Goal: Task Accomplishment & Management: Manage account settings

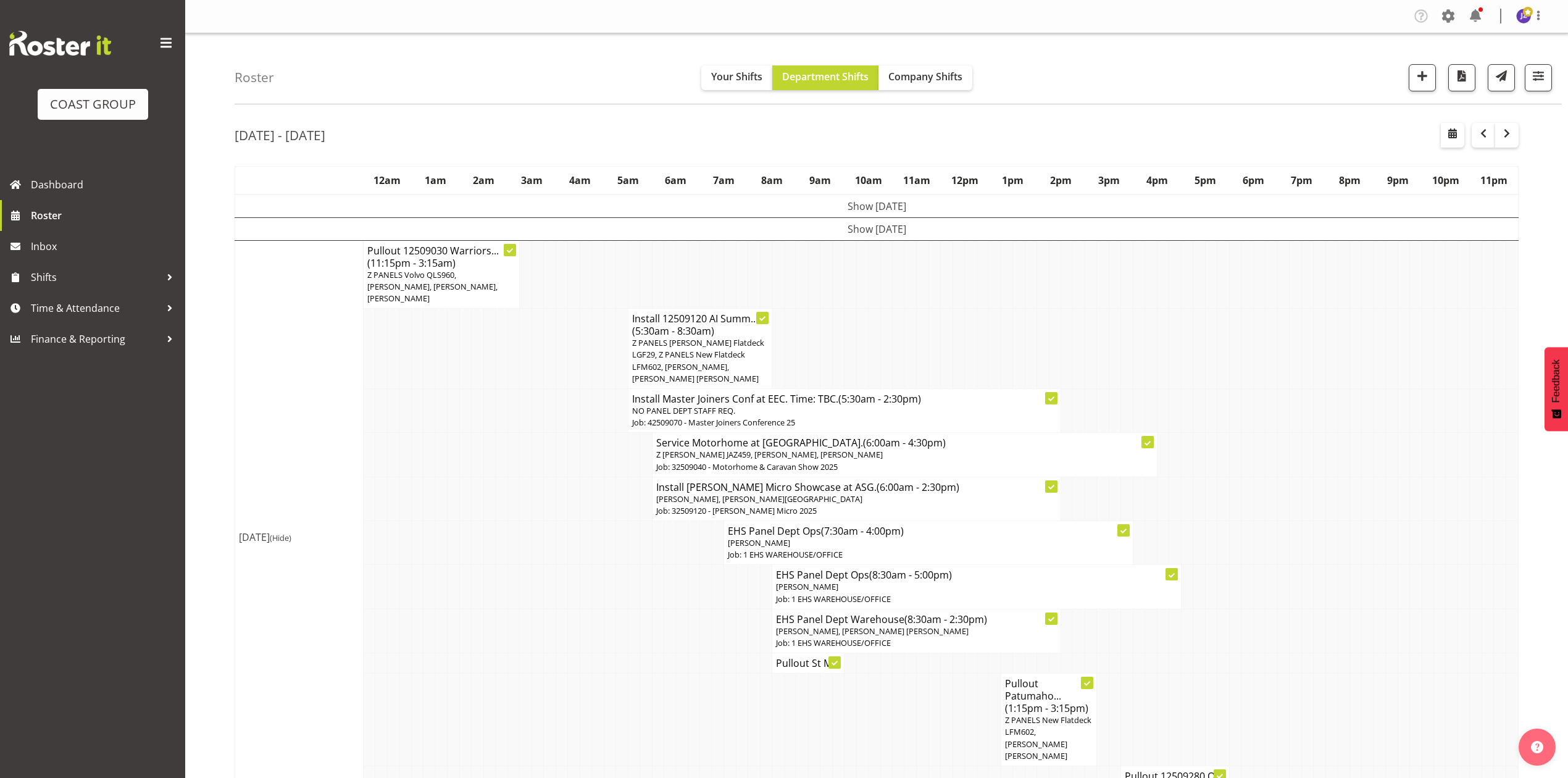
scroll to position [728, 0]
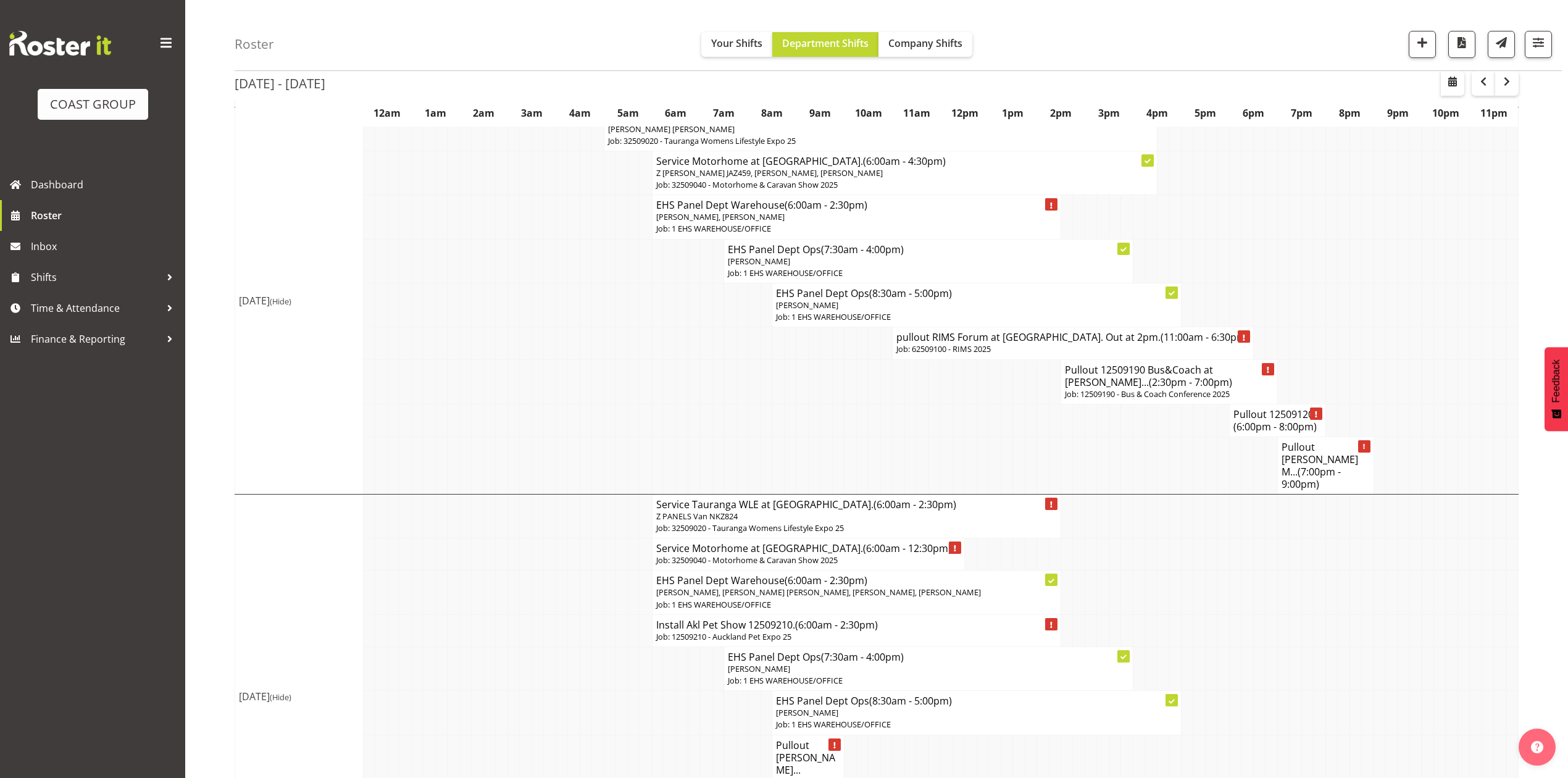
click at [1049, 437] on td at bounding box center [1054, 420] width 12 height 33
click at [921, 20] on div "Roster Your Shifts Department Shifts Company Shifts 1 Locations Clear CARLTON E…" at bounding box center [899, 35] width 1327 height 71
click at [931, 47] on span "Company Shifts" at bounding box center [926, 43] width 74 height 14
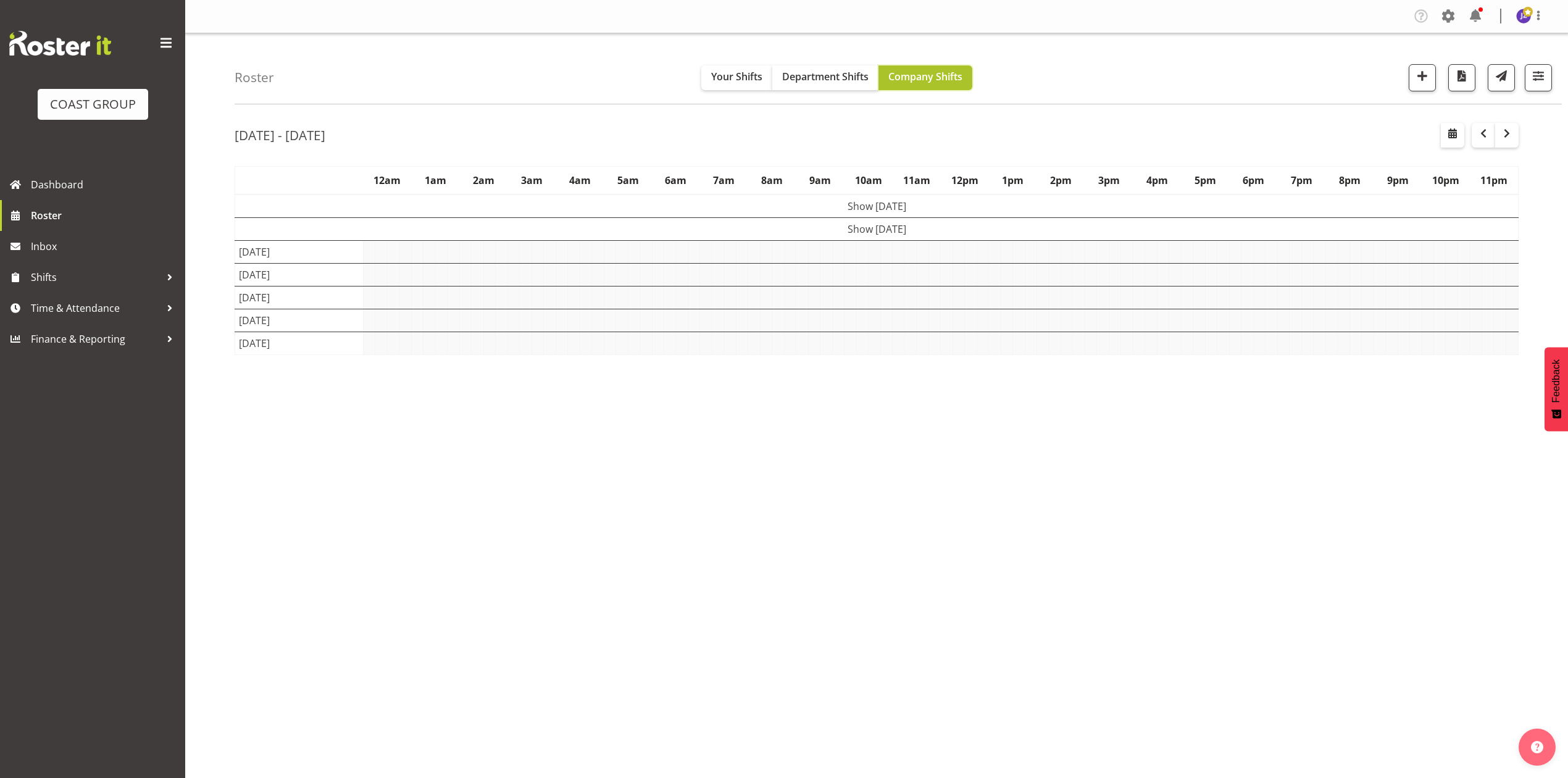
scroll to position [0, 0]
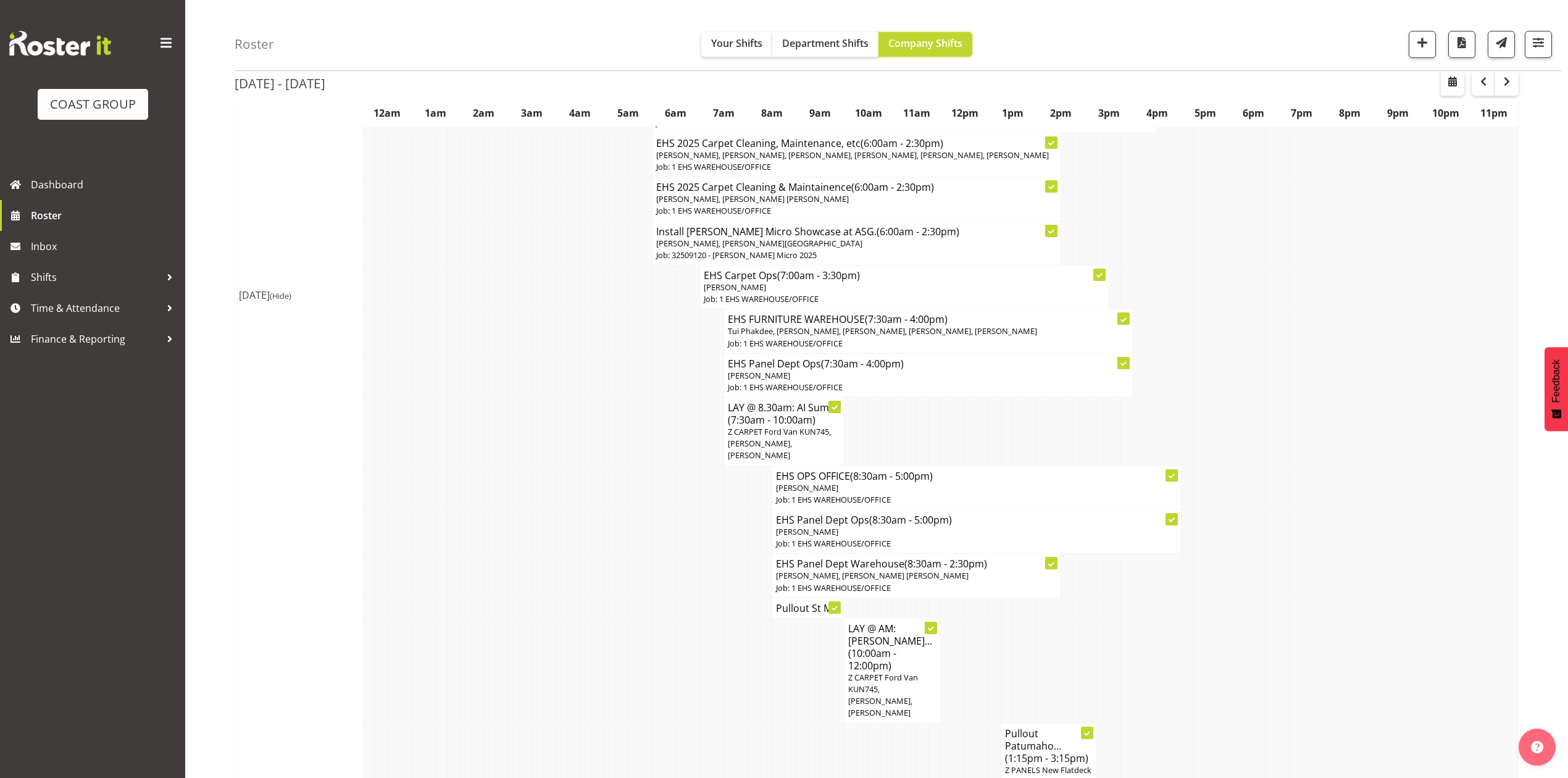
scroll to position [369, 0]
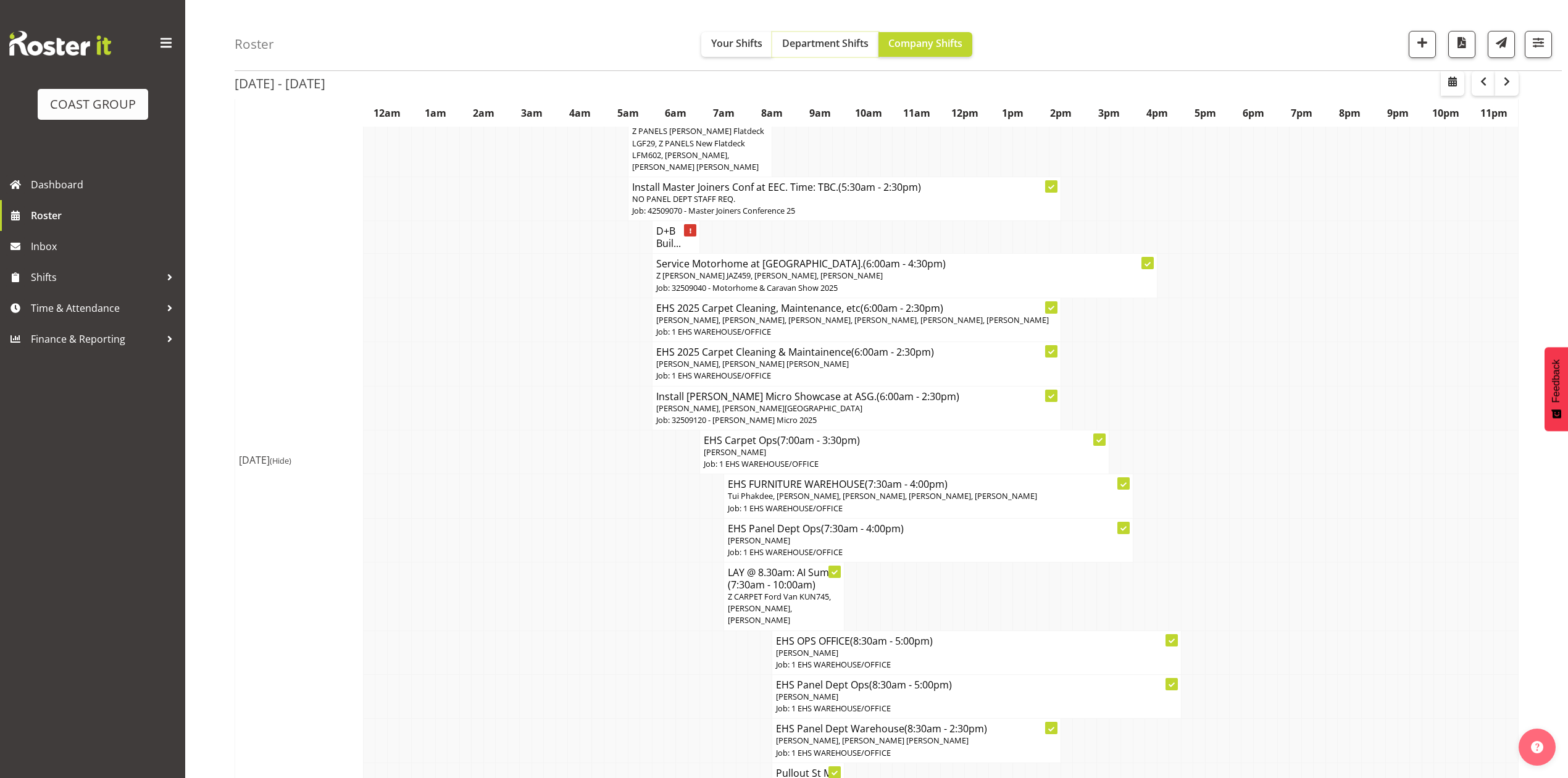
click at [824, 35] on button "Department Shifts" at bounding box center [825, 44] width 106 height 25
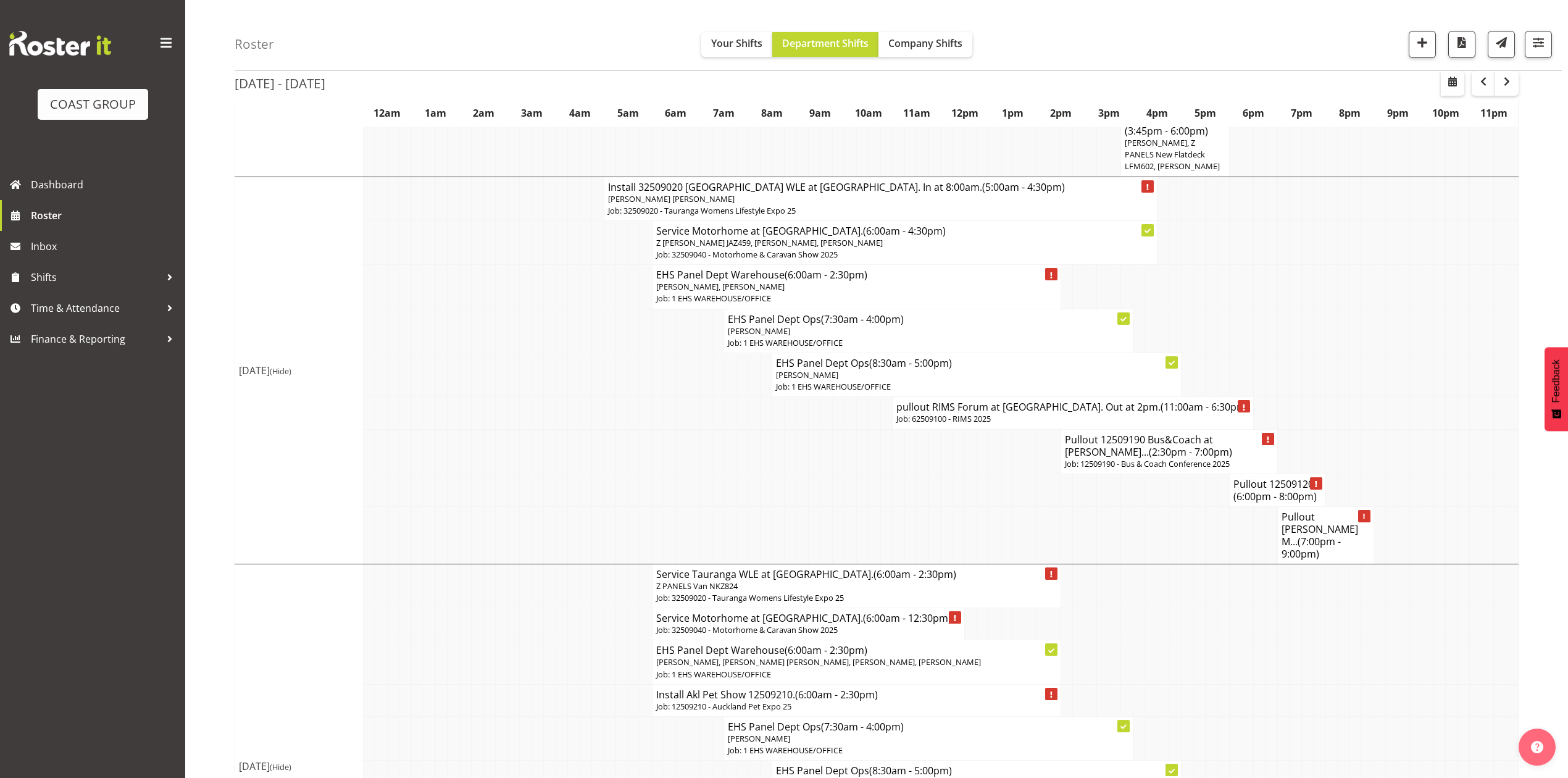
scroll to position [658, 0]
click at [1391, 645] on td at bounding box center [1392, 662] width 12 height 44
click at [1411, 38] on button "button" at bounding box center [1422, 44] width 27 height 27
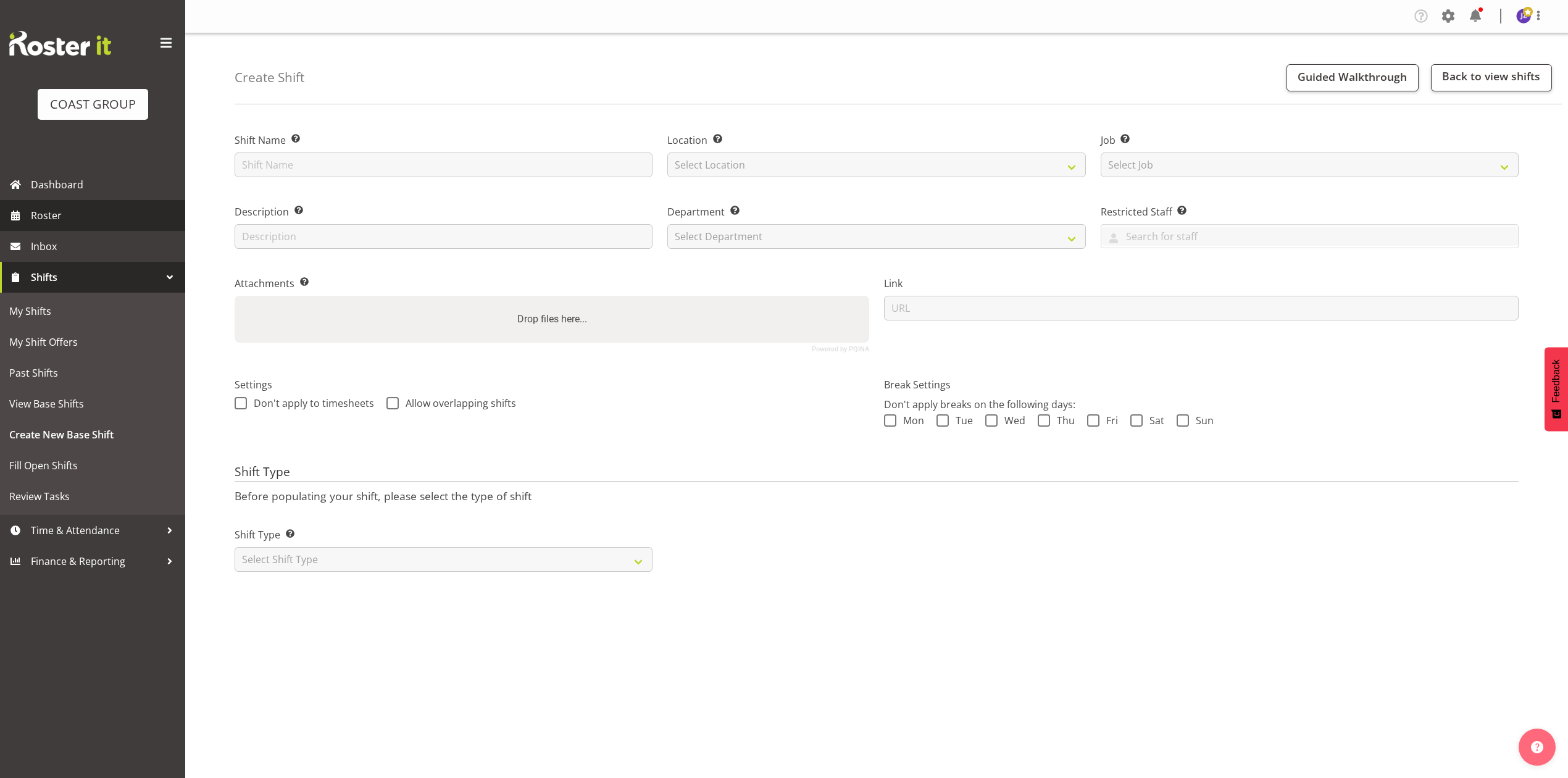
click at [84, 211] on span "Roster" at bounding box center [105, 215] width 148 height 18
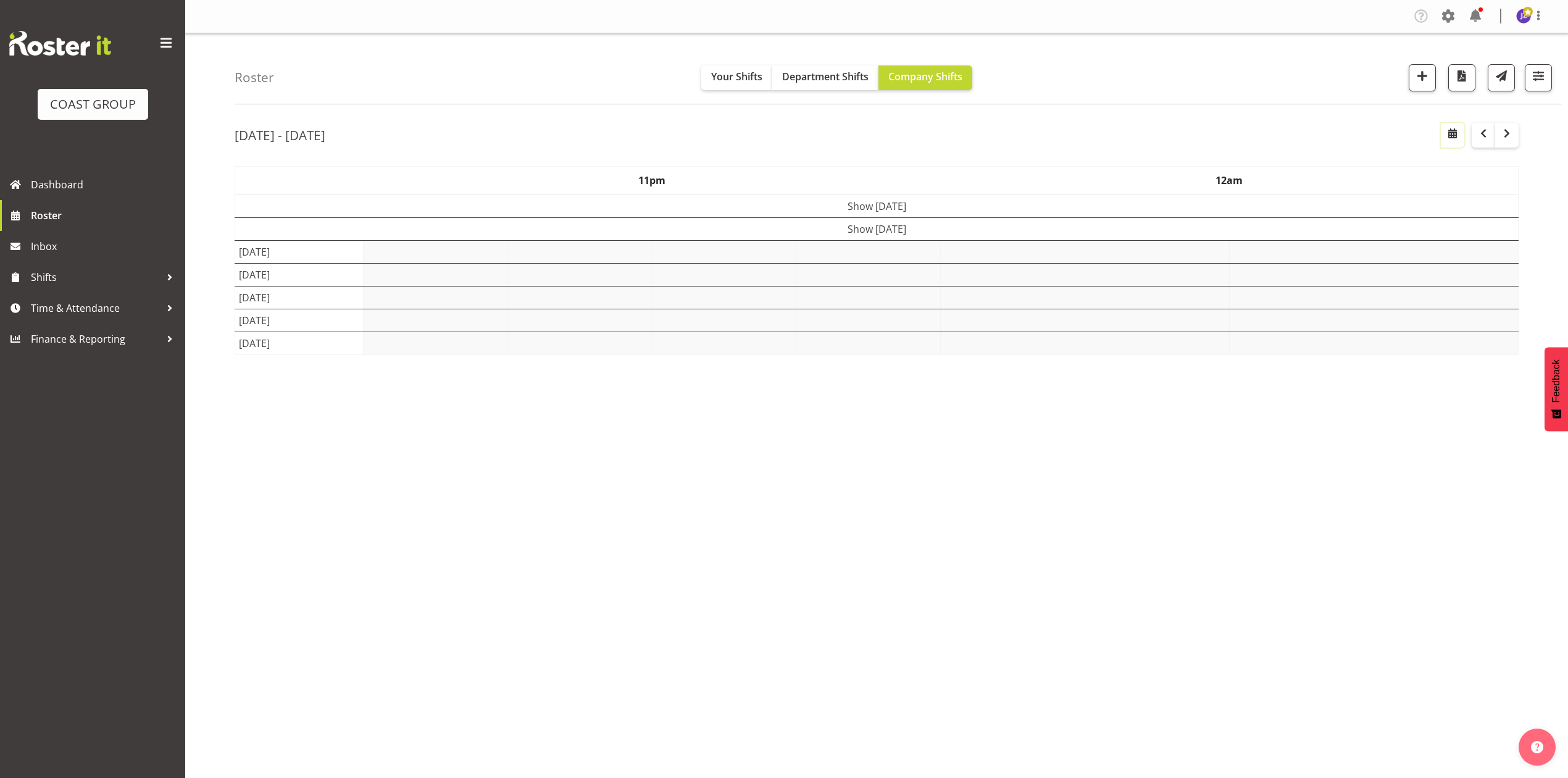
click at [1453, 132] on span "button" at bounding box center [1453, 134] width 15 height 15
select select "8"
select select "2025"
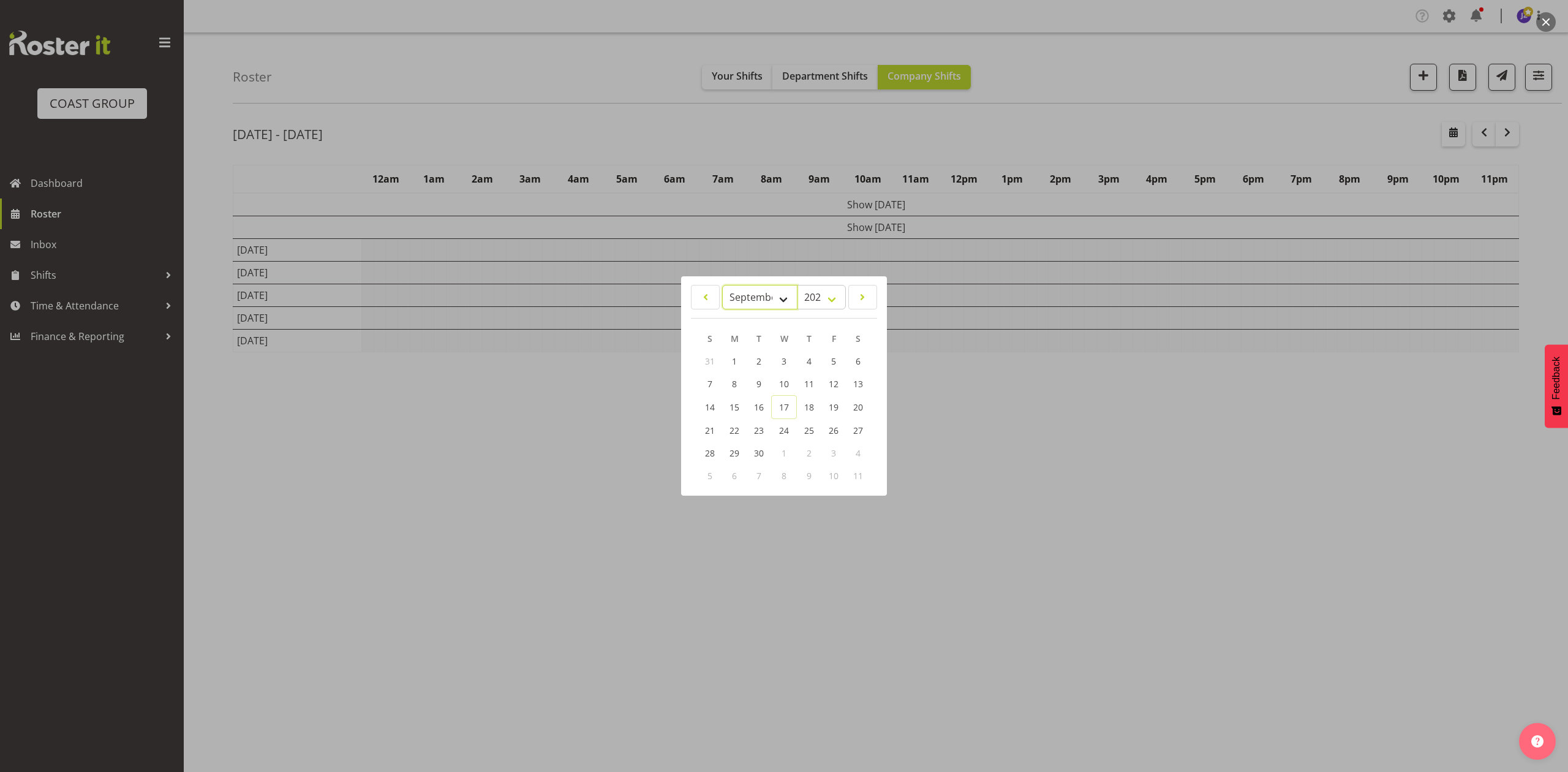
click at [760, 292] on select "January February March April May June July August September October November De…" at bounding box center [760, 297] width 76 height 24
select select "9"
click at [722, 285] on select "January February March April May June July August September October November De…" at bounding box center [760, 297] width 76 height 24
click at [785, 359] on span "1" at bounding box center [784, 362] width 5 height 12
click at [1076, 126] on div at bounding box center [784, 386] width 1568 height 772
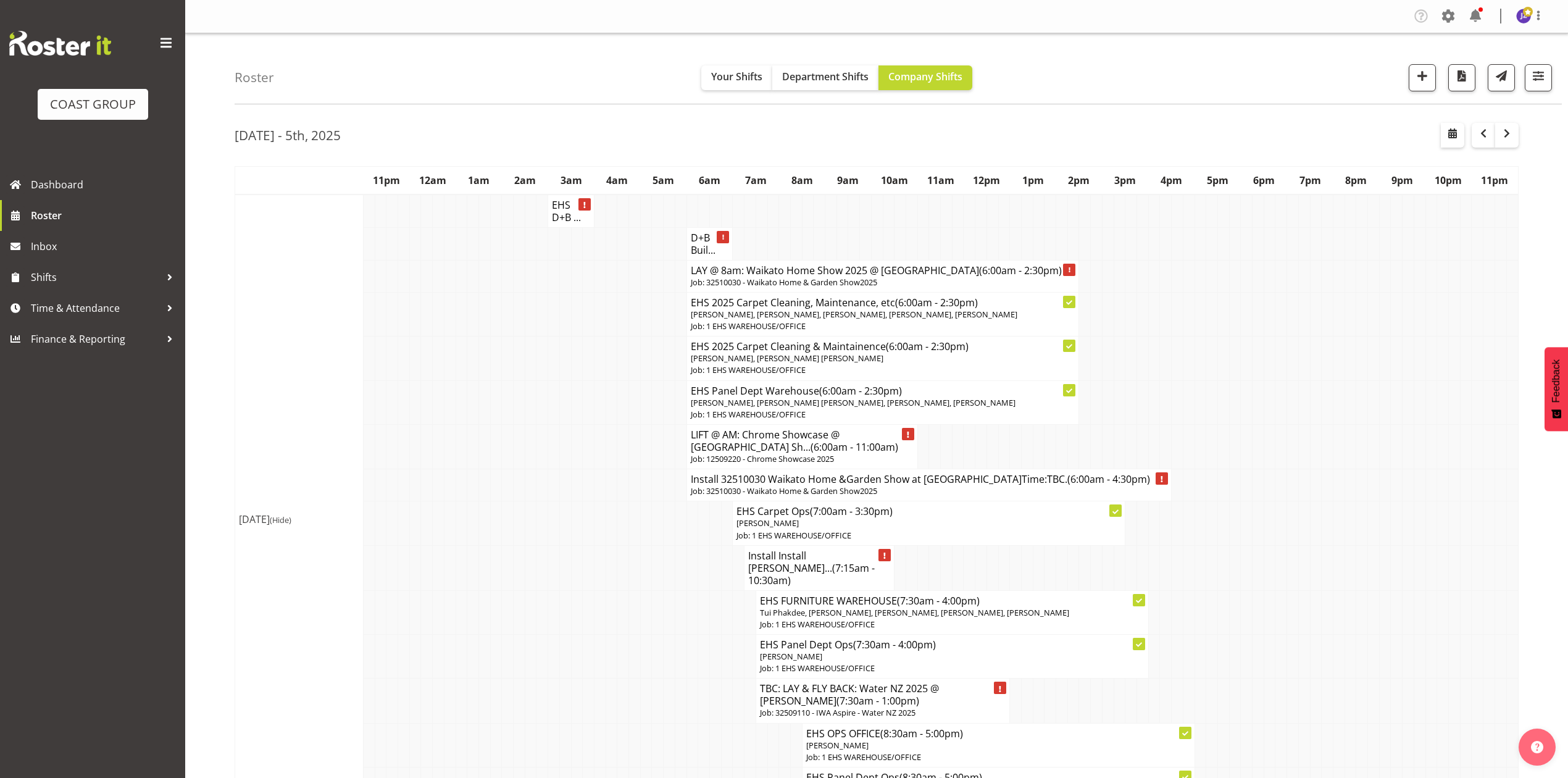
click at [1342, 408] on td at bounding box center [1338, 403] width 12 height 44
click at [841, 77] on span "Department Shifts" at bounding box center [825, 77] width 86 height 14
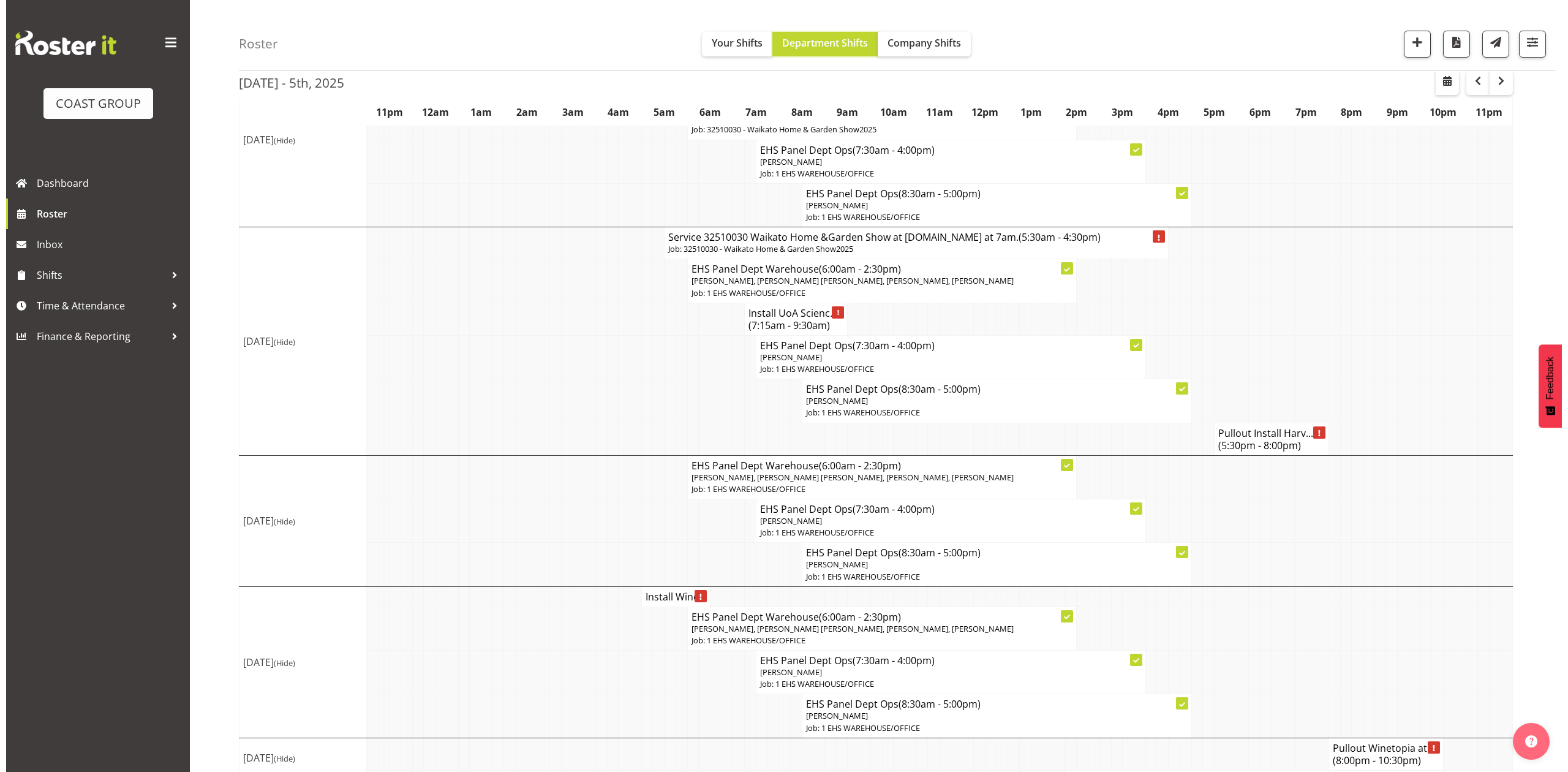
scroll to position [326, 0]
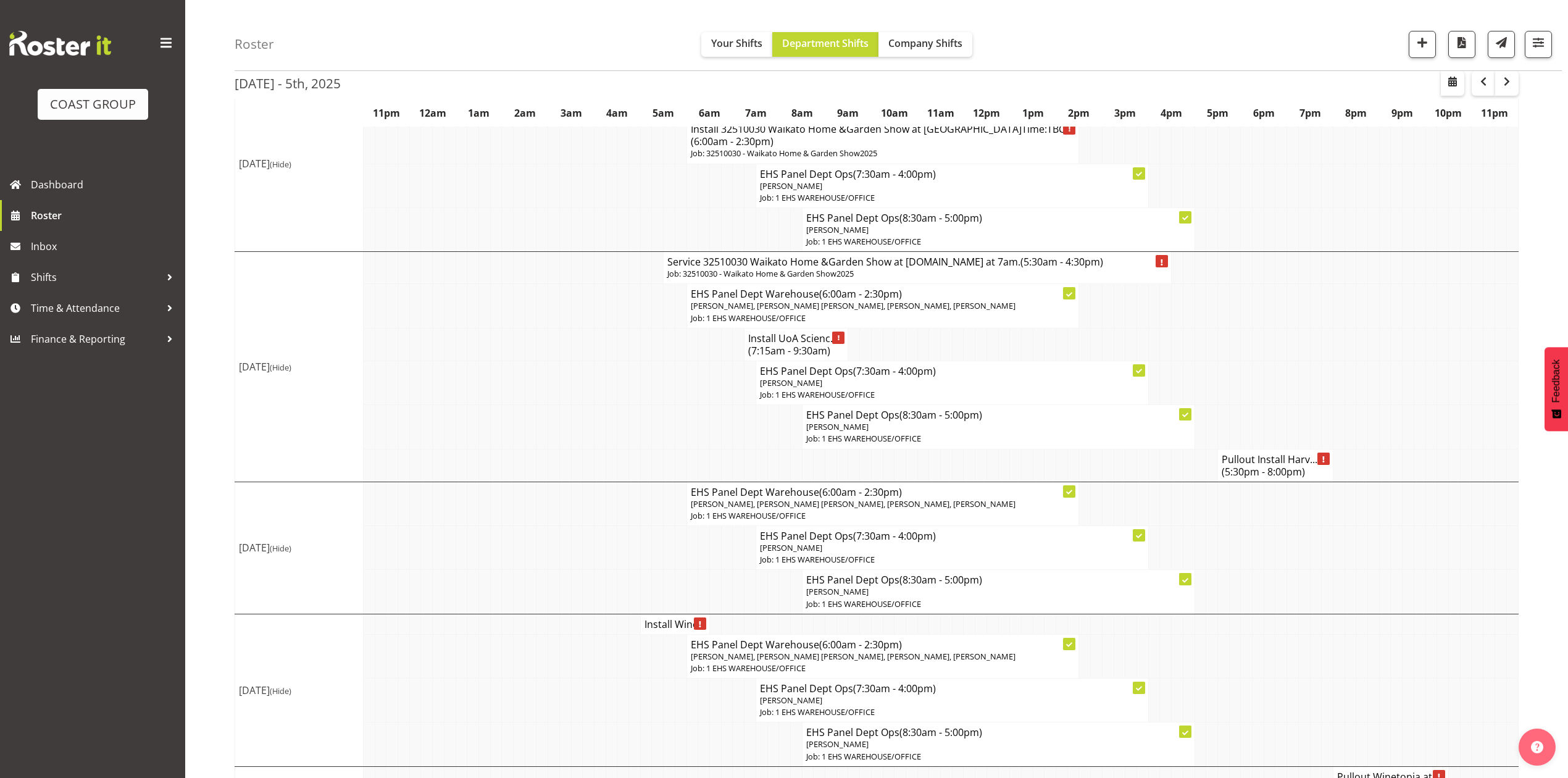
click at [793, 358] on span "(7:15am - 9:30am)" at bounding box center [789, 351] width 82 height 14
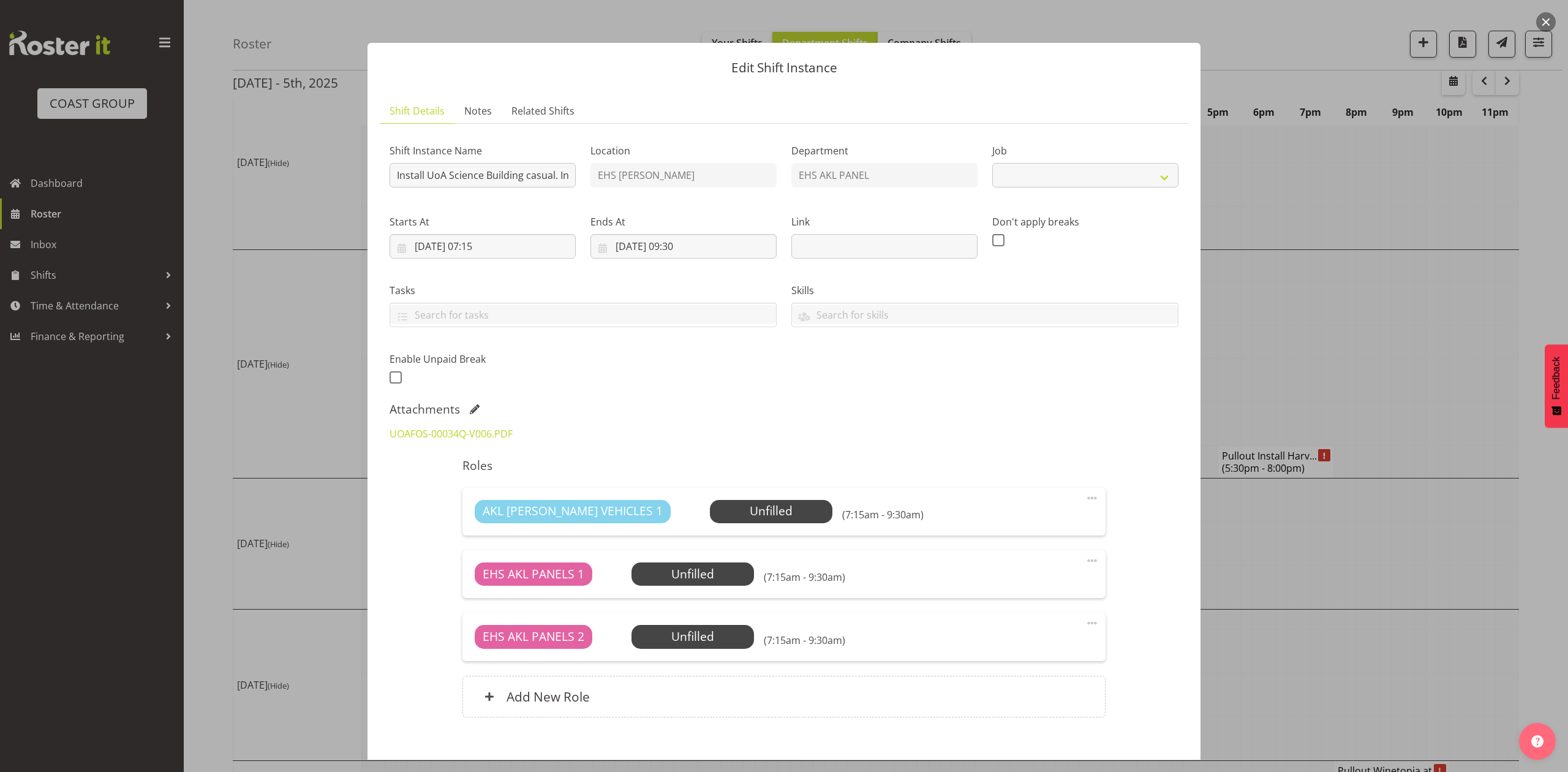
select select "8654"
drag, startPoint x: 858, startPoint y: 394, endPoint x: 385, endPoint y: 384, distance: 473.1
click at [853, 394] on div "Shift Instance Name Install UoA Science Building casual. In at 8am. Location EH…" at bounding box center [784, 260] width 803 height 268
click at [481, 434] on link "UOAFOS-00034Q-V006.PDF" at bounding box center [450, 434] width 123 height 14
click at [474, 407] on span at bounding box center [475, 409] width 10 height 10
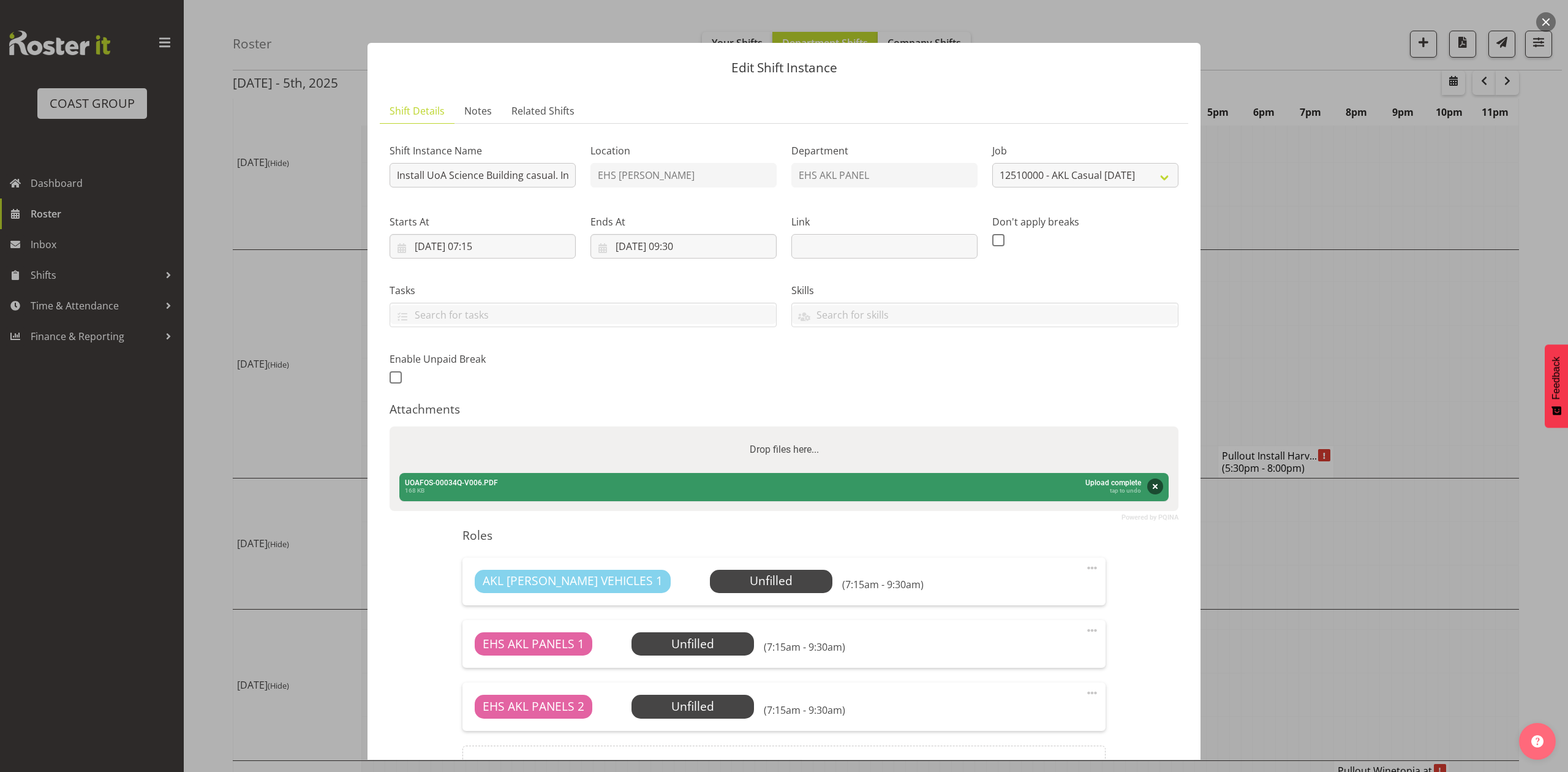
click at [573, 445] on div "Drop files here..." at bounding box center [783, 449] width 789 height 47
click at [389, 426] on input "Drop files here..." at bounding box center [783, 428] width 789 height 4
type input "C:\fakepath\25 Poster Competition Floor Plan.pdf"
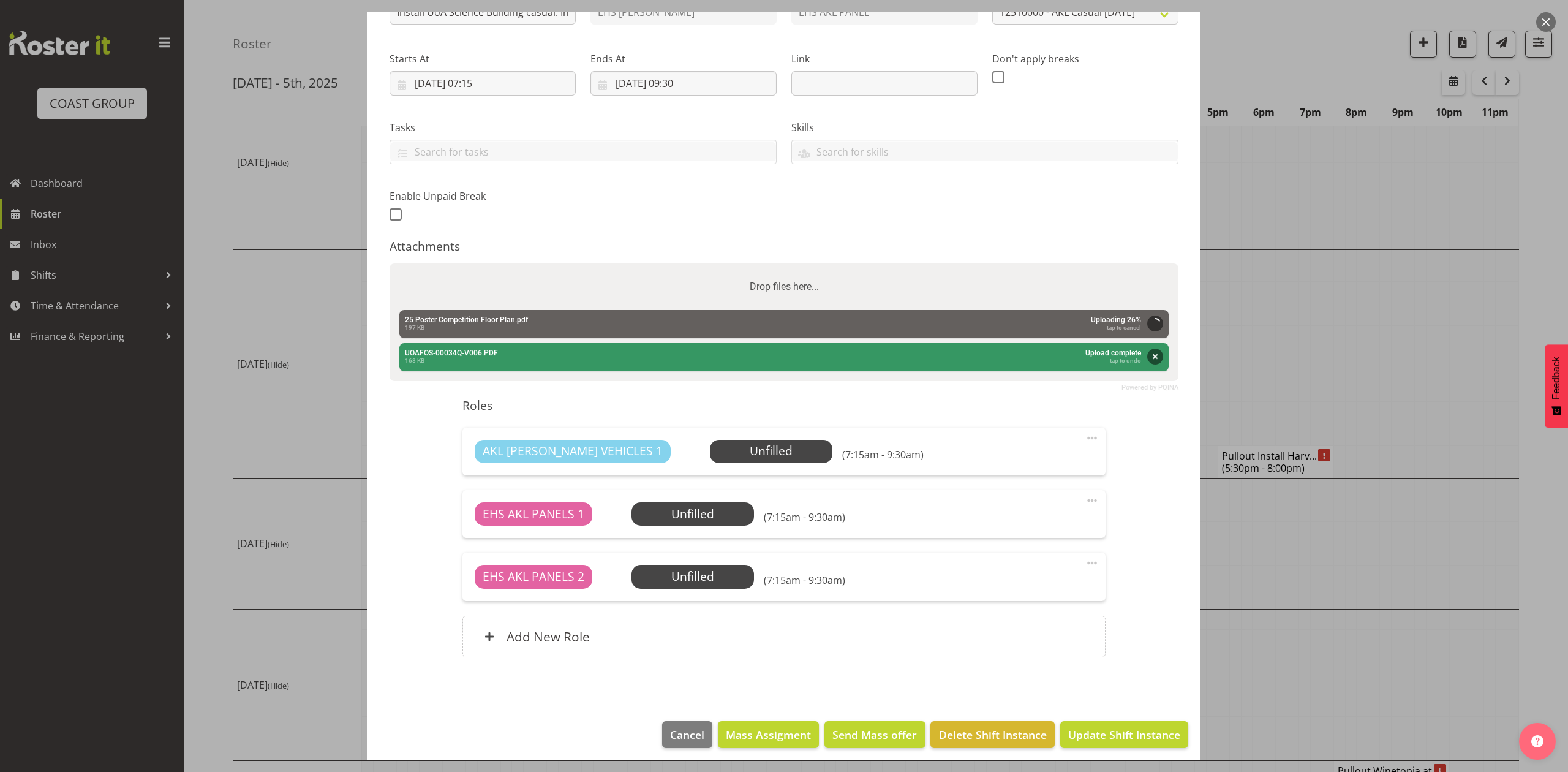
scroll to position [171, 0]
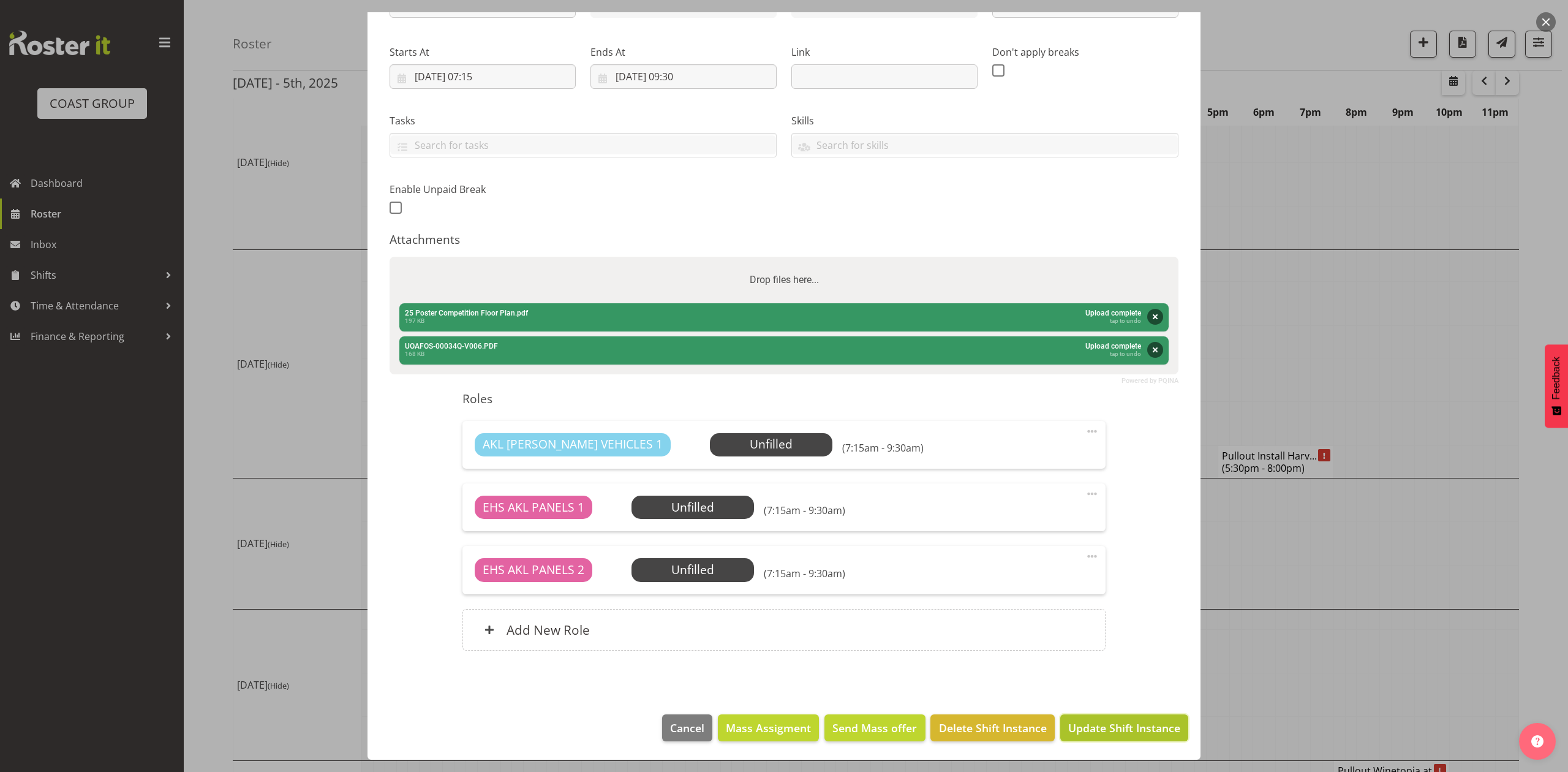
click at [1139, 734] on span "Update Shift Instance" at bounding box center [1124, 728] width 112 height 16
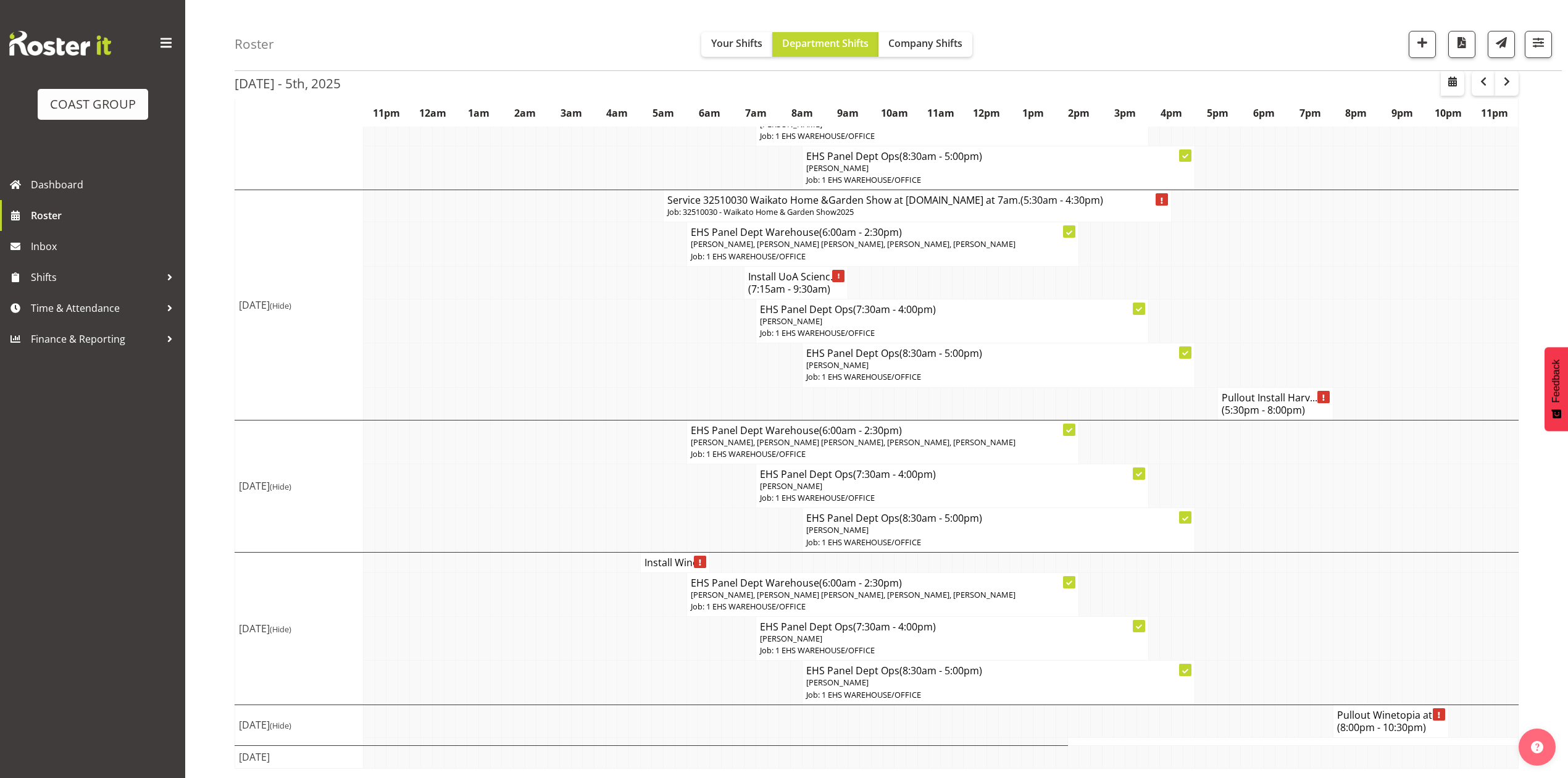
scroll to position [455, 0]
click at [1509, 83] on span "button" at bounding box center [1507, 82] width 15 height 15
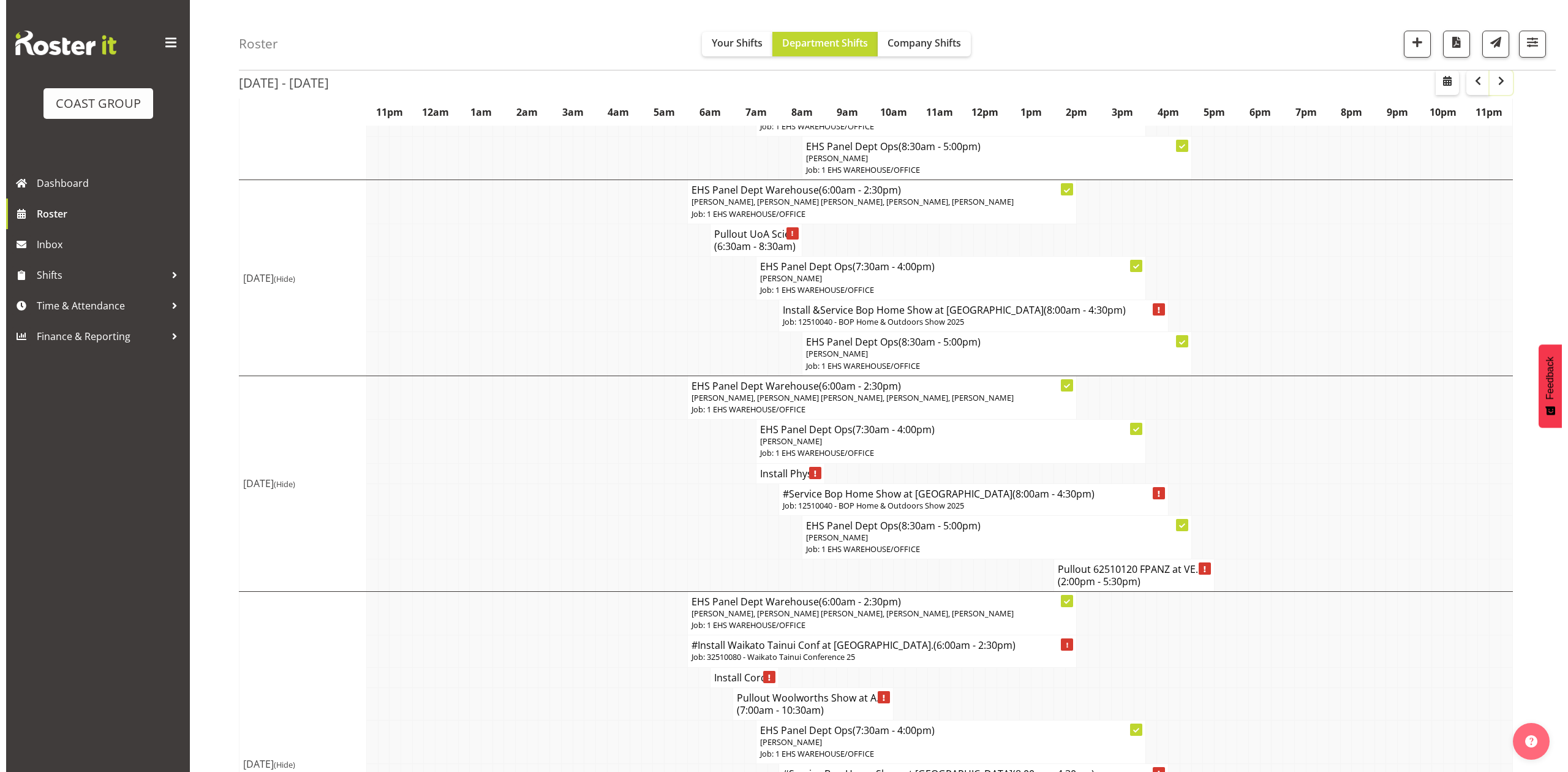
scroll to position [408, 0]
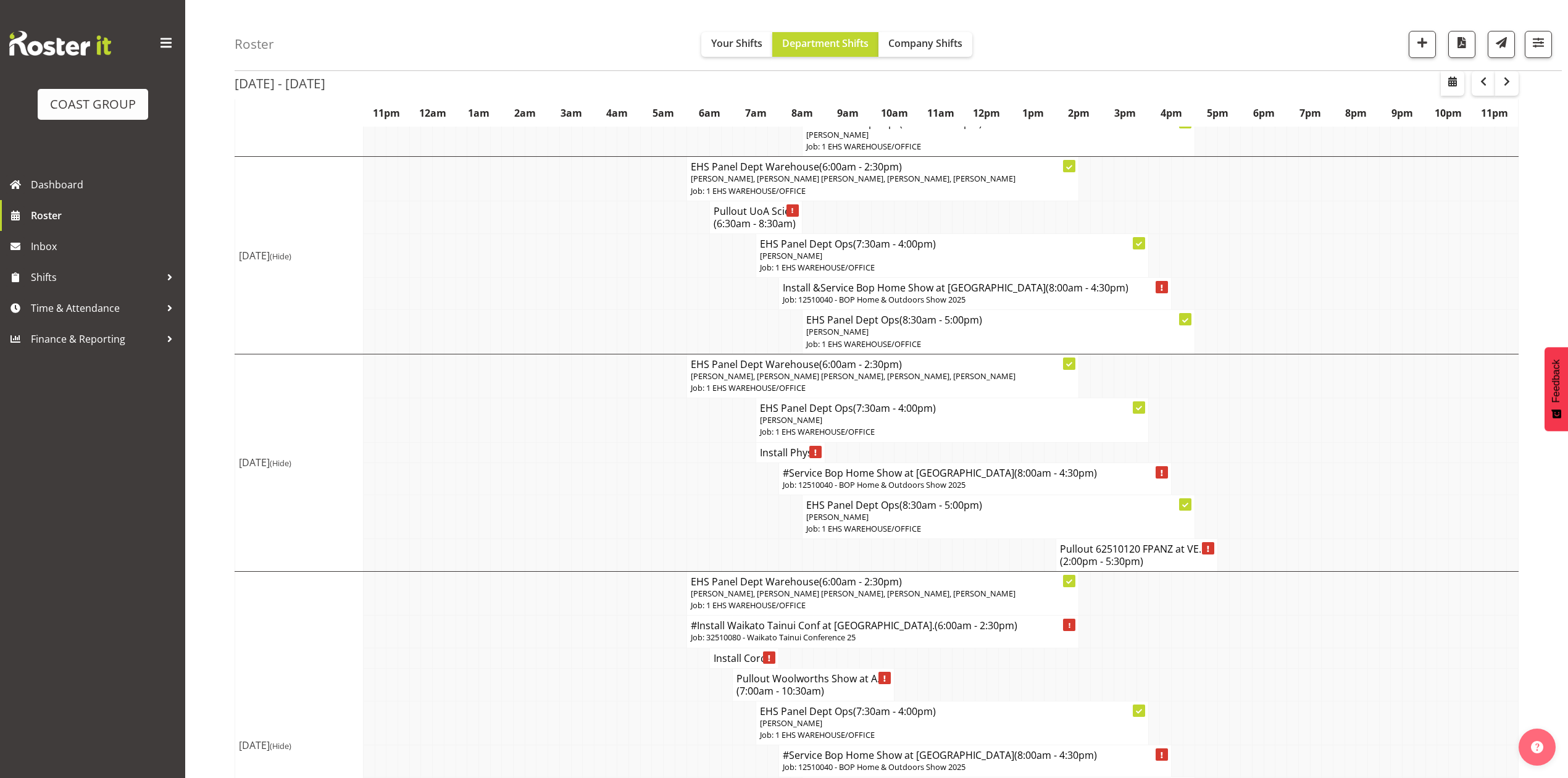
click at [736, 230] on h4 "Pullout UoA Scie... (6:30am - 8:30am)" at bounding box center [756, 217] width 84 height 25
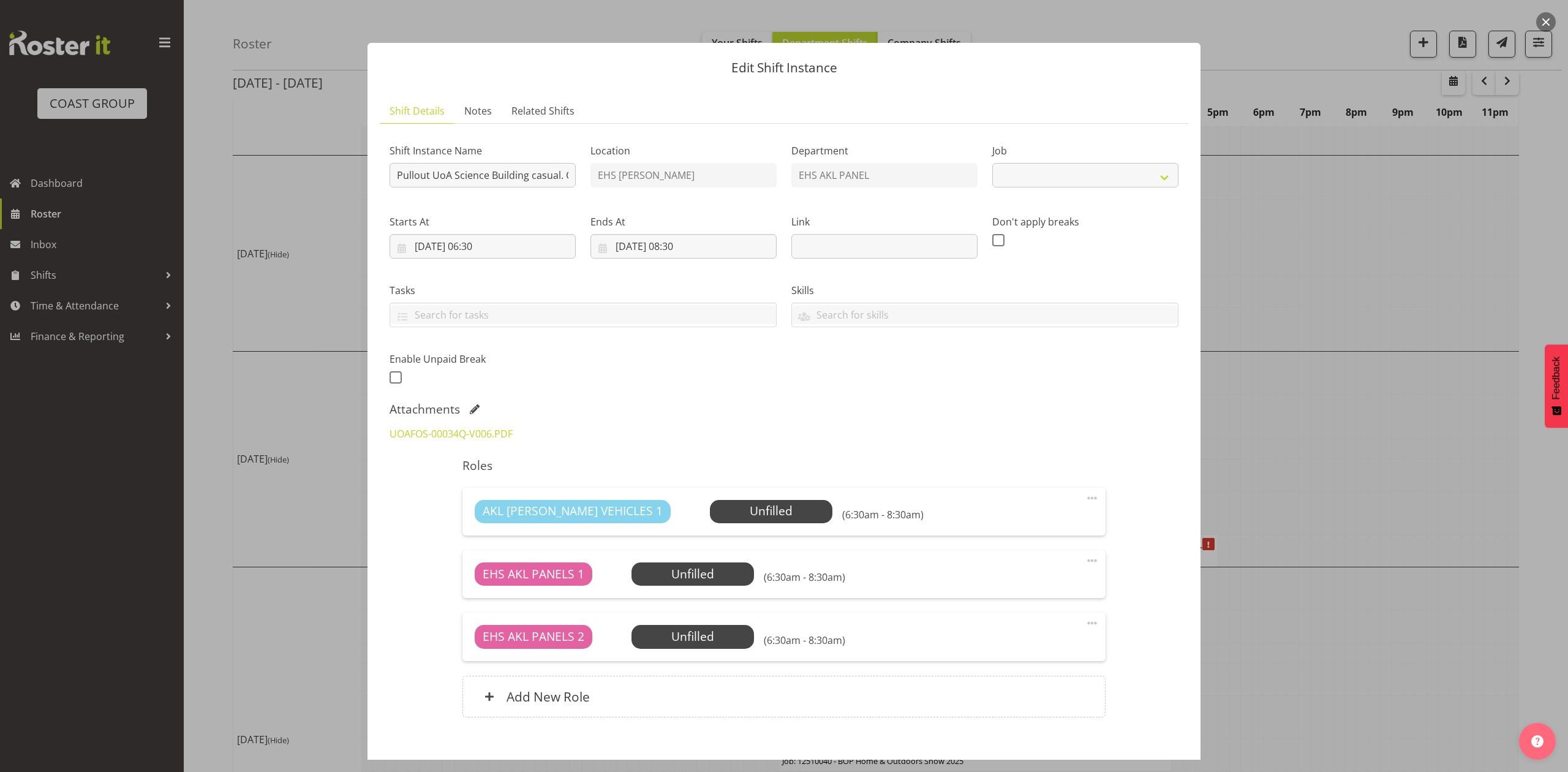
select select "8654"
click at [681, 378] on div "Shift Instance Name Pullout UoA Science Building casual. Out at 7am. Location E…" at bounding box center [784, 260] width 803 height 268
click at [474, 405] on span at bounding box center [475, 409] width 10 height 10
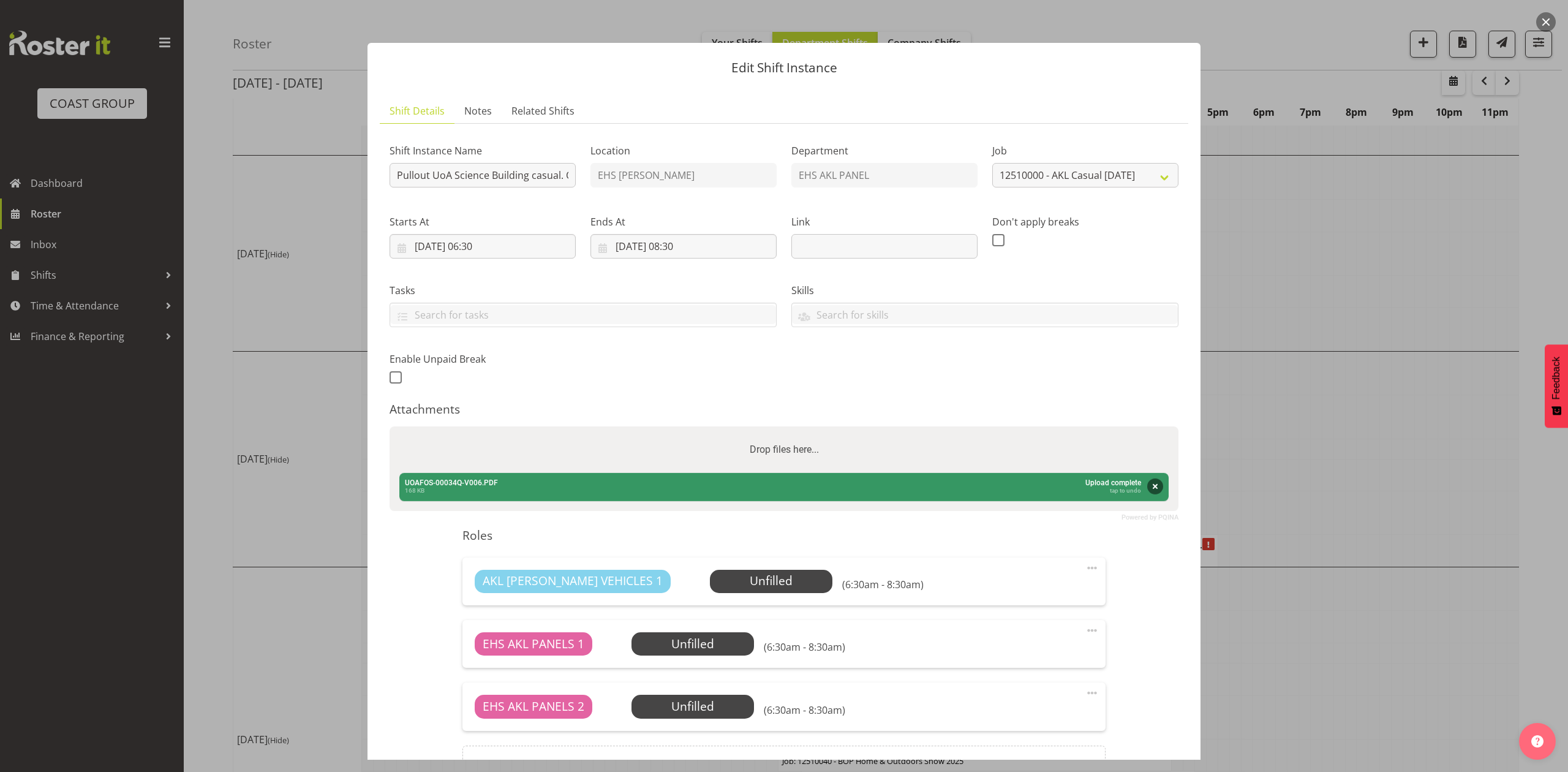
click at [565, 447] on div "Drop files here..." at bounding box center [783, 449] width 789 height 47
click at [389, 426] on input "Drop files here..." at bounding box center [783, 428] width 789 height 4
type input "C:\fakepath\25 Poster Competition Floor Plan.pdf"
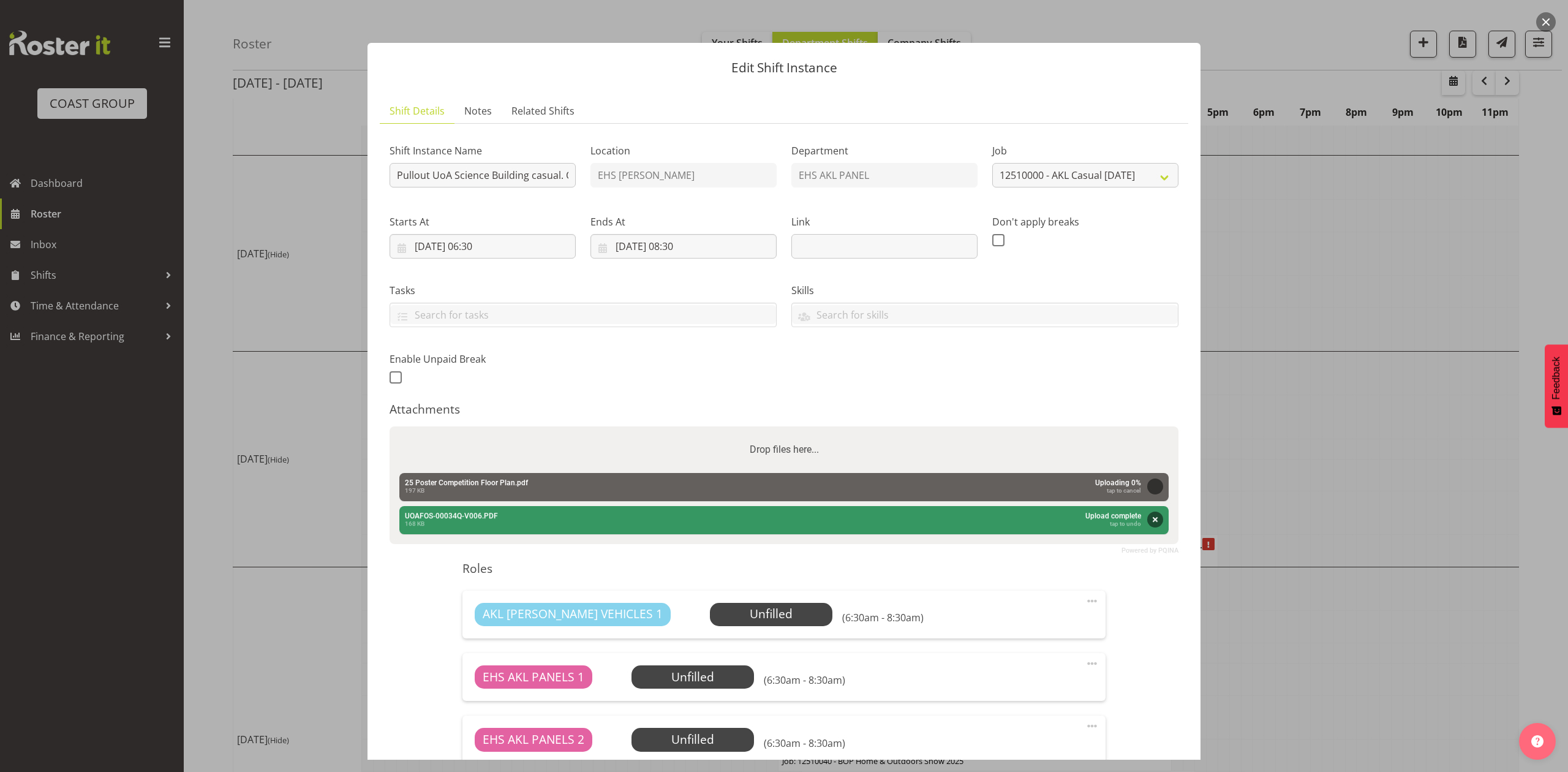
click at [1108, 374] on div "Shift Instance Name Pullout UoA Science Building casual. Out at 7am. Location E…" at bounding box center [784, 260] width 803 height 268
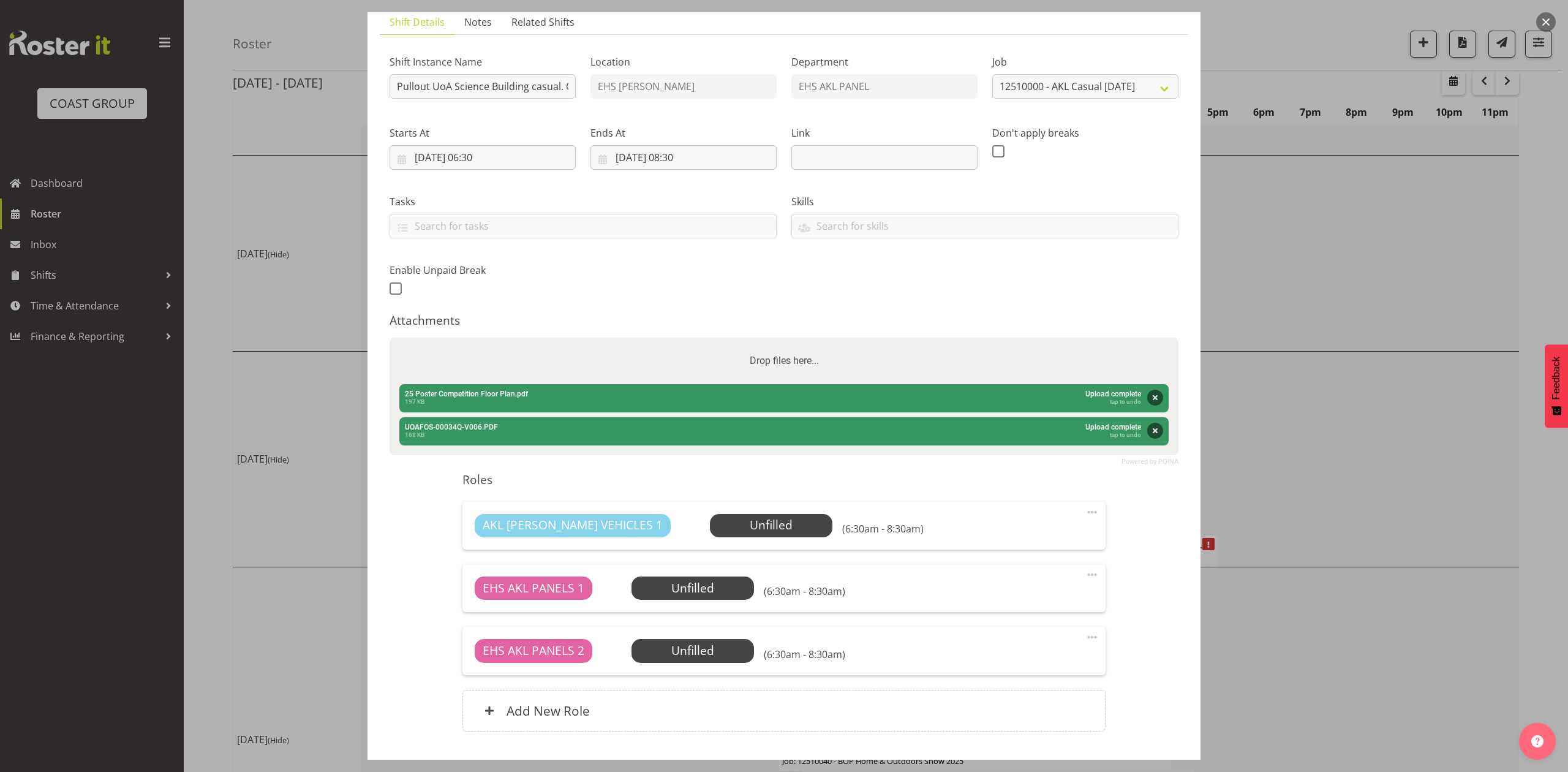
scroll to position [171, 0]
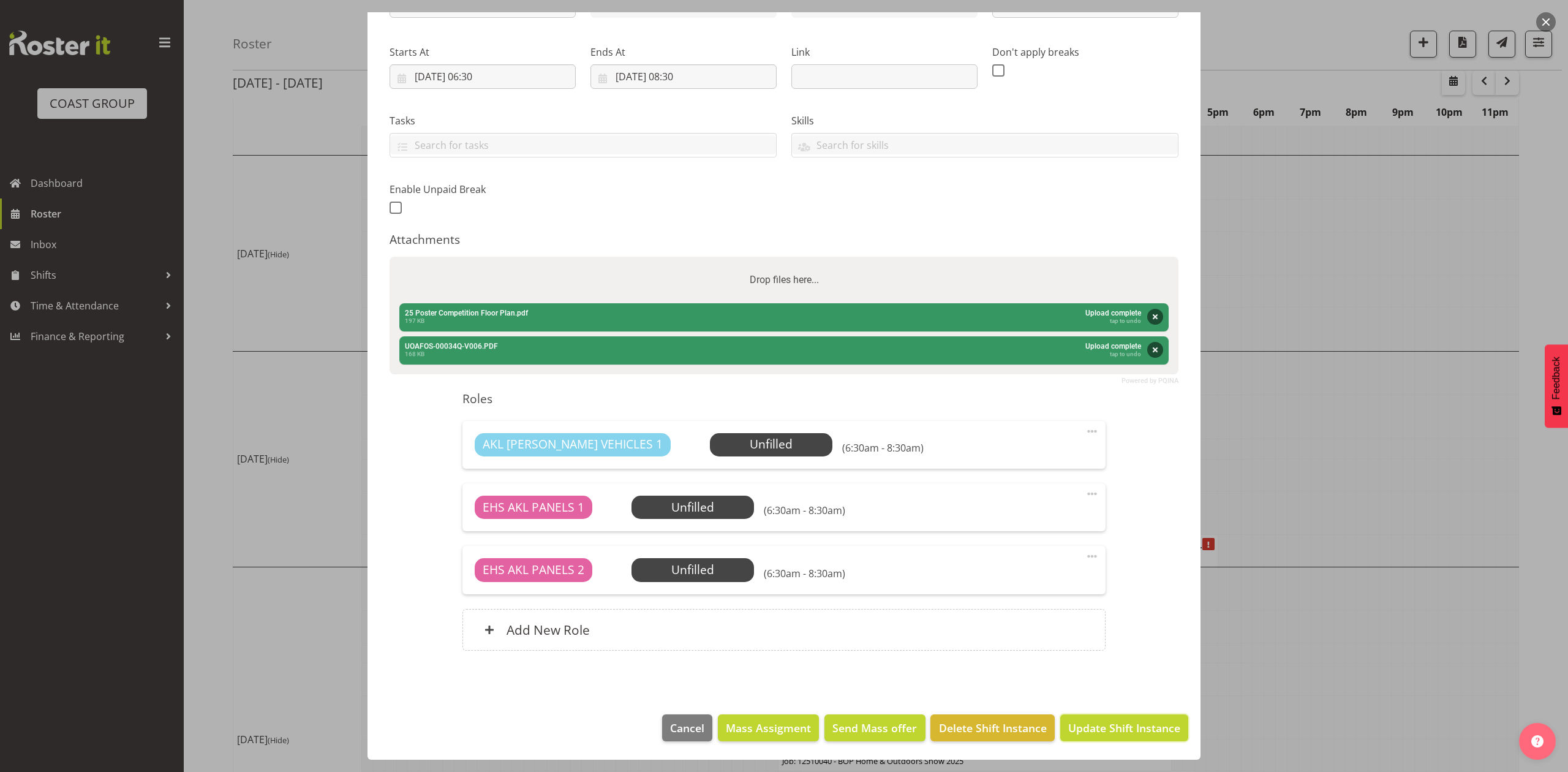
drag, startPoint x: 1129, startPoint y: 729, endPoint x: 1149, endPoint y: 697, distance: 37.7
click at [1129, 729] on span "Update Shift Instance" at bounding box center [1124, 728] width 112 height 16
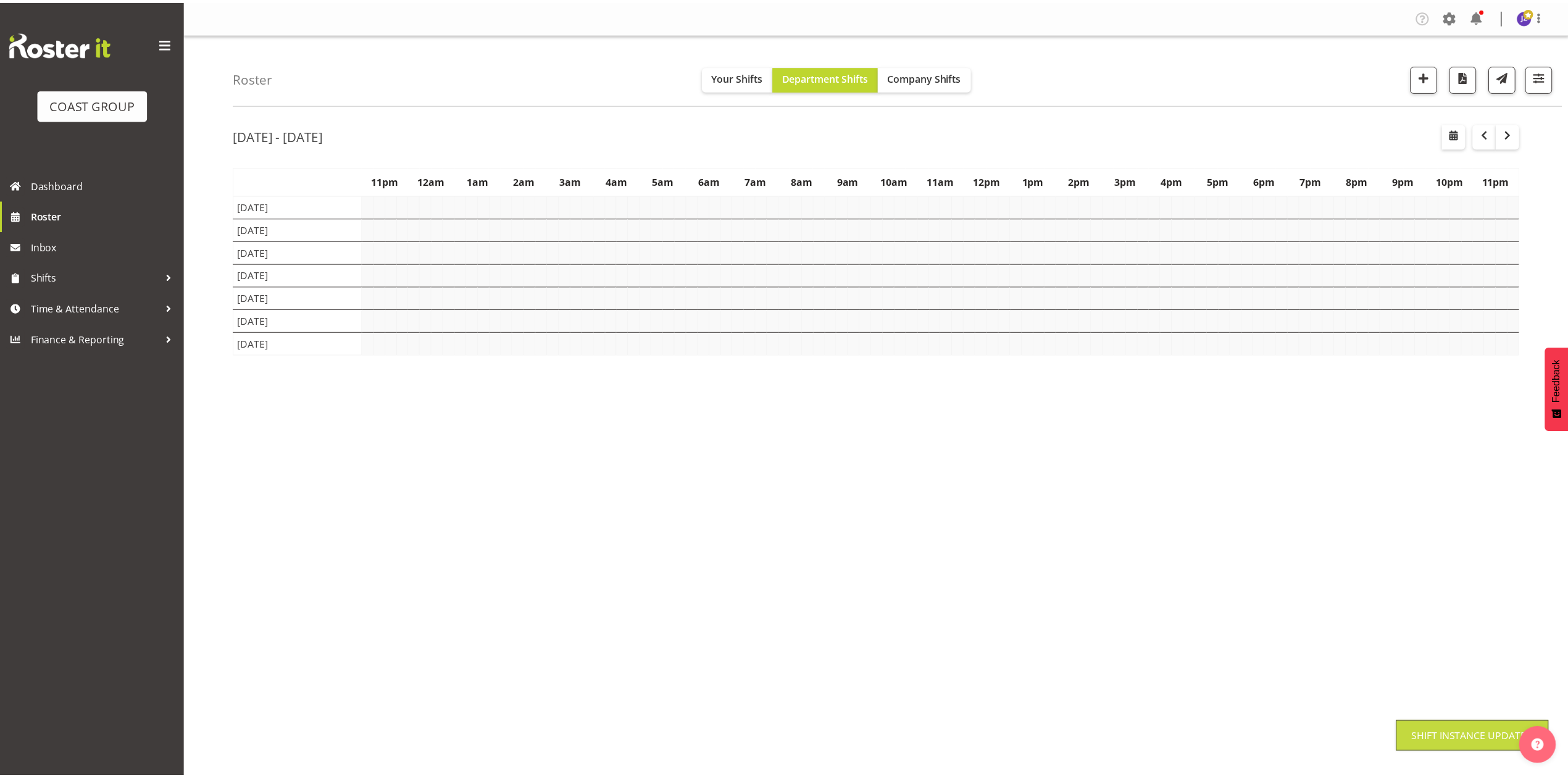
scroll to position [0, 0]
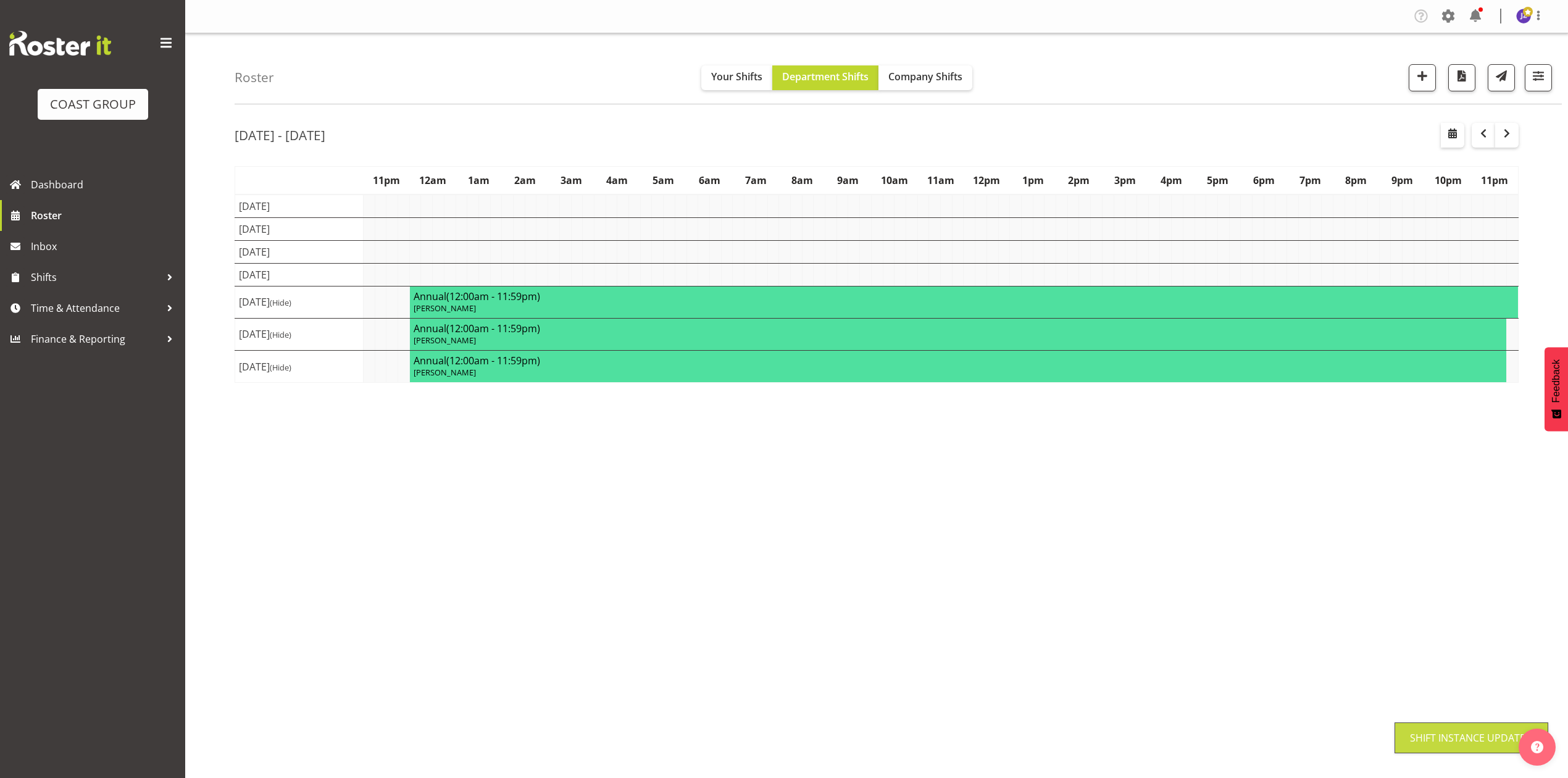
click at [1268, 649] on div "Tasks Jobs Employees Profile Log Out Roster Your Shifts Department Shifts Compa…" at bounding box center [877, 389] width 1383 height 778
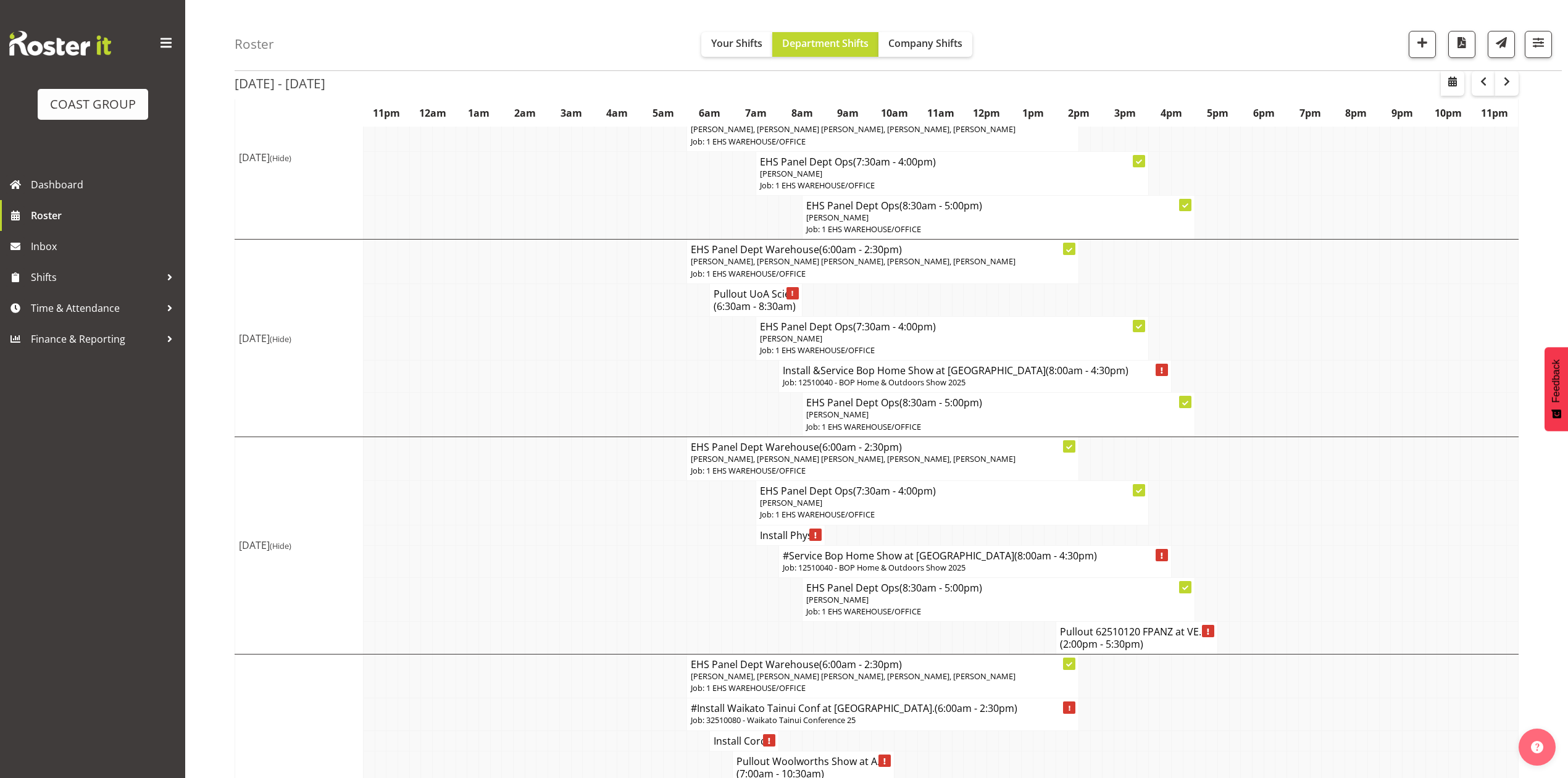
scroll to position [329, 0]
click at [927, 40] on span "Company Shifts" at bounding box center [926, 43] width 74 height 14
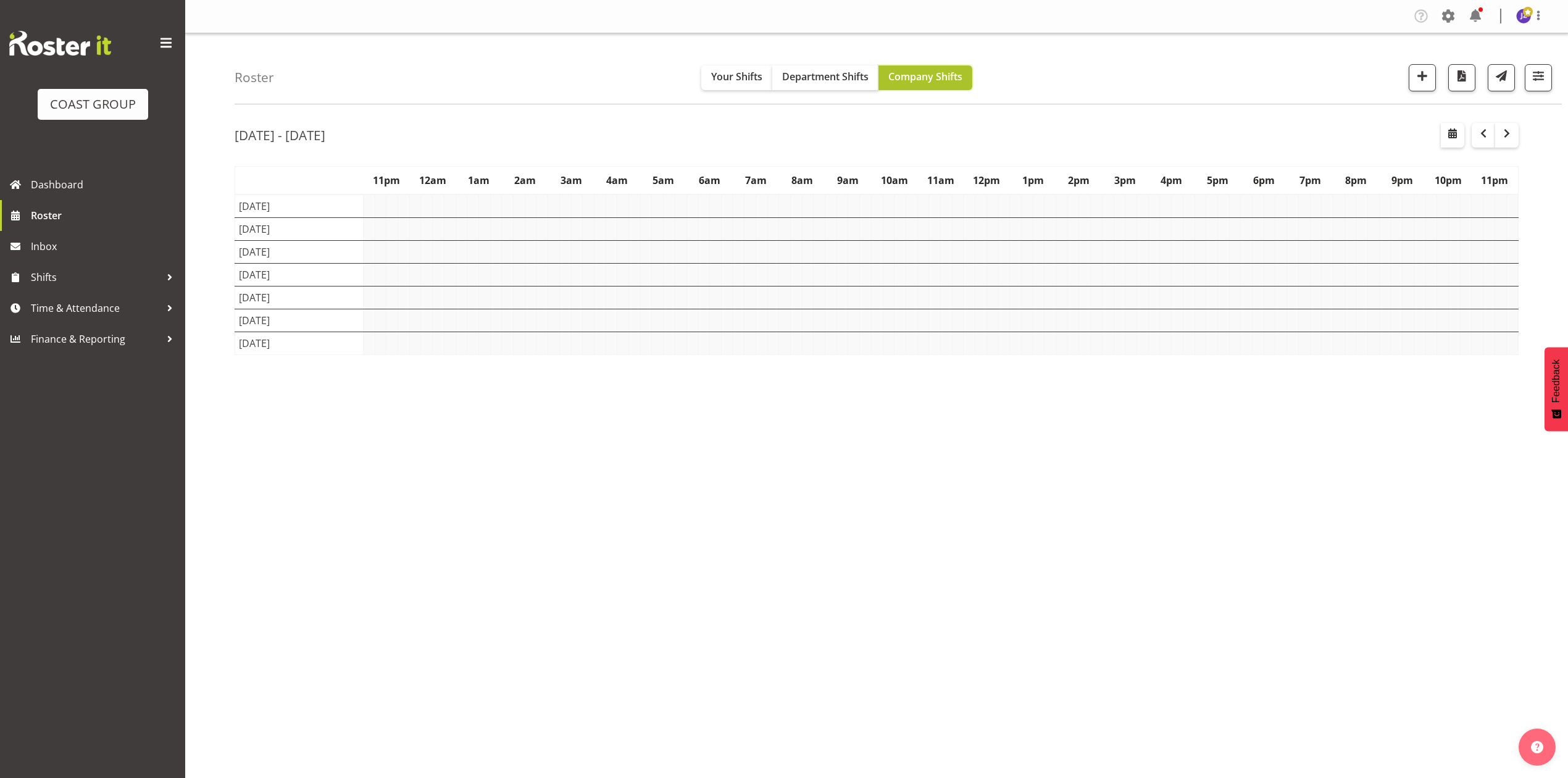
scroll to position [0, 0]
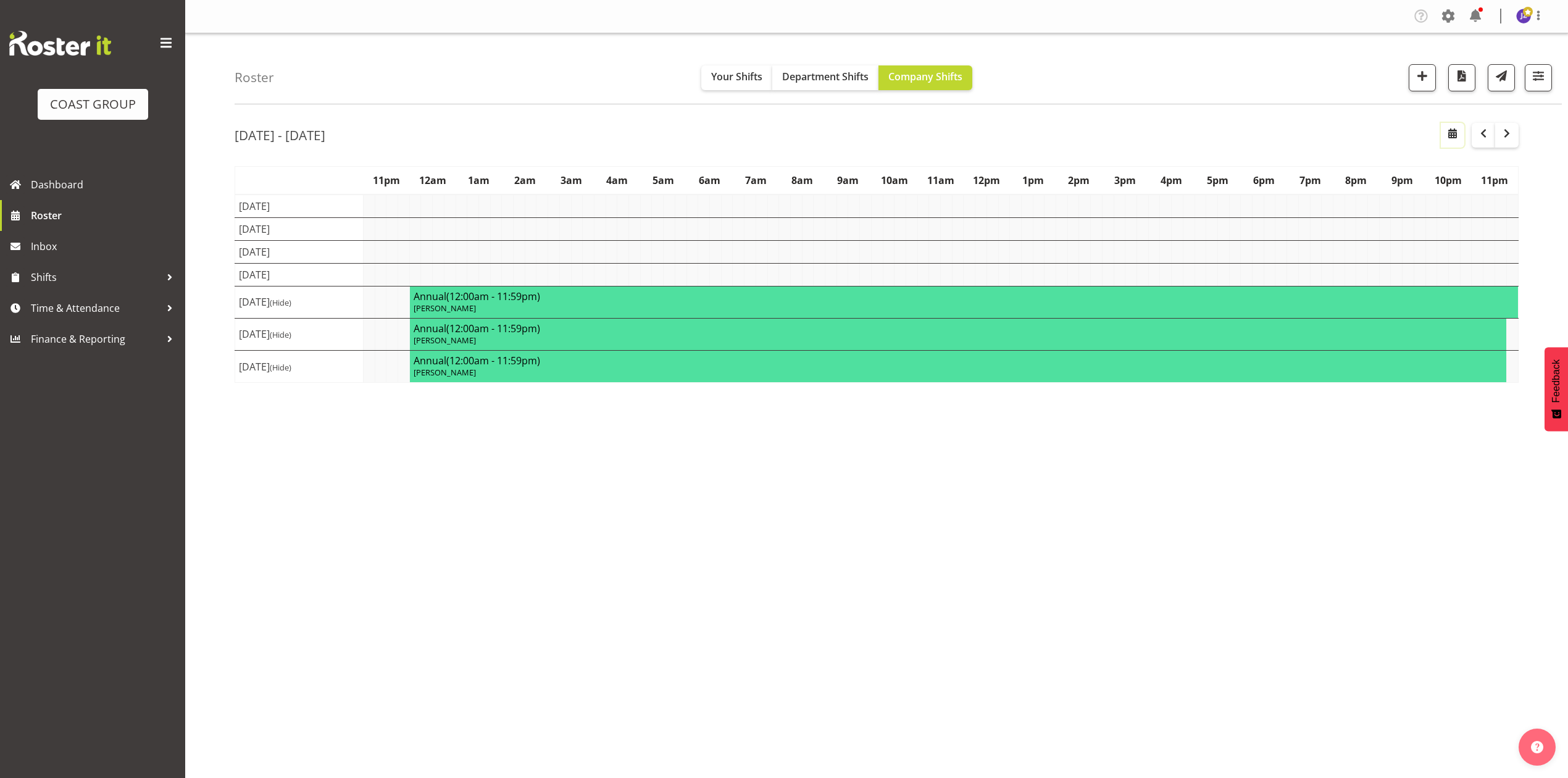
click at [1450, 134] on span "button" at bounding box center [1453, 134] width 15 height 15
select select "8"
select select "2025"
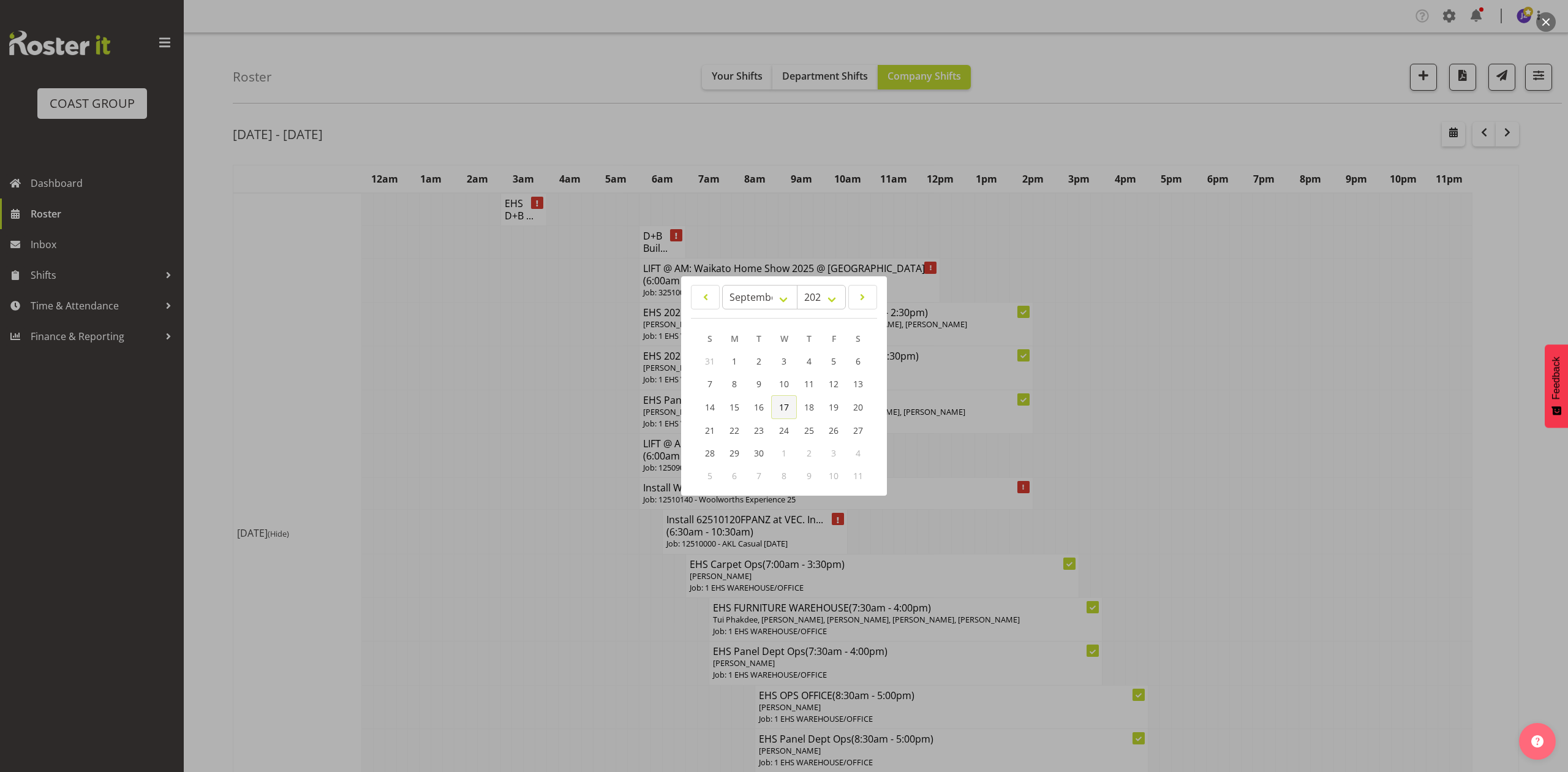
click at [785, 408] on span "17" at bounding box center [784, 407] width 10 height 12
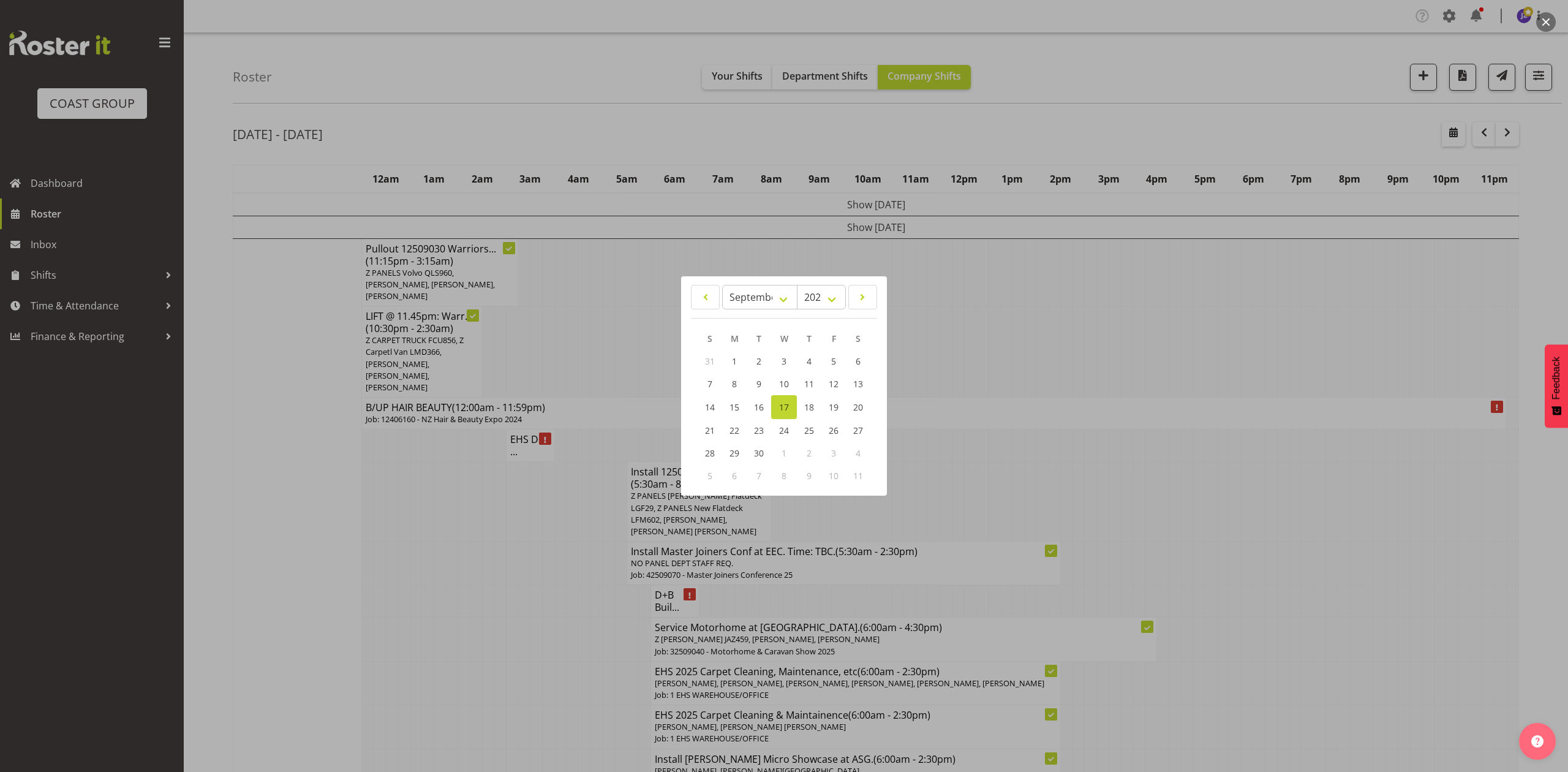
drag, startPoint x: 1005, startPoint y: 292, endPoint x: 1046, endPoint y: 341, distance: 63.9
click at [1008, 292] on div at bounding box center [784, 386] width 1568 height 772
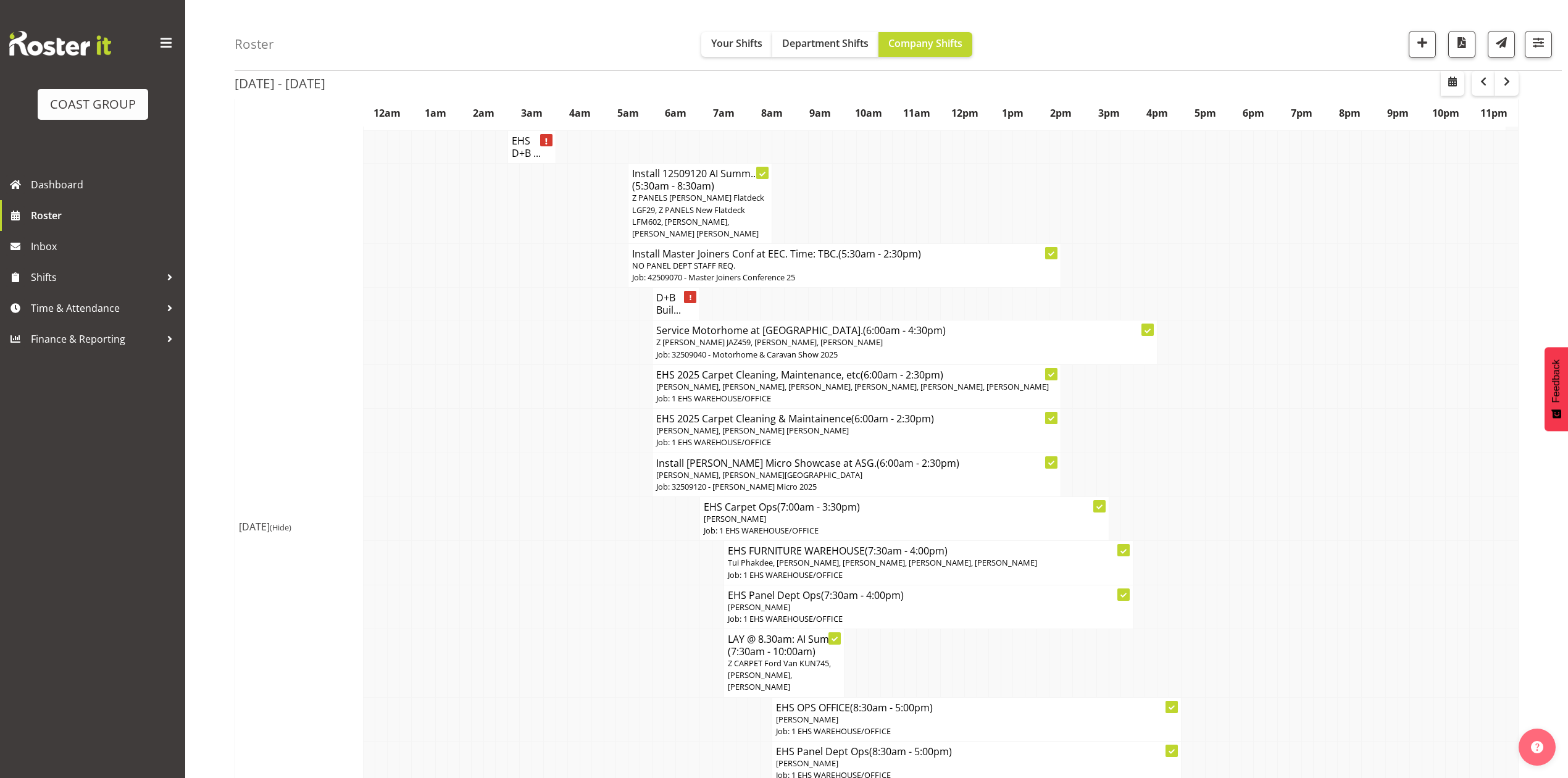
scroll to position [329, 0]
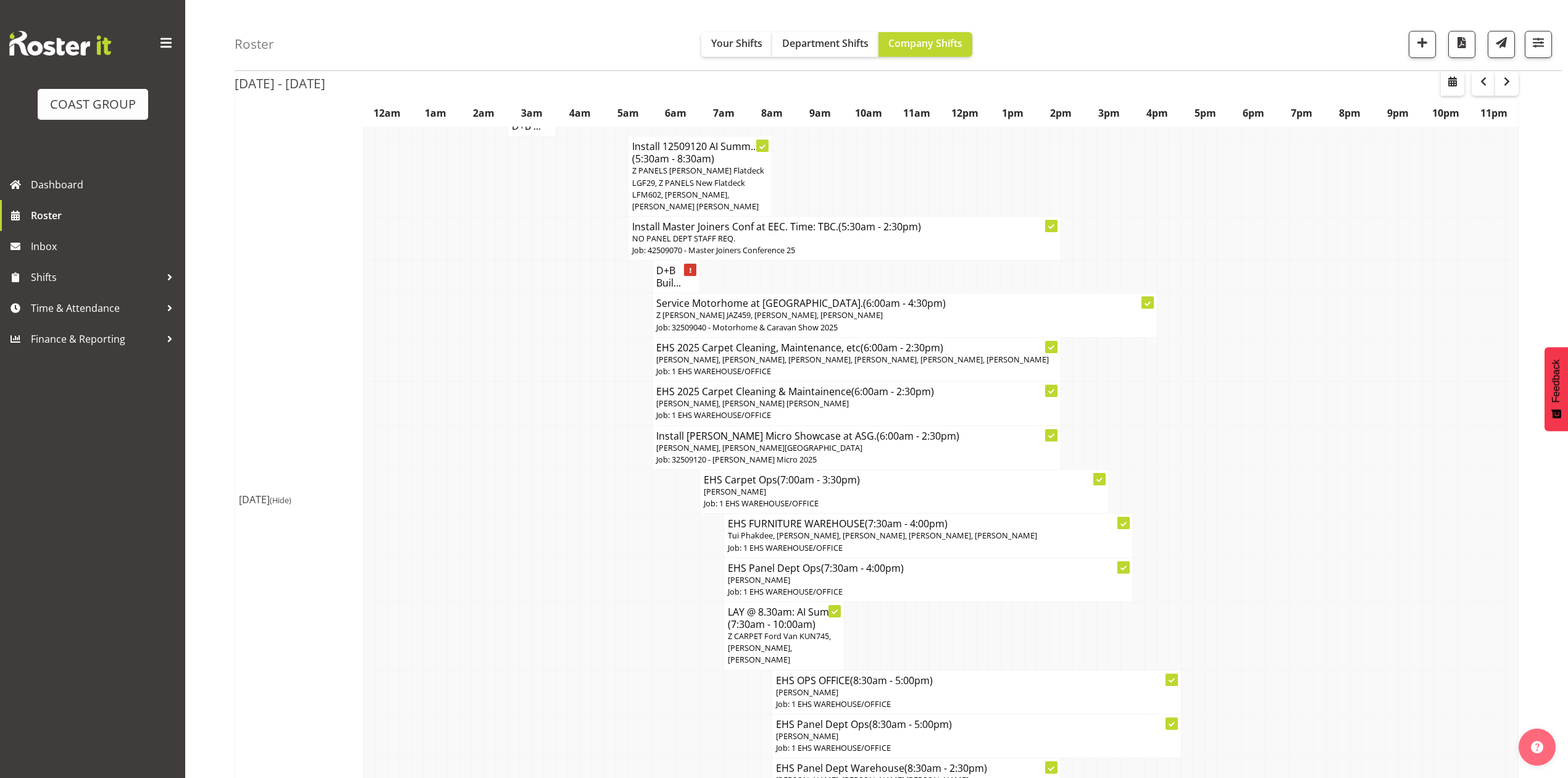
click at [684, 401] on span "[PERSON_NAME], [PERSON_NAME] [PERSON_NAME]" at bounding box center [753, 403] width 193 height 11
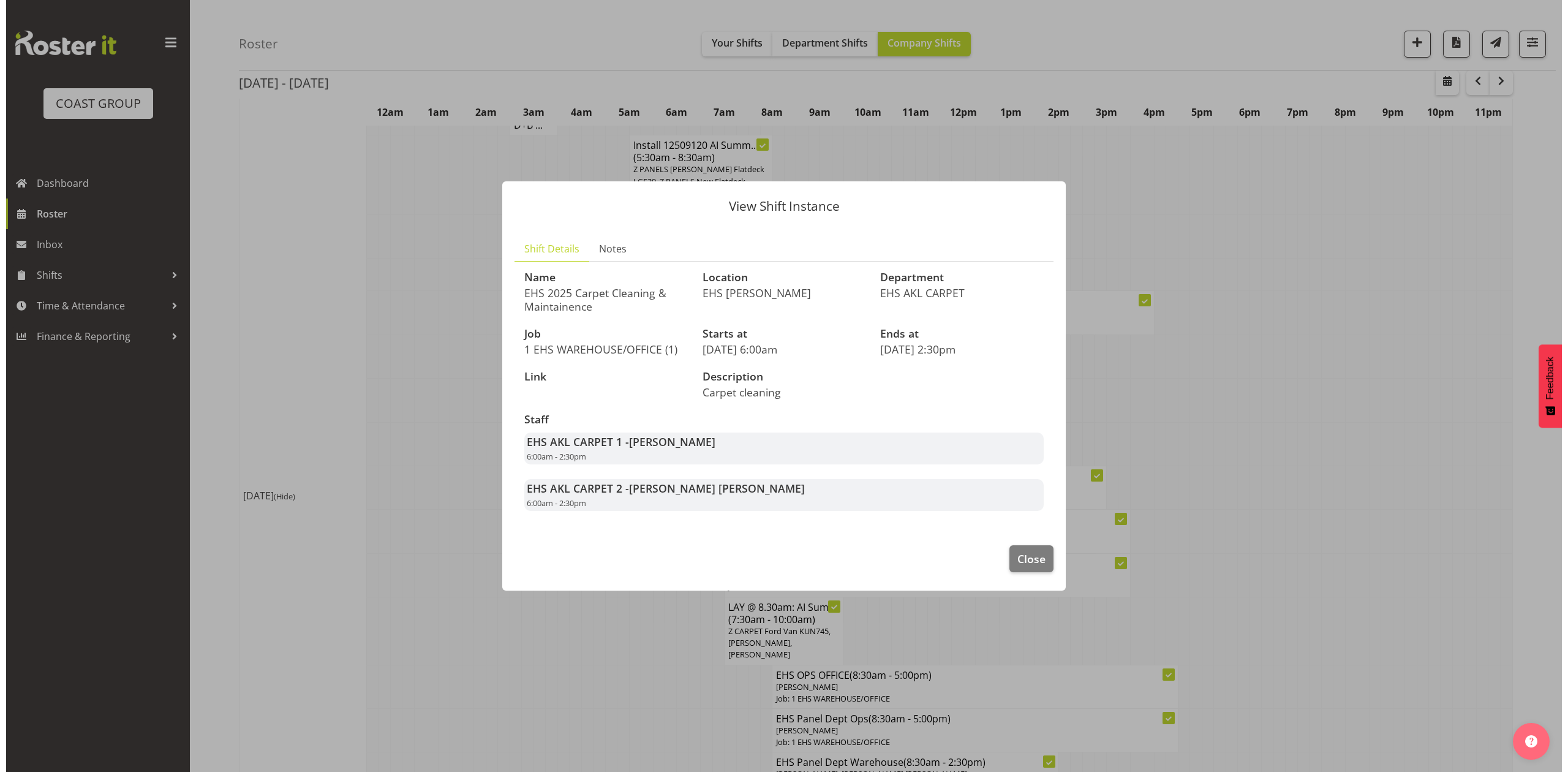
scroll to position [321, 0]
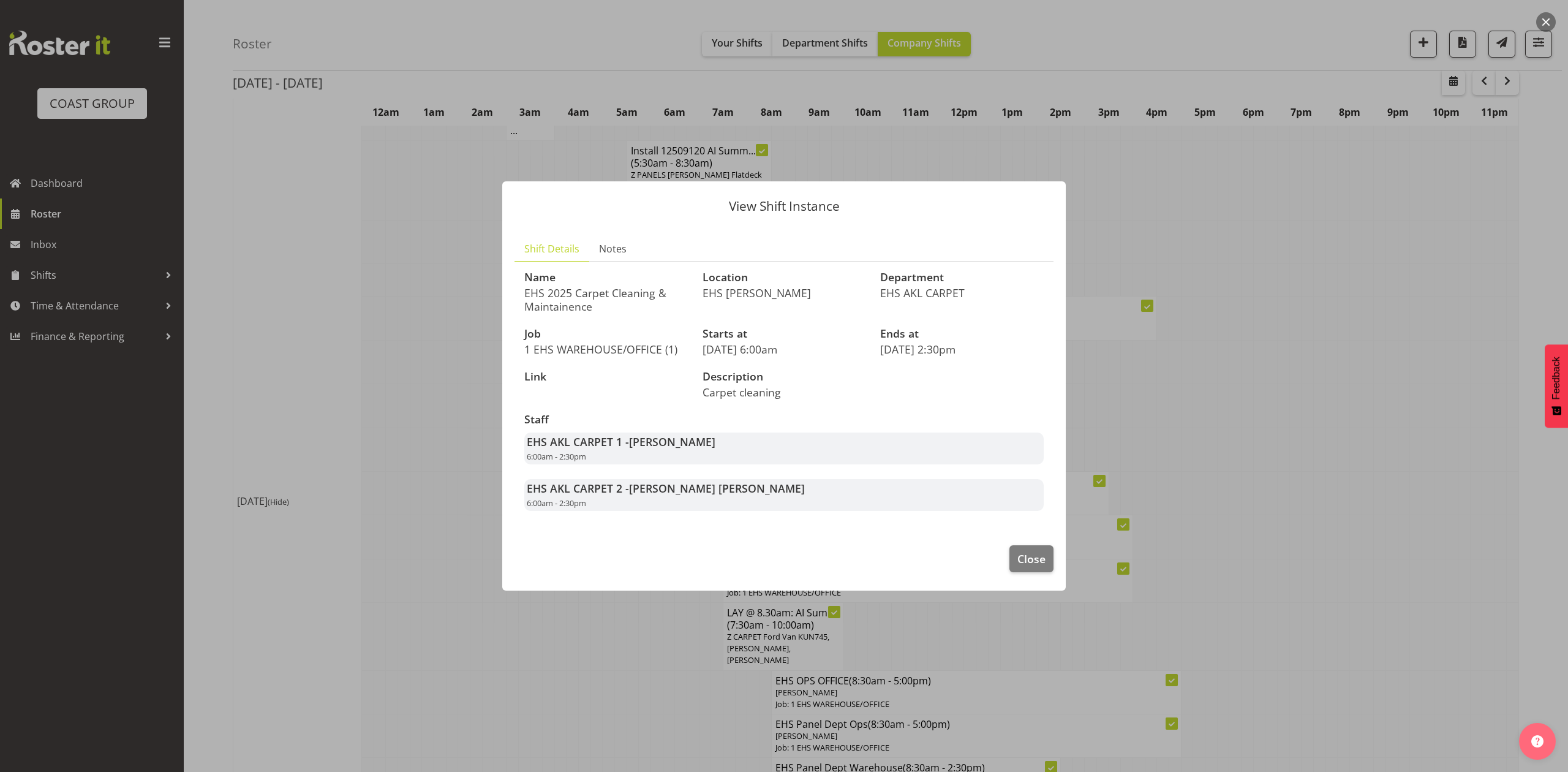
click at [715, 448] on span "Solomon Vainakolo" at bounding box center [672, 442] width 86 height 15
drag, startPoint x: 1026, startPoint y: 557, endPoint x: 1257, endPoint y: 483, distance: 242.6
click at [1028, 557] on span "Close" at bounding box center [1031, 558] width 28 height 16
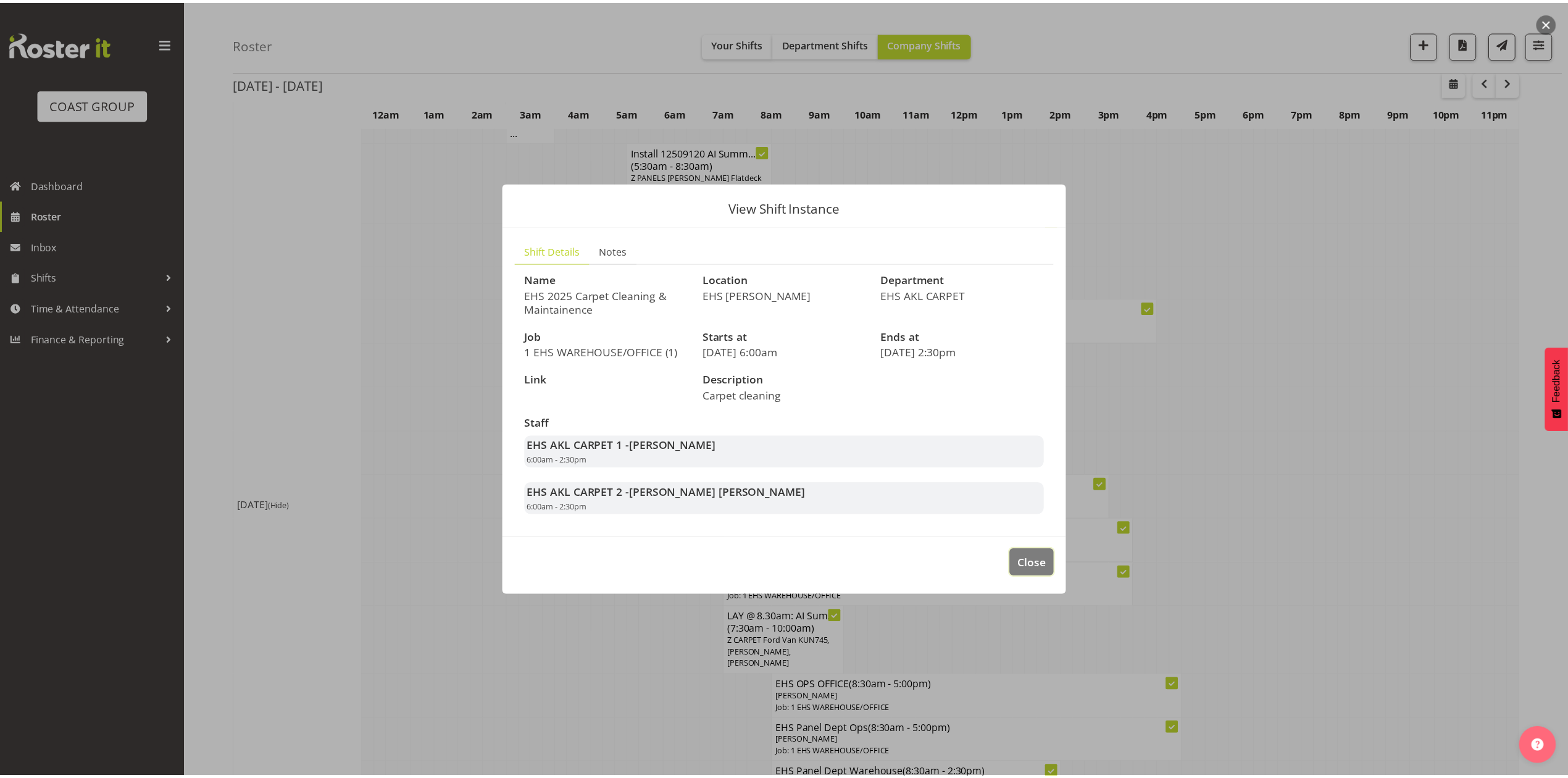
scroll to position [329, 0]
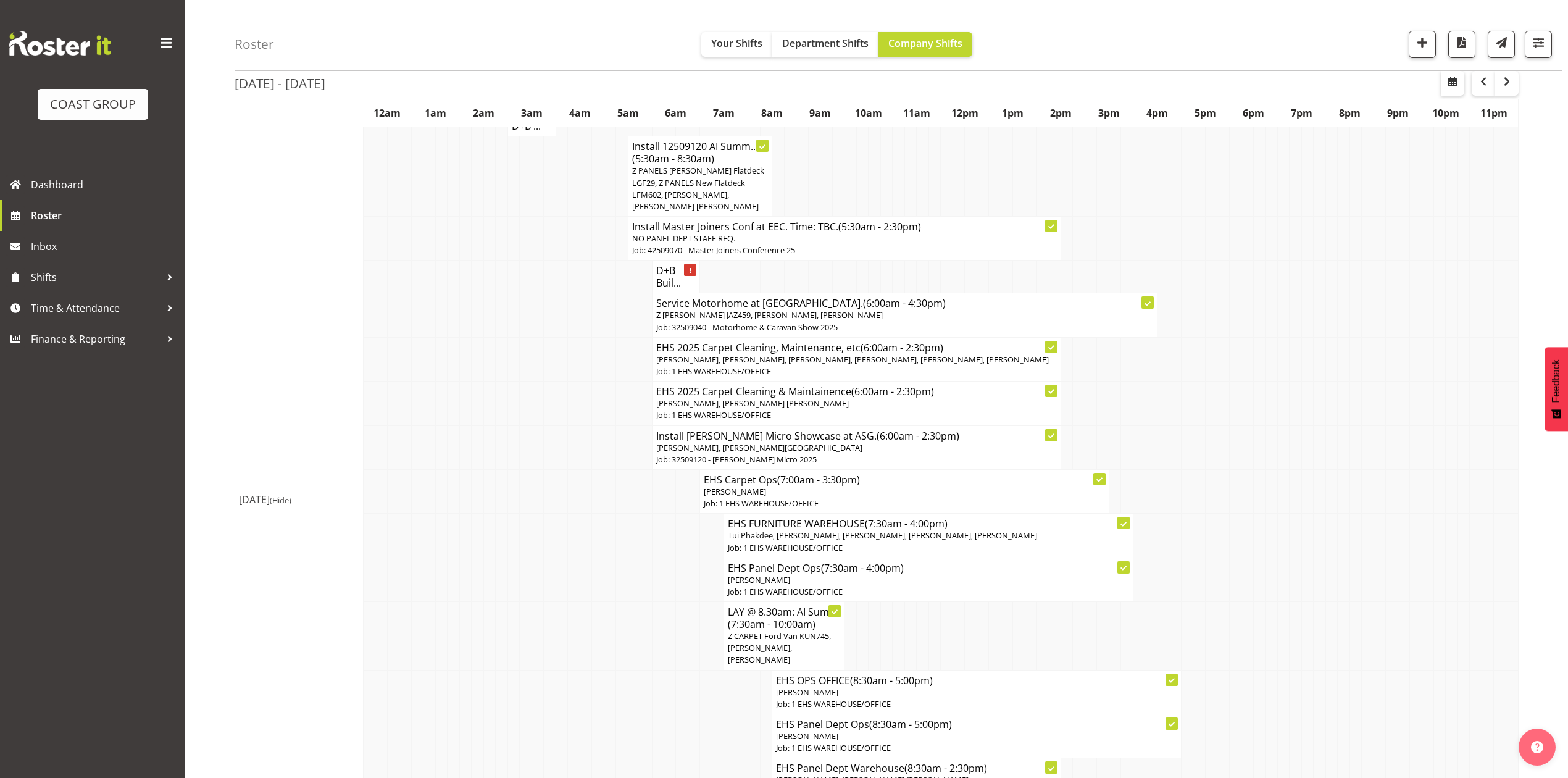
click at [1288, 480] on td at bounding box center [1283, 491] width 12 height 44
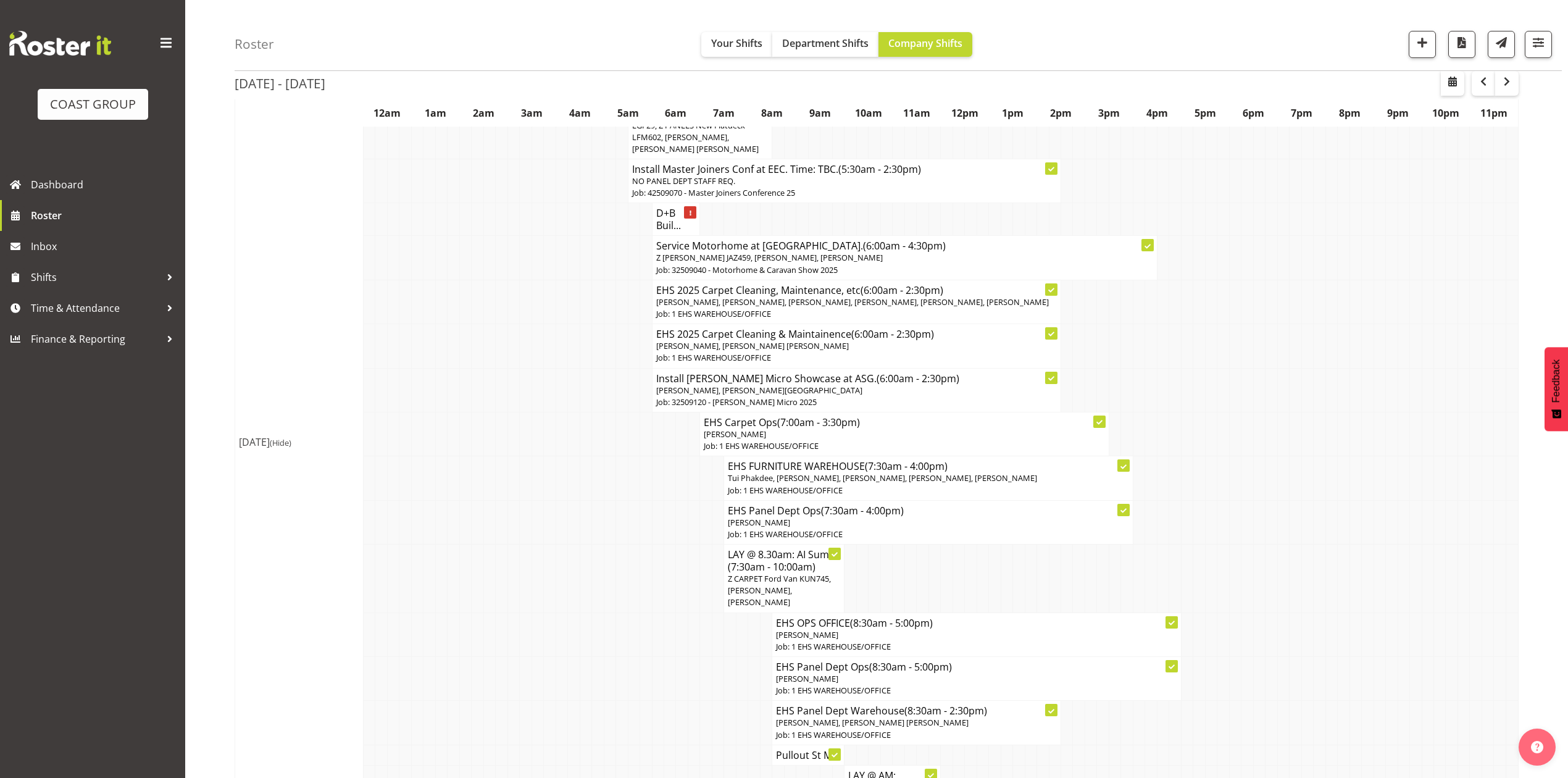
scroll to position [411, 0]
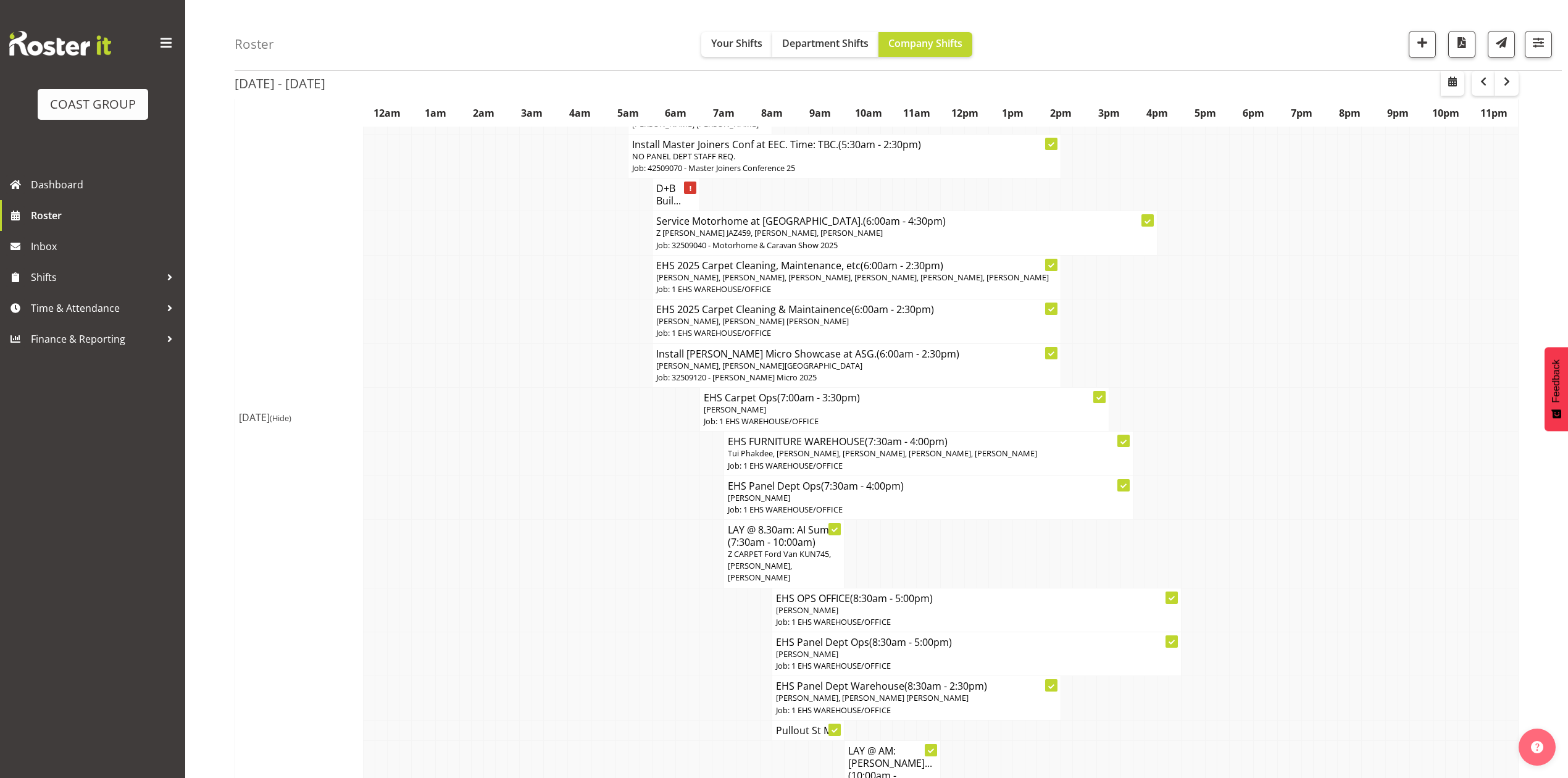
click at [1016, 463] on p "Job: 1 EHS WAREHOUSE/OFFICE" at bounding box center [928, 466] width 401 height 12
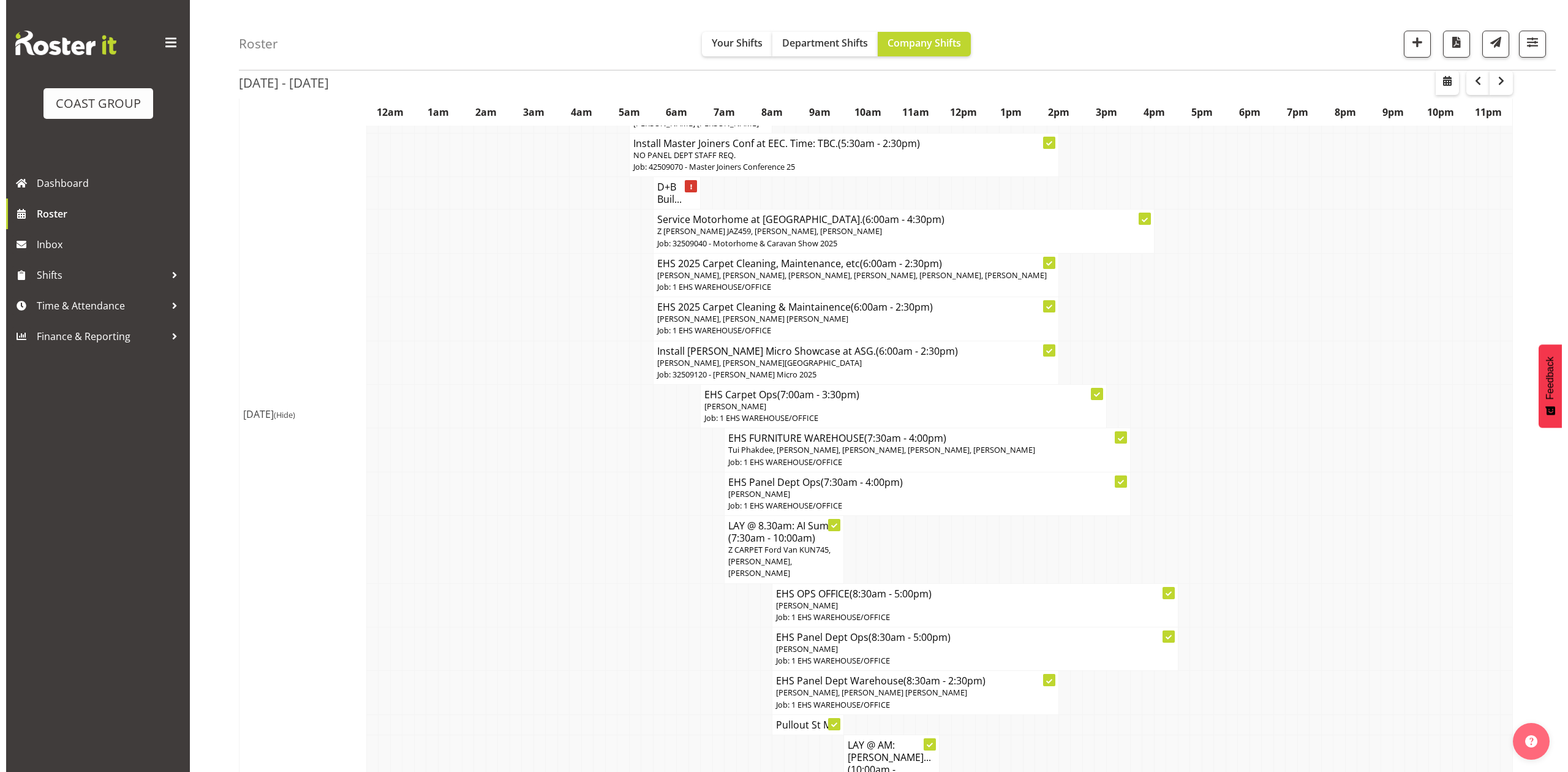
scroll to position [403, 0]
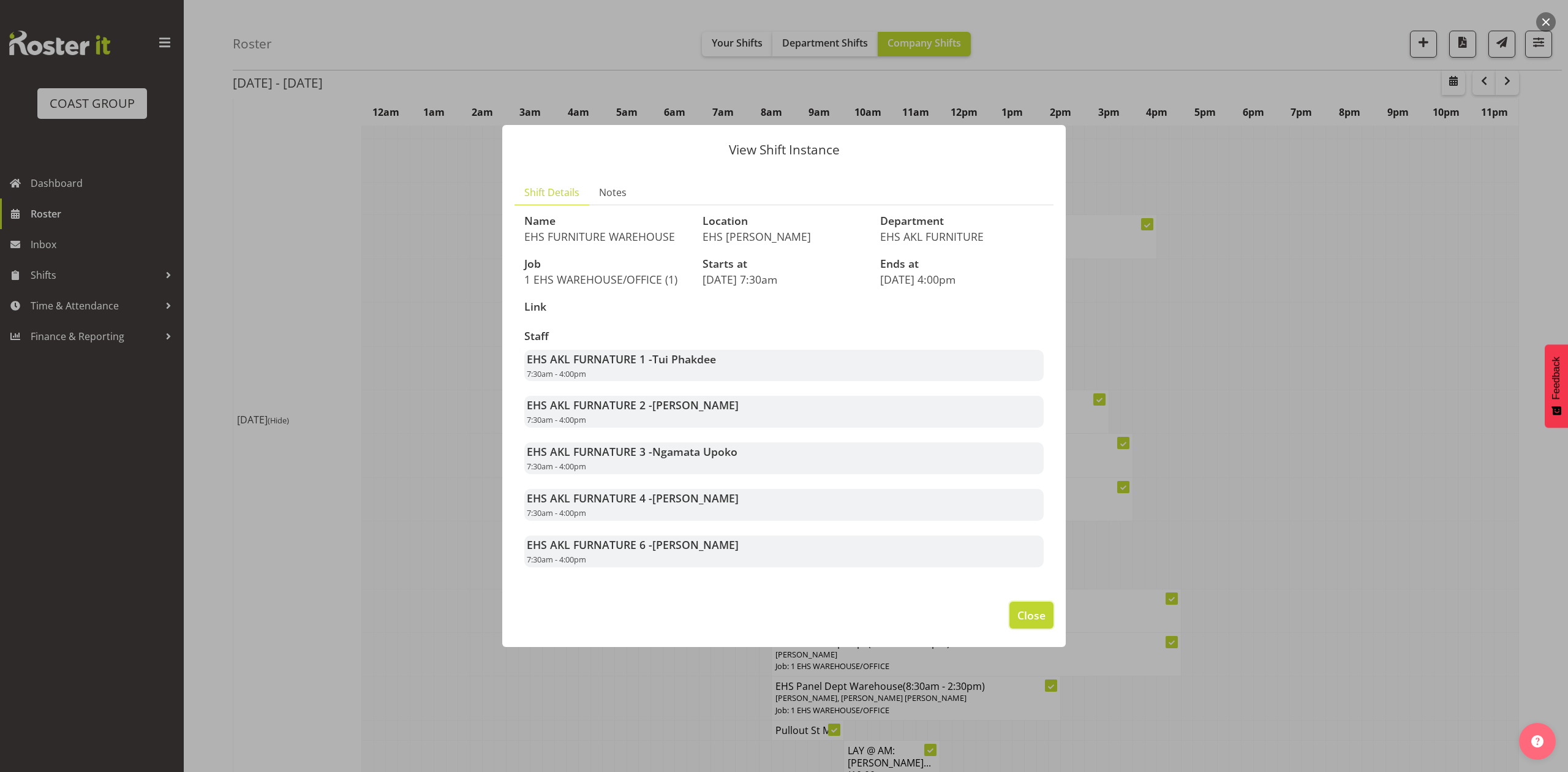
click at [1021, 606] on button "Close" at bounding box center [1031, 615] width 44 height 27
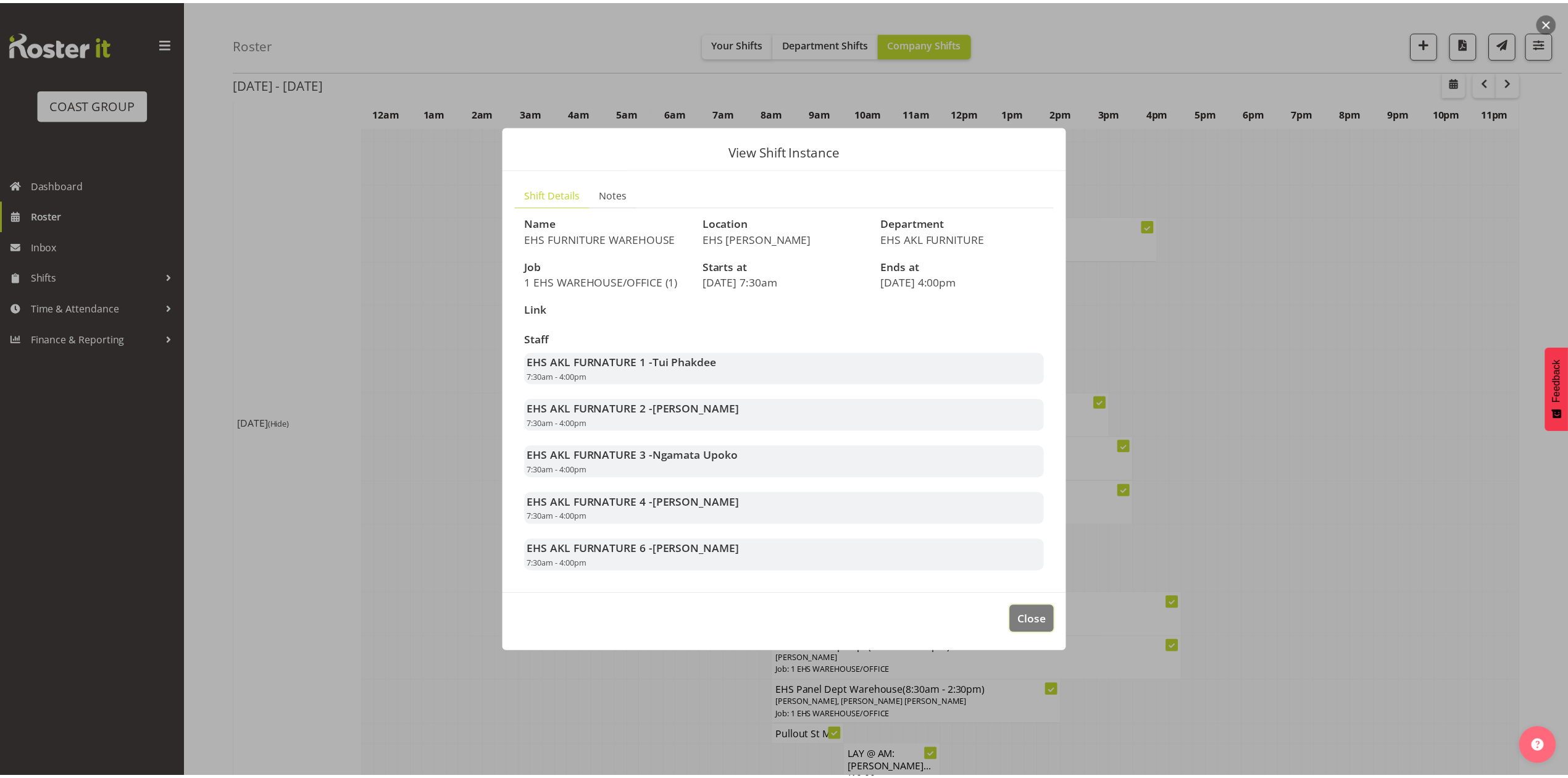
scroll to position [411, 0]
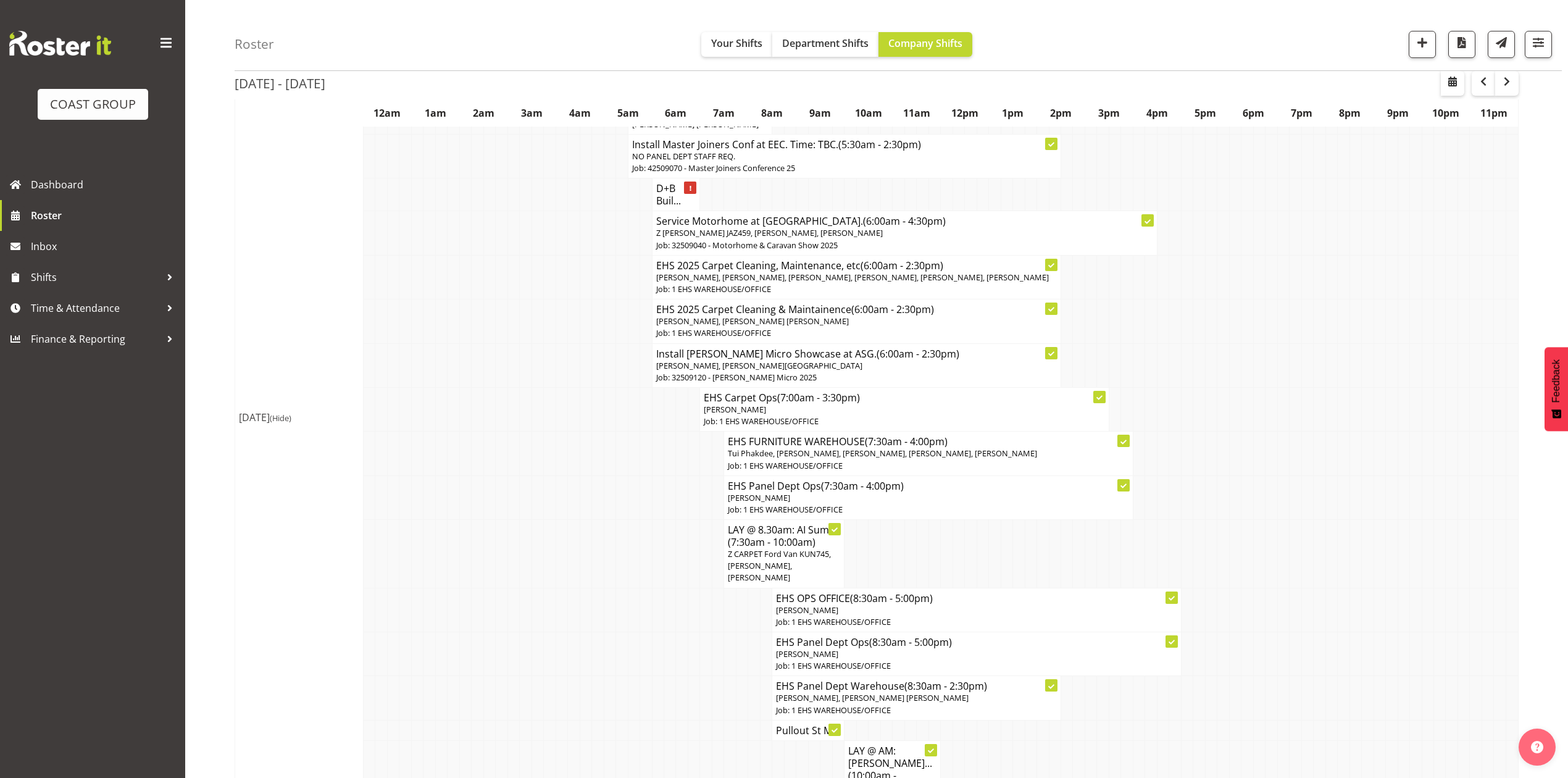
click at [1314, 470] on td at bounding box center [1319, 454] width 12 height 44
click at [790, 46] on span "Department Shifts" at bounding box center [825, 43] width 86 height 14
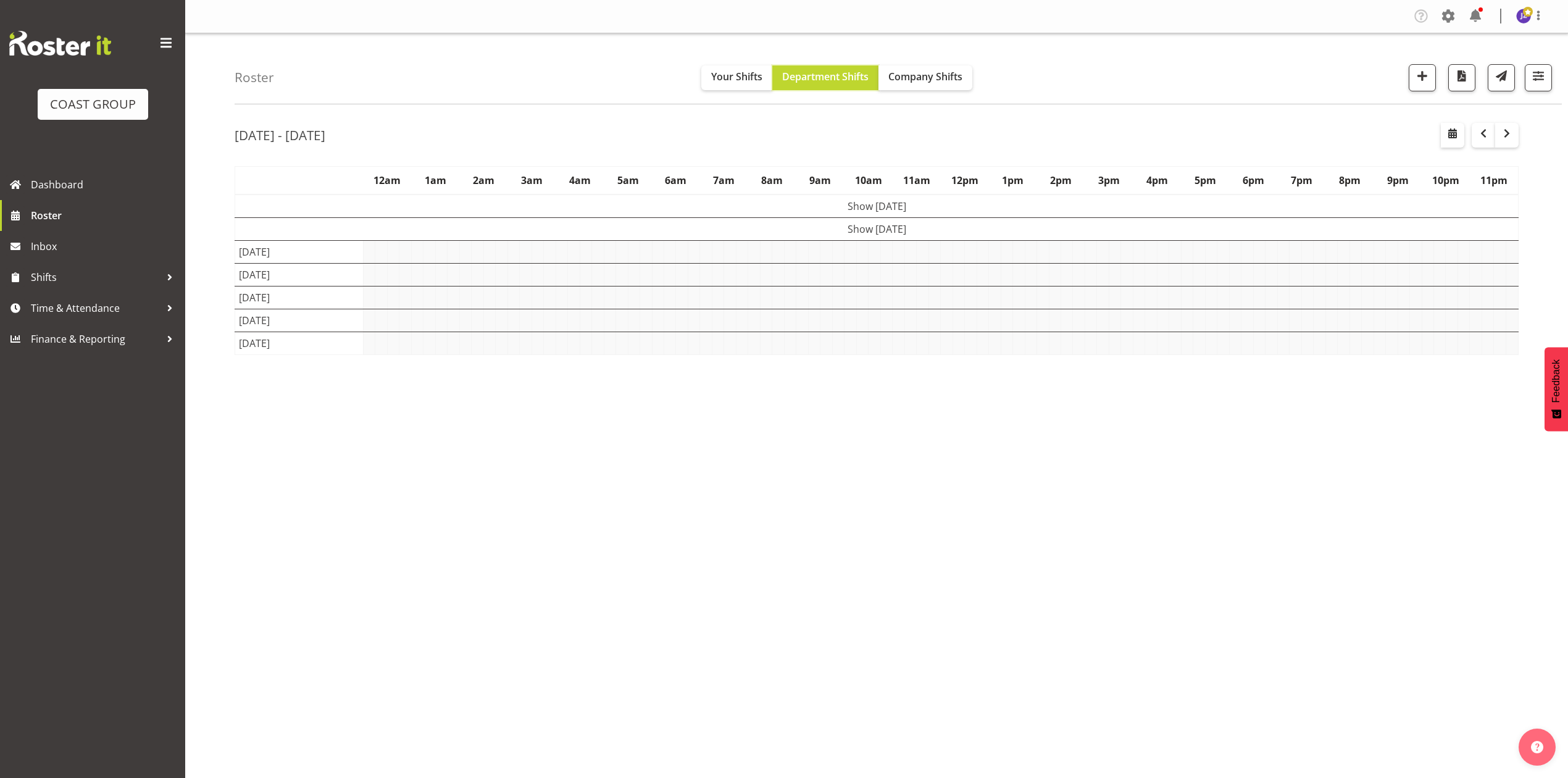
scroll to position [0, 0]
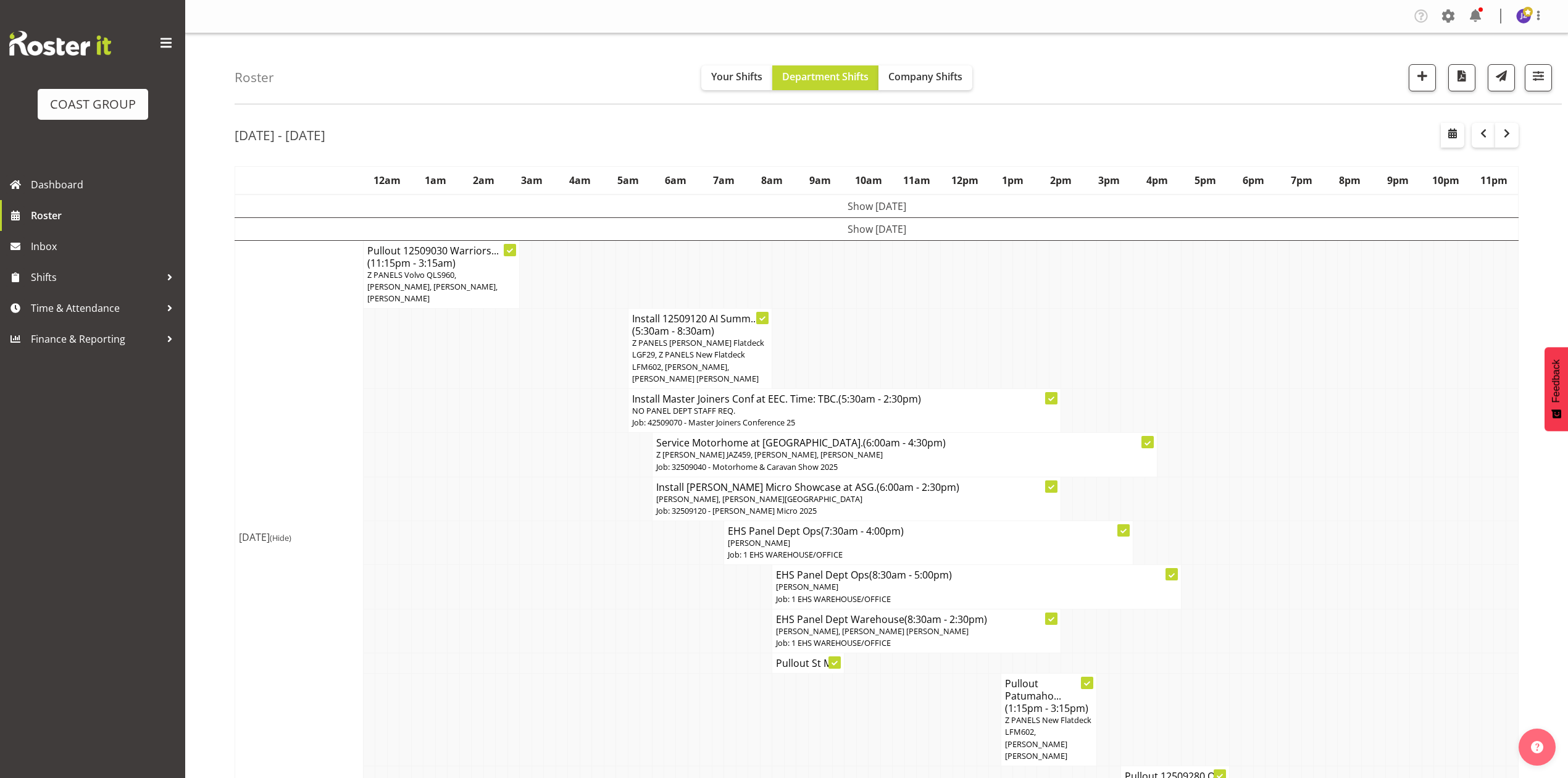
click at [1194, 445] on td at bounding box center [1199, 455] width 12 height 44
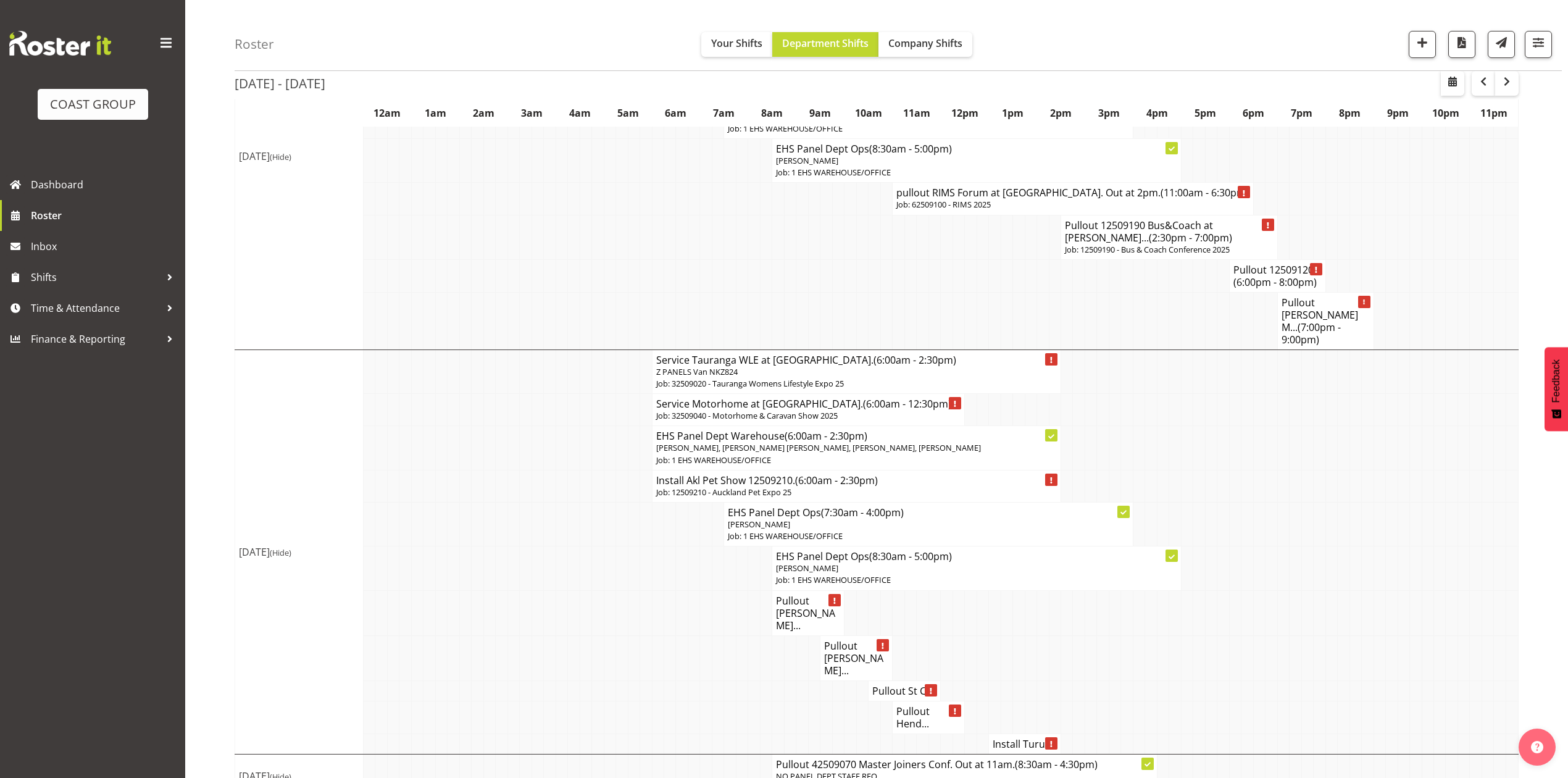
scroll to position [892, 0]
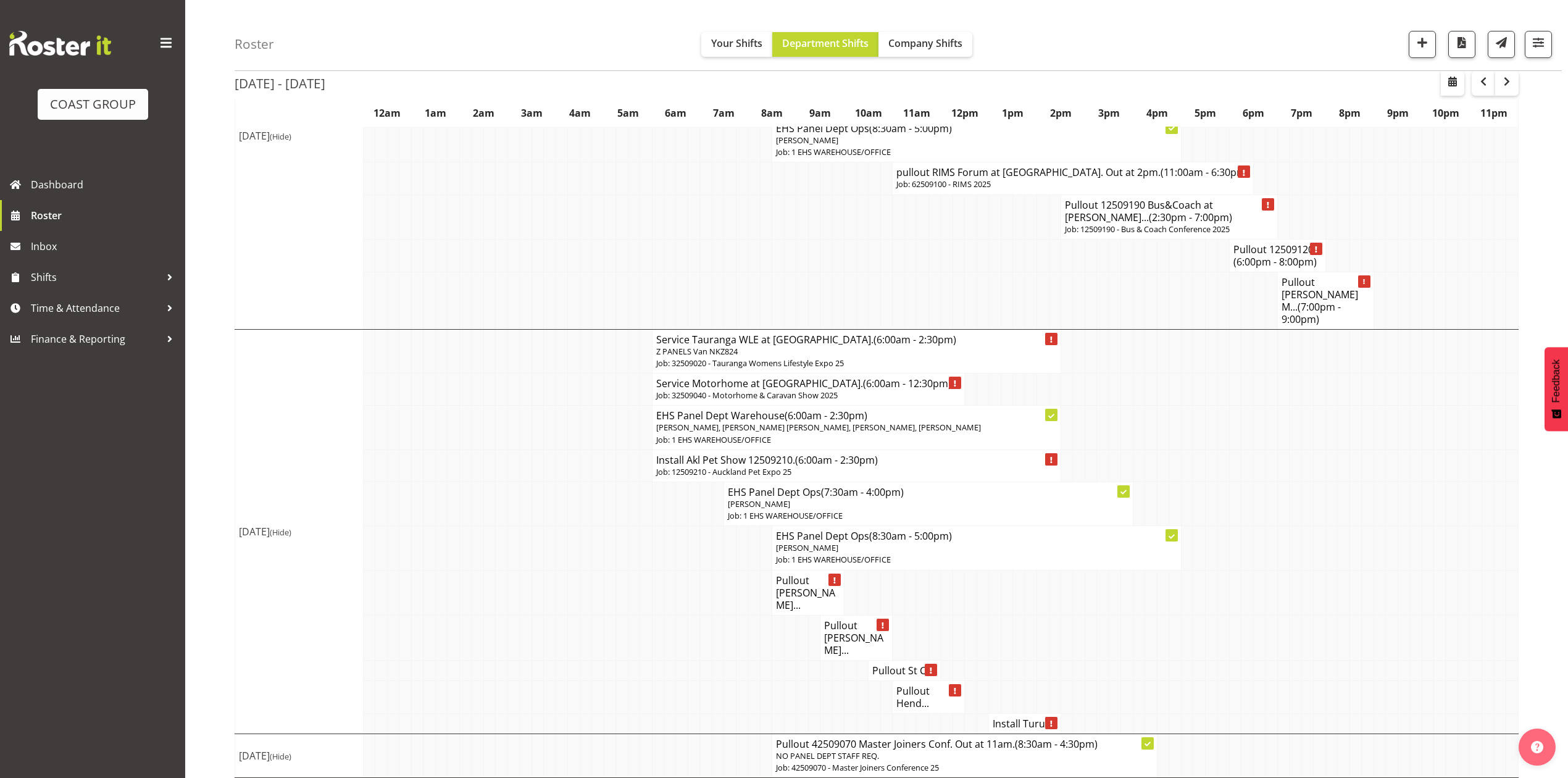
click at [1193, 450] on td at bounding box center [1199, 466] width 12 height 32
click at [741, 377] on h4 "Service Motorhome at Mystery Creek. (6:00am - 12:30pm)" at bounding box center [809, 384] width 305 height 13
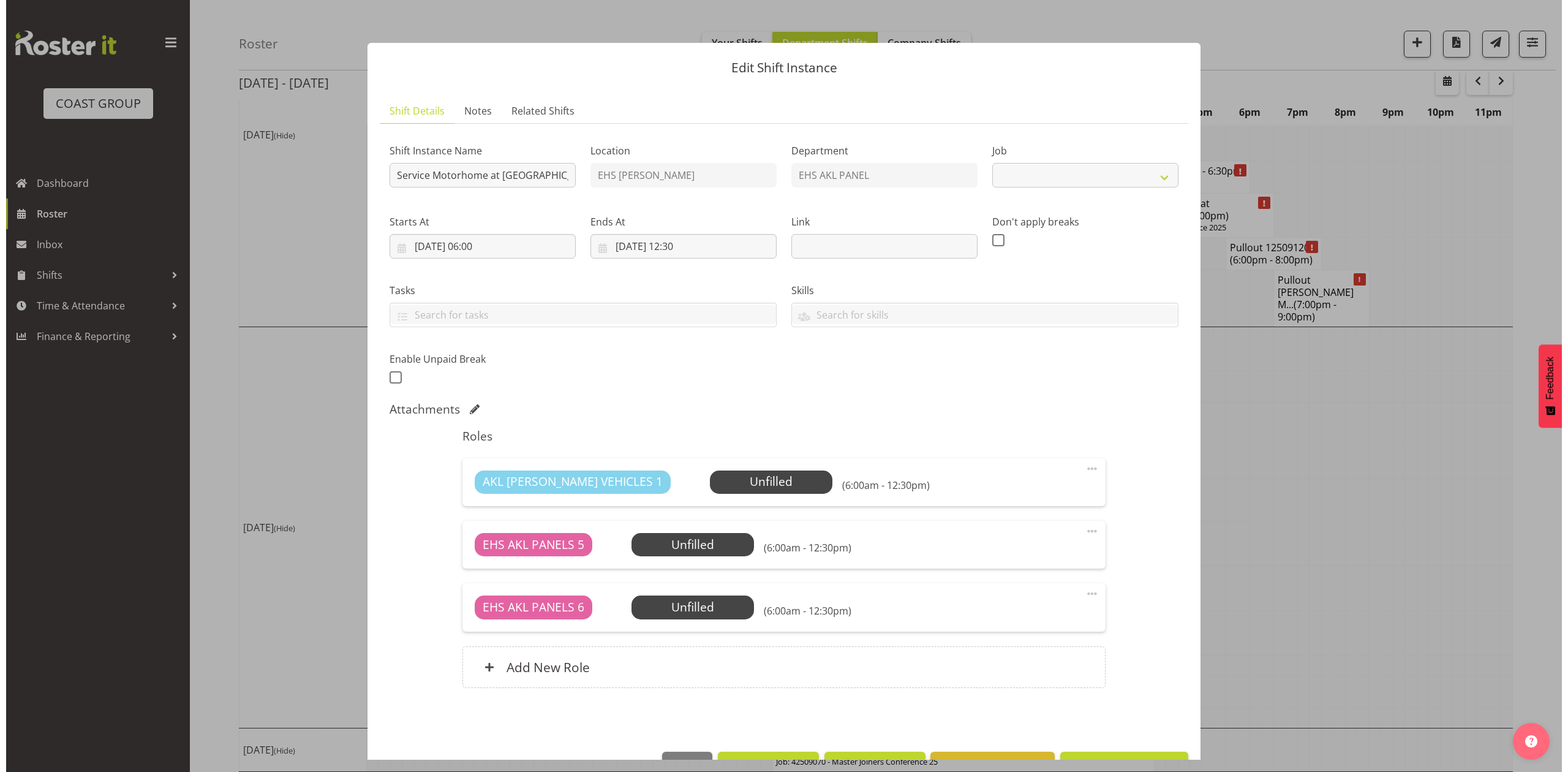
scroll to position [873, 0]
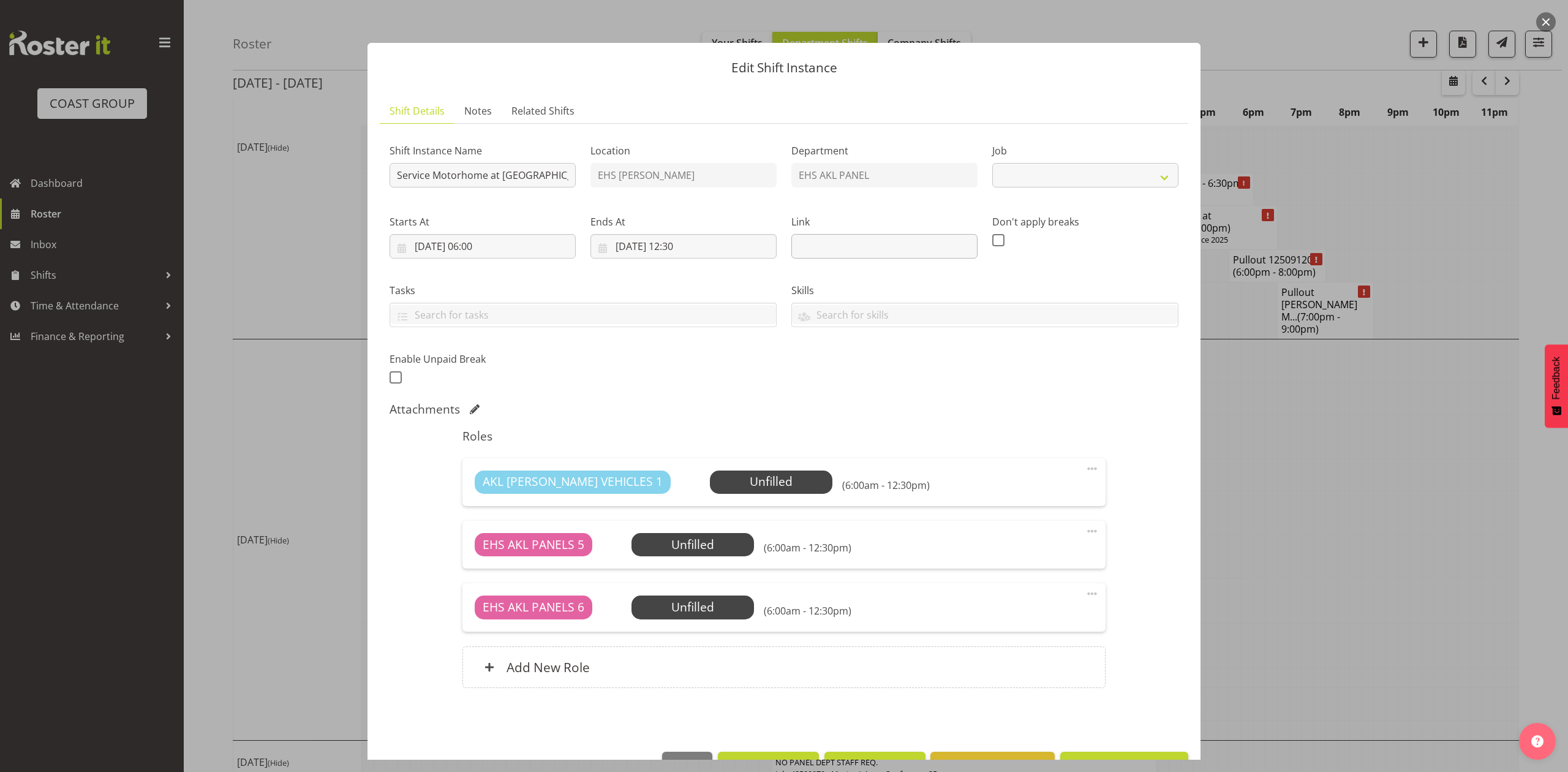
select select "9139"
click at [1445, 155] on div at bounding box center [784, 386] width 1568 height 772
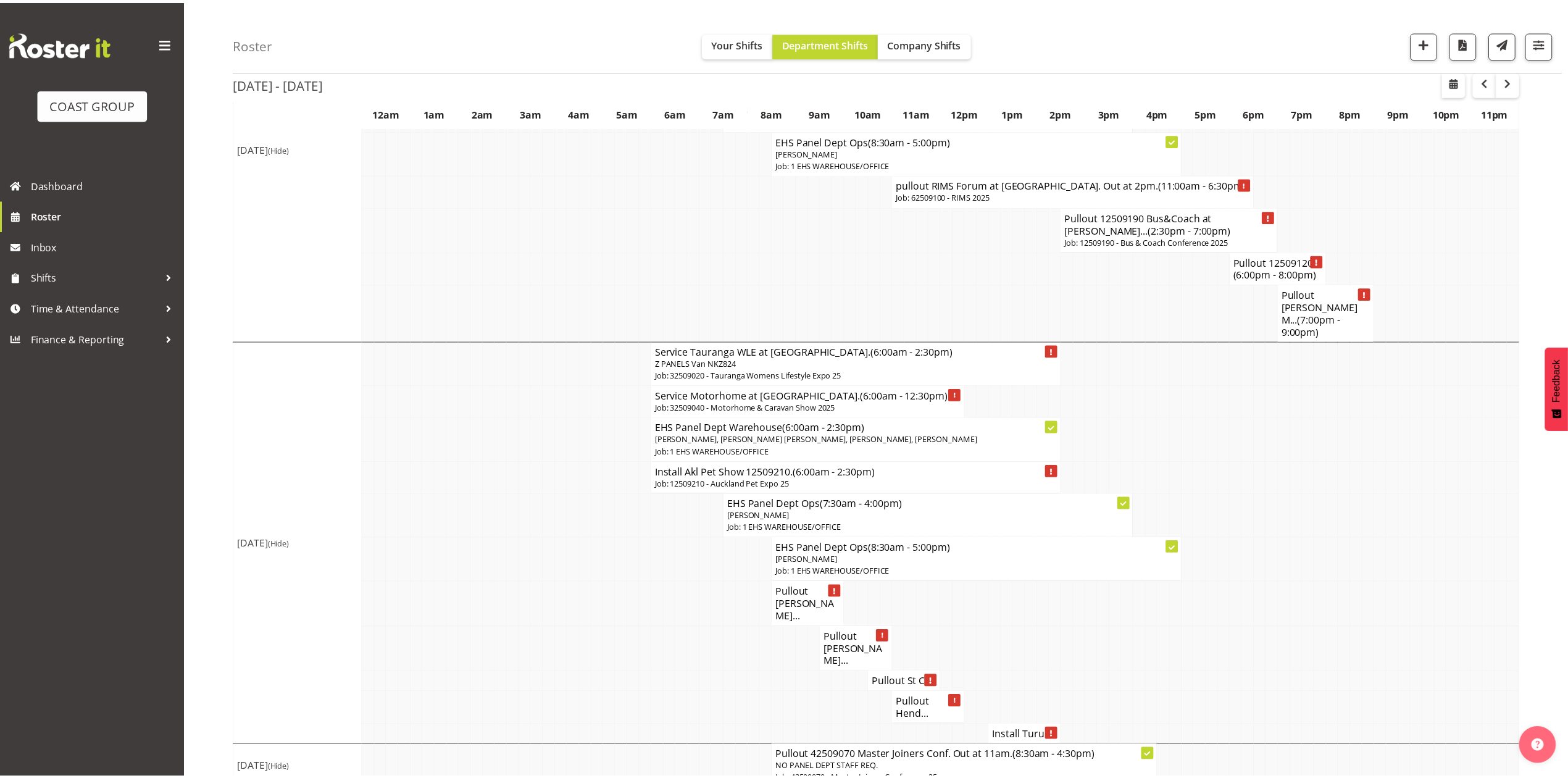
scroll to position [887, 0]
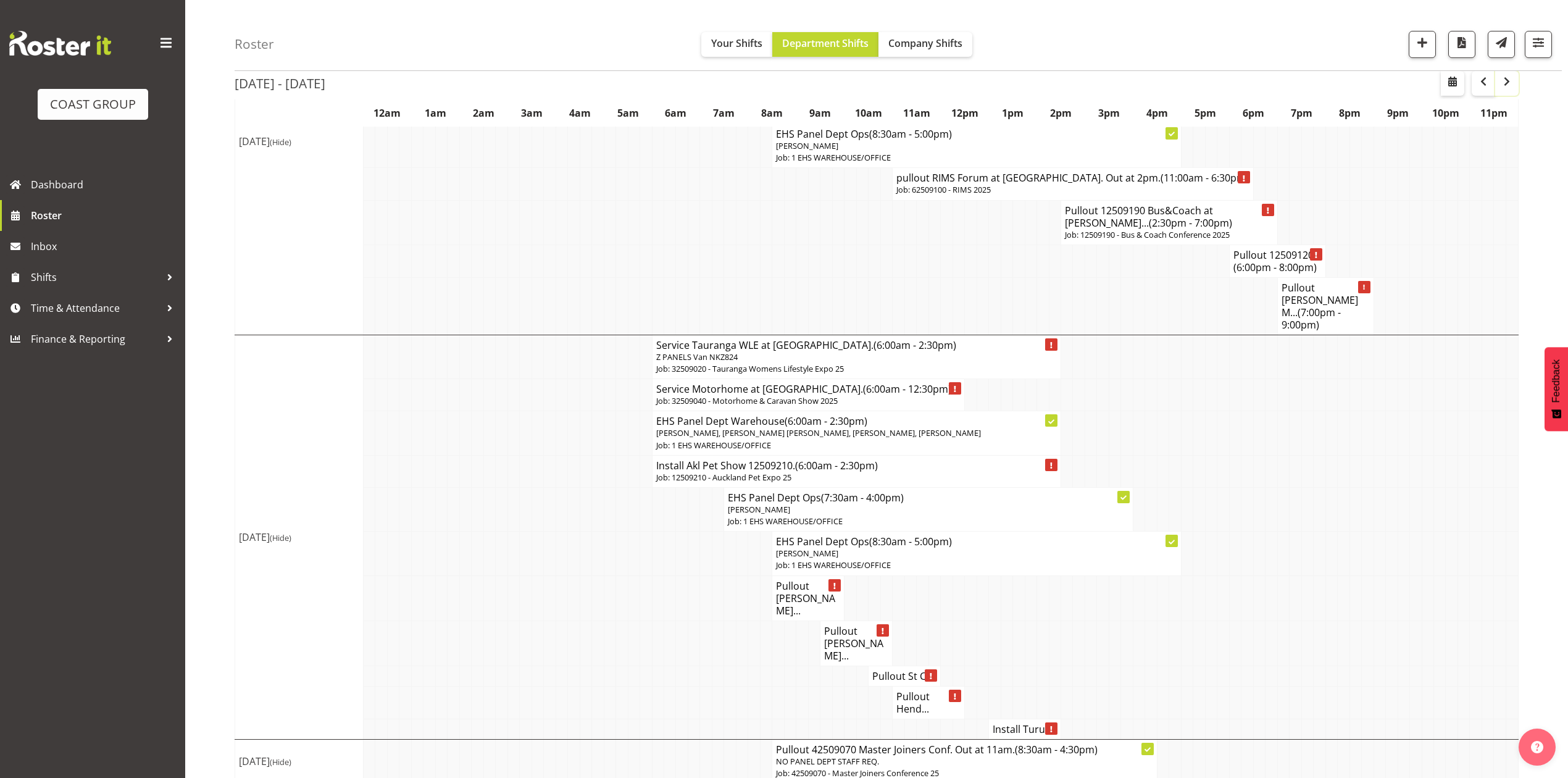
click at [1514, 80] on span "button" at bounding box center [1507, 82] width 15 height 15
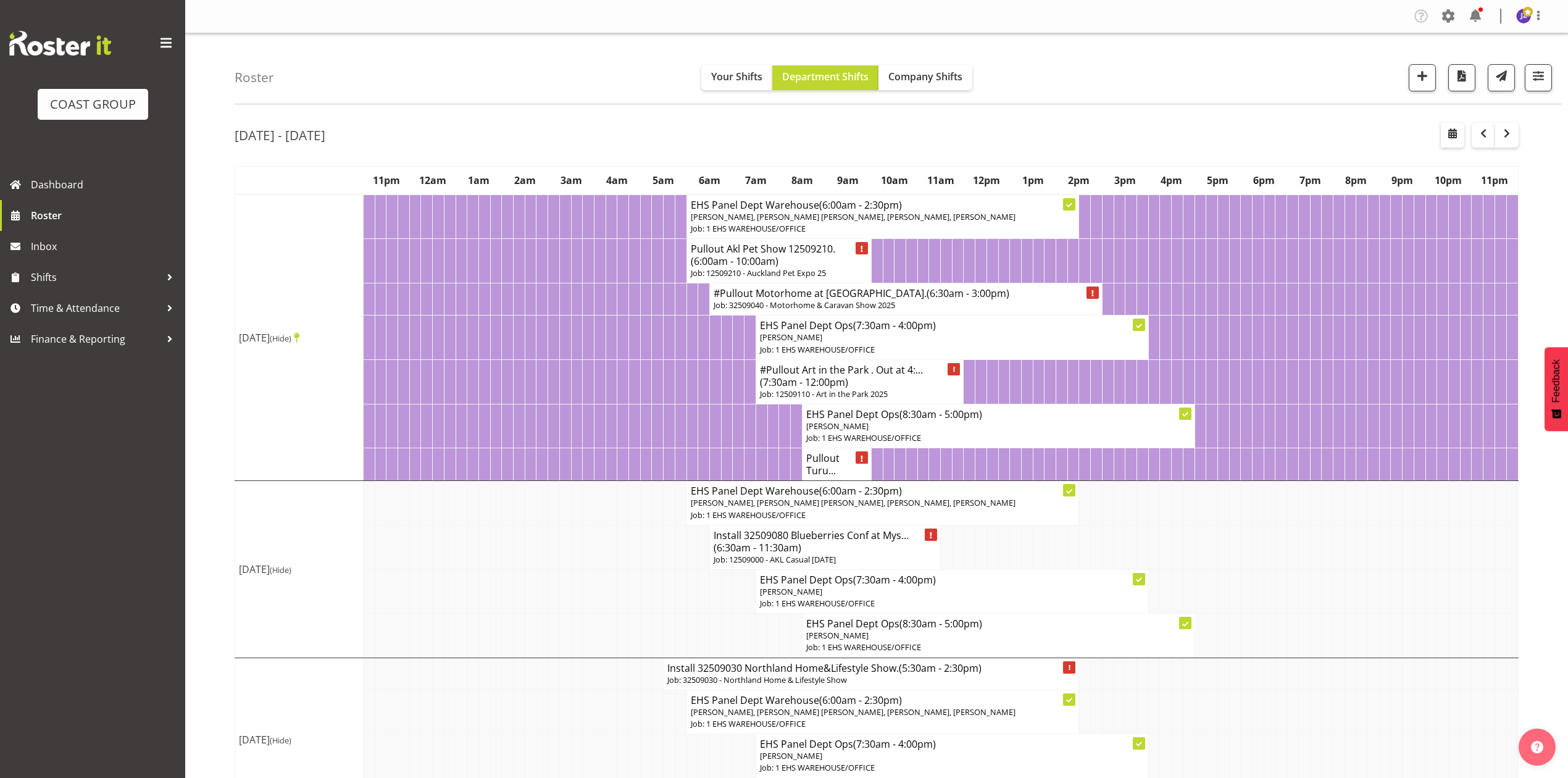
drag, startPoint x: 317, startPoint y: 251, endPoint x: 317, endPoint y: 227, distance: 24.0
click at [317, 251] on td "Mon 22nd Sep 2025 (Hide)" at bounding box center [299, 338] width 128 height 287
click at [851, 311] on p "Job: 32509040 - Motorhome & Caravan Show 2025" at bounding box center [906, 305] width 385 height 12
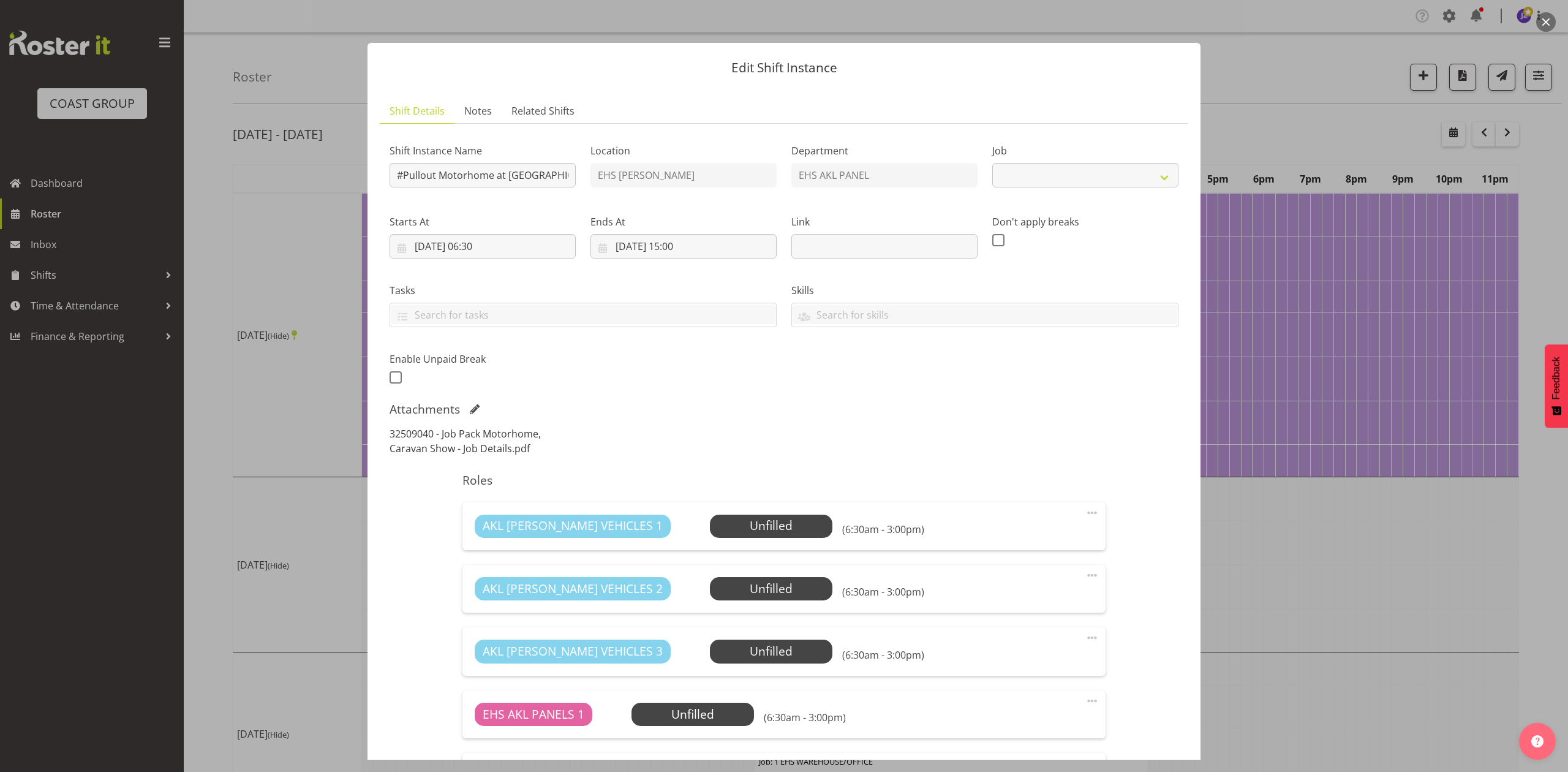
select select "9139"
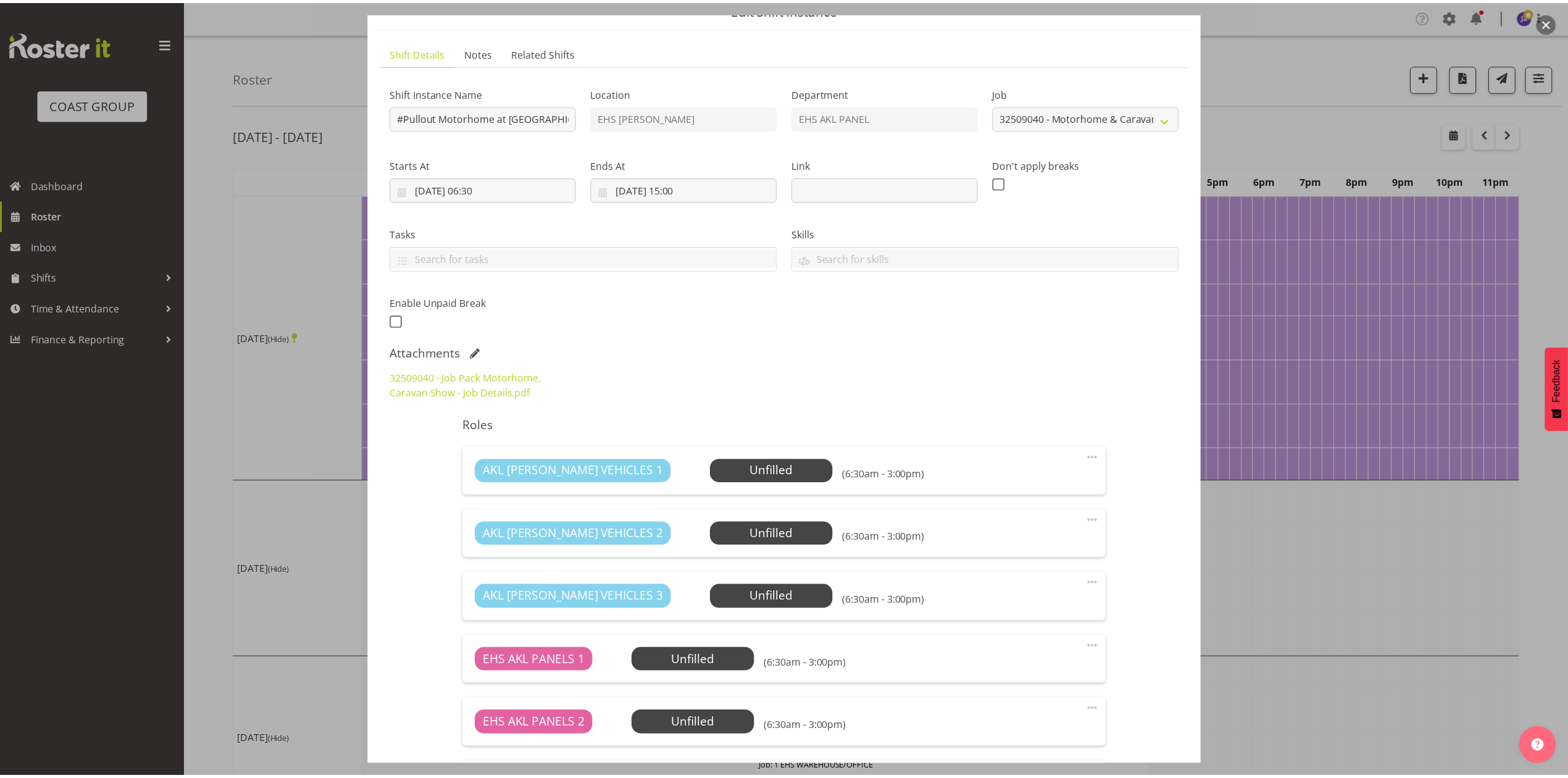
scroll to position [82, 0]
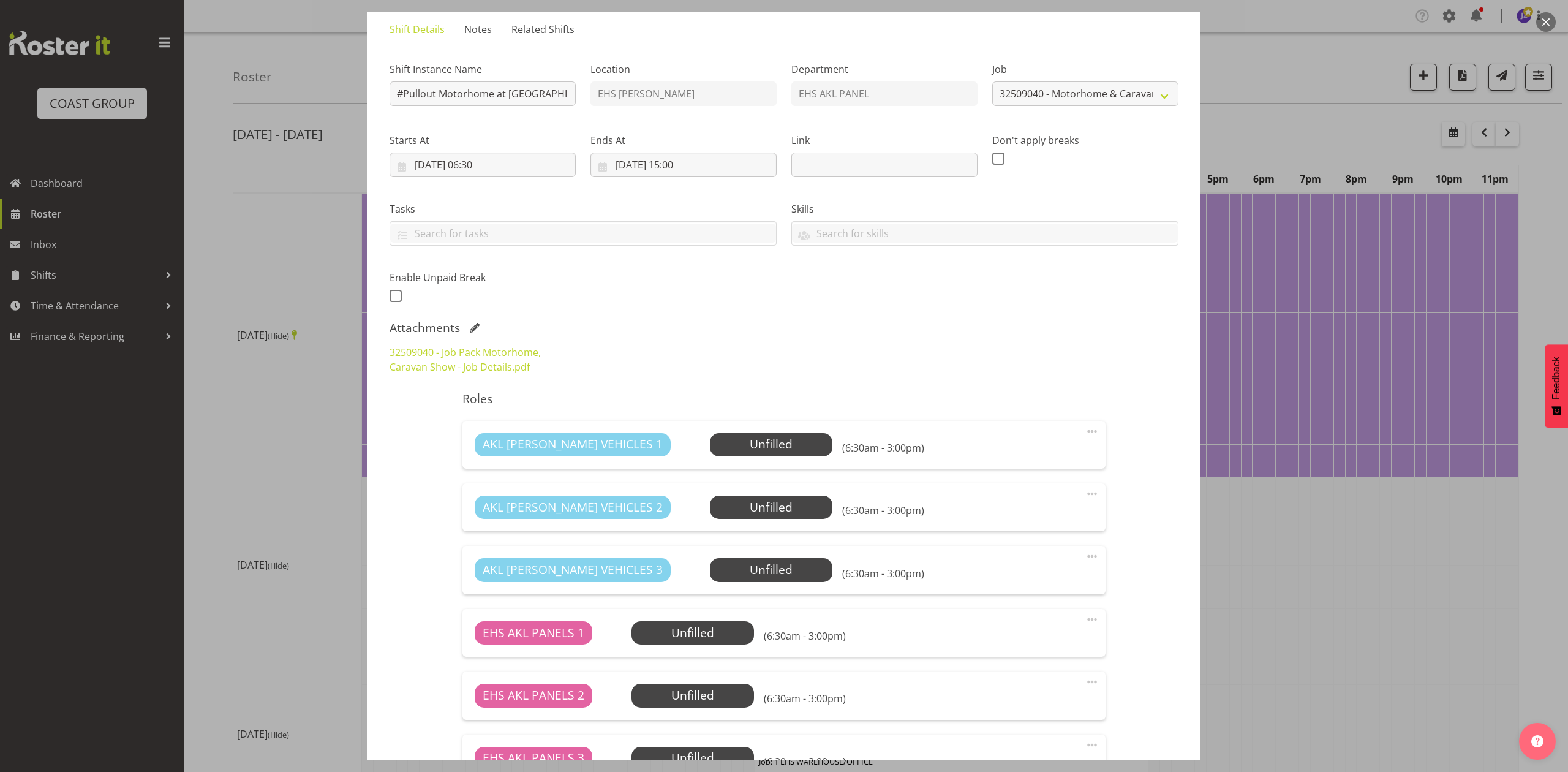
click at [1546, 26] on button "button" at bounding box center [1546, 22] width 19 height 19
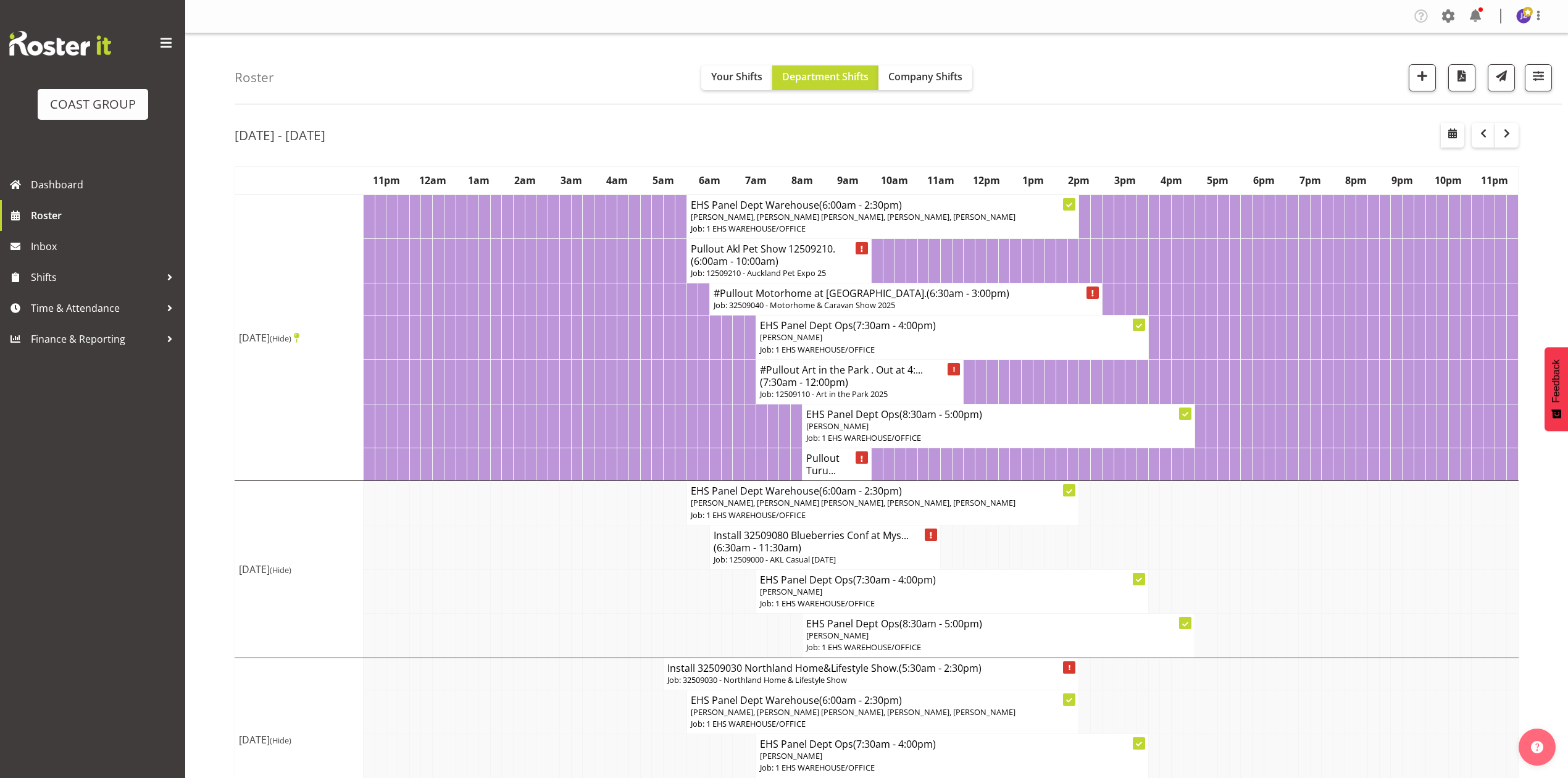
click at [1470, 130] on div at bounding box center [1480, 135] width 78 height 25
click at [1475, 135] on button "button" at bounding box center [1483, 135] width 23 height 25
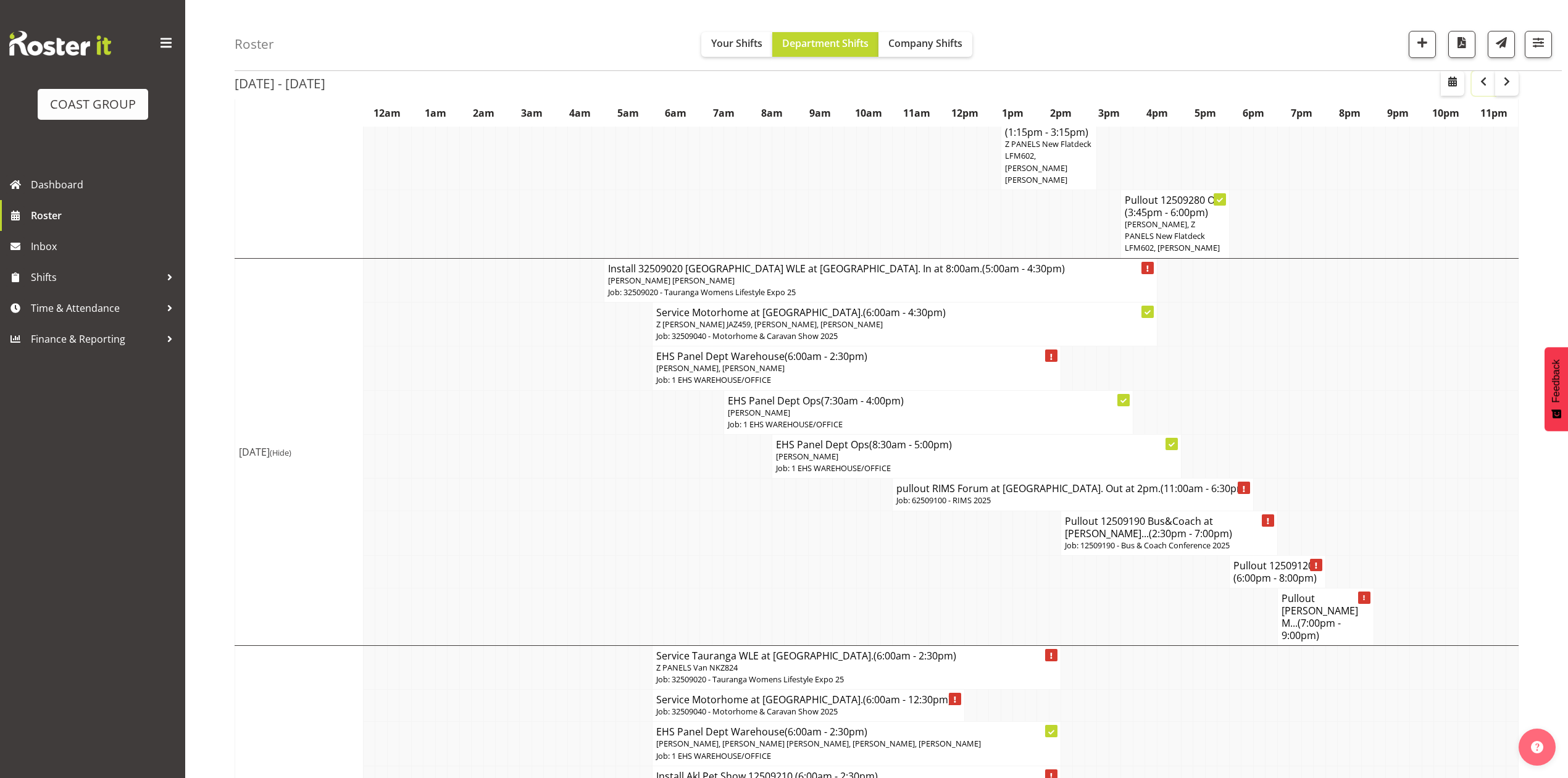
scroll to position [658, 0]
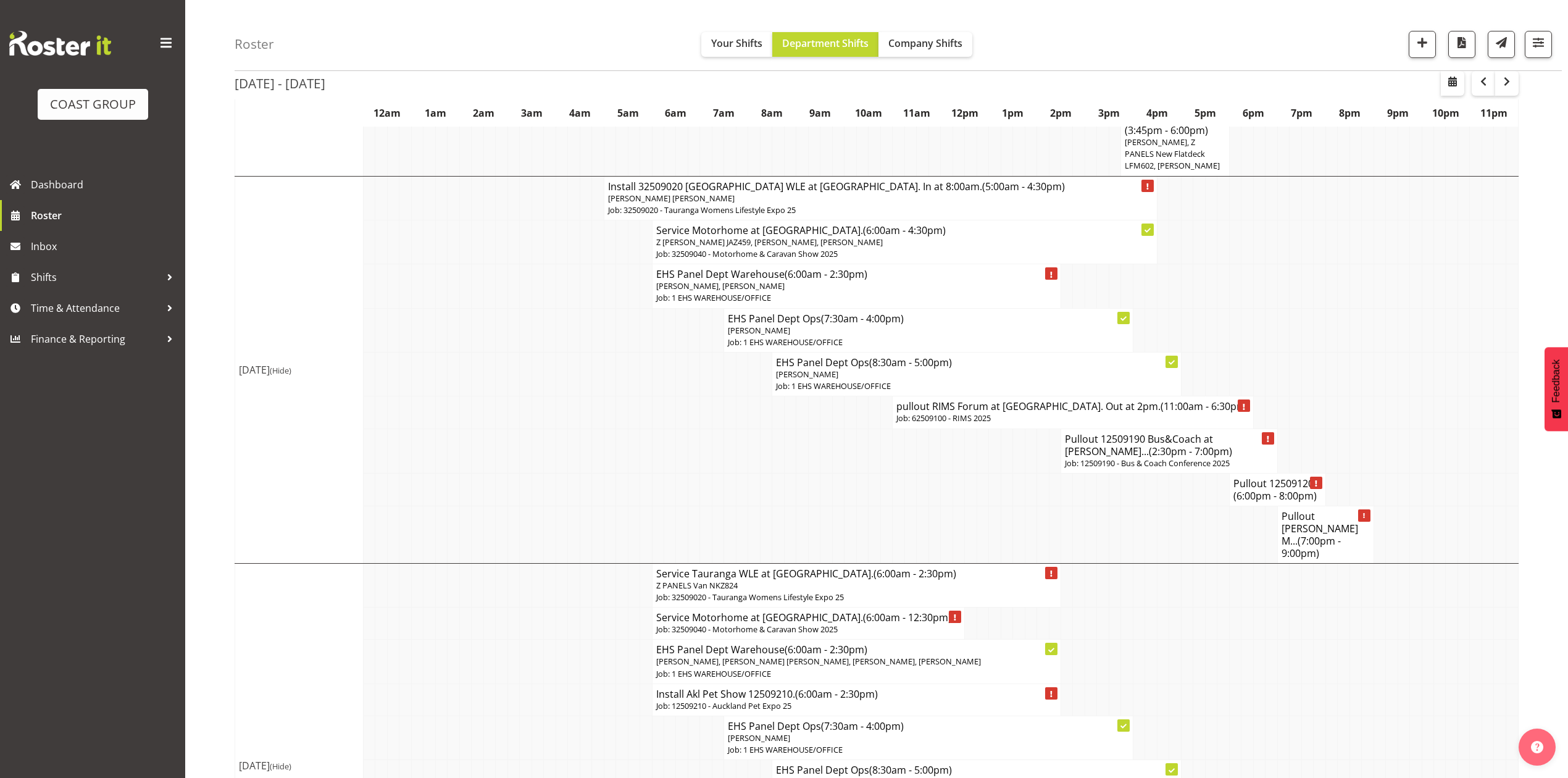
click at [989, 522] on td at bounding box center [994, 534] width 12 height 57
click at [982, 447] on td at bounding box center [982, 450] width 12 height 45
click at [961, 473] on td at bounding box center [958, 489] width 12 height 33
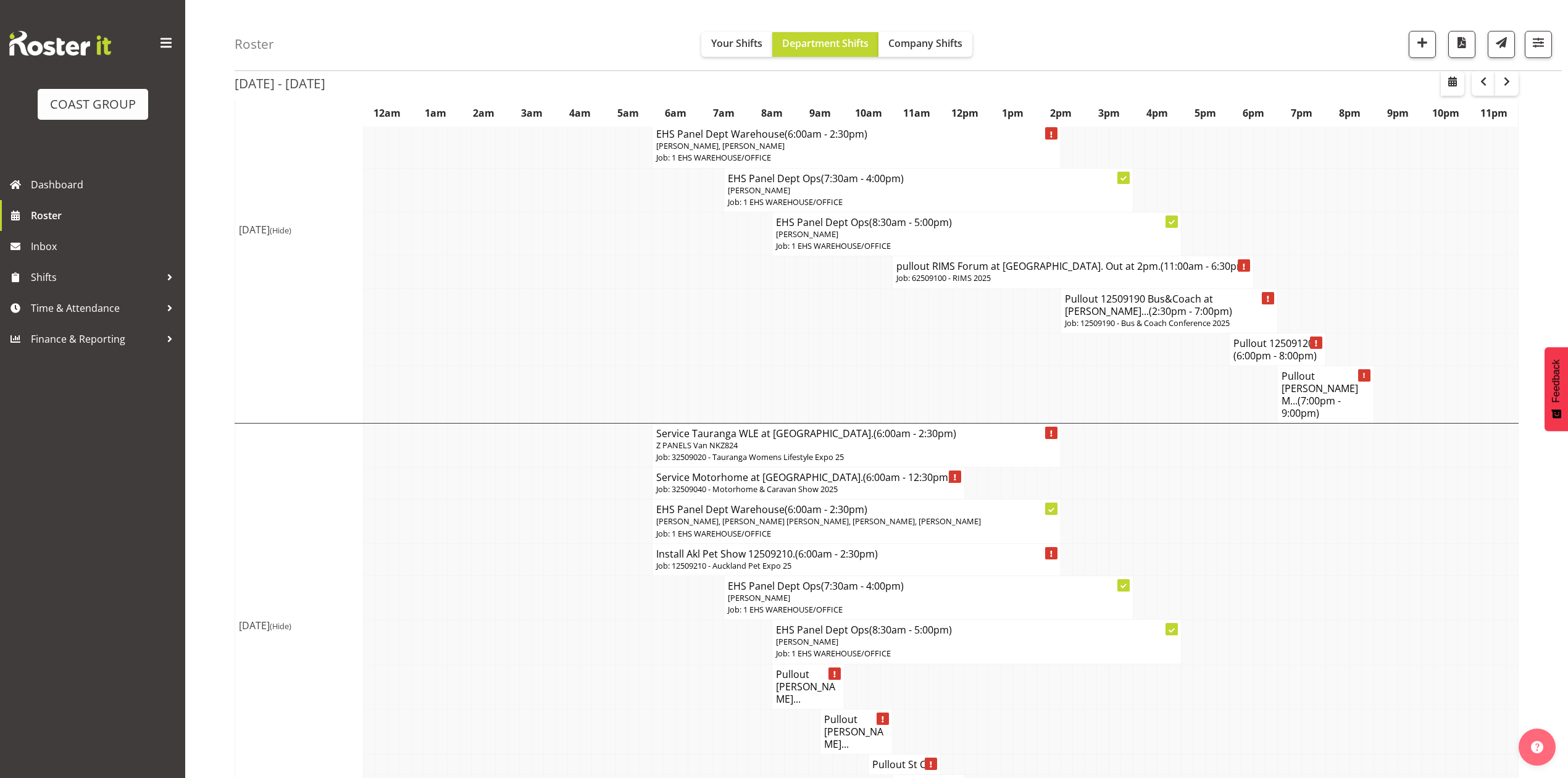
scroll to position [823, 0]
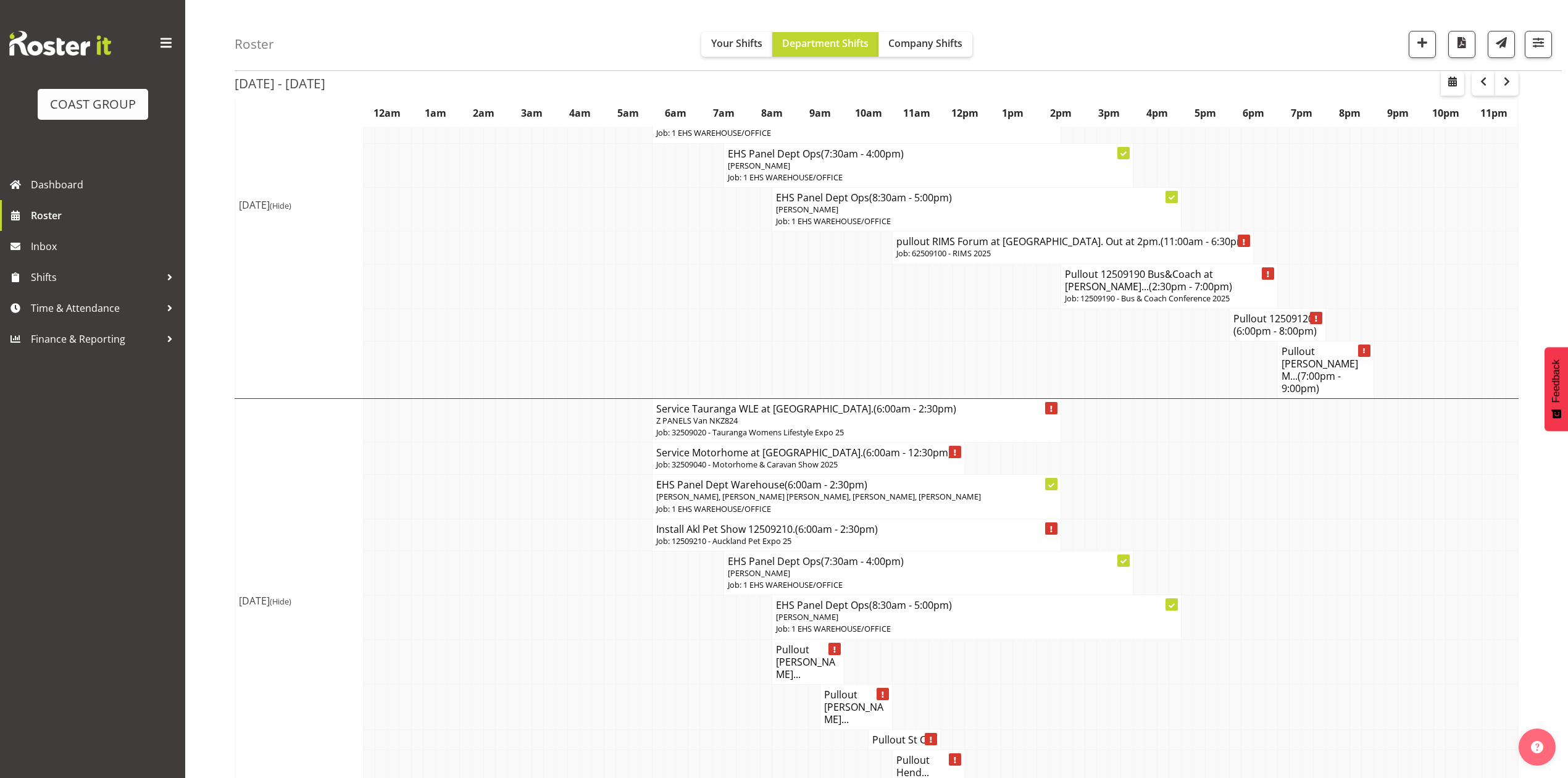
click at [1091, 478] on td at bounding box center [1090, 497] width 12 height 44
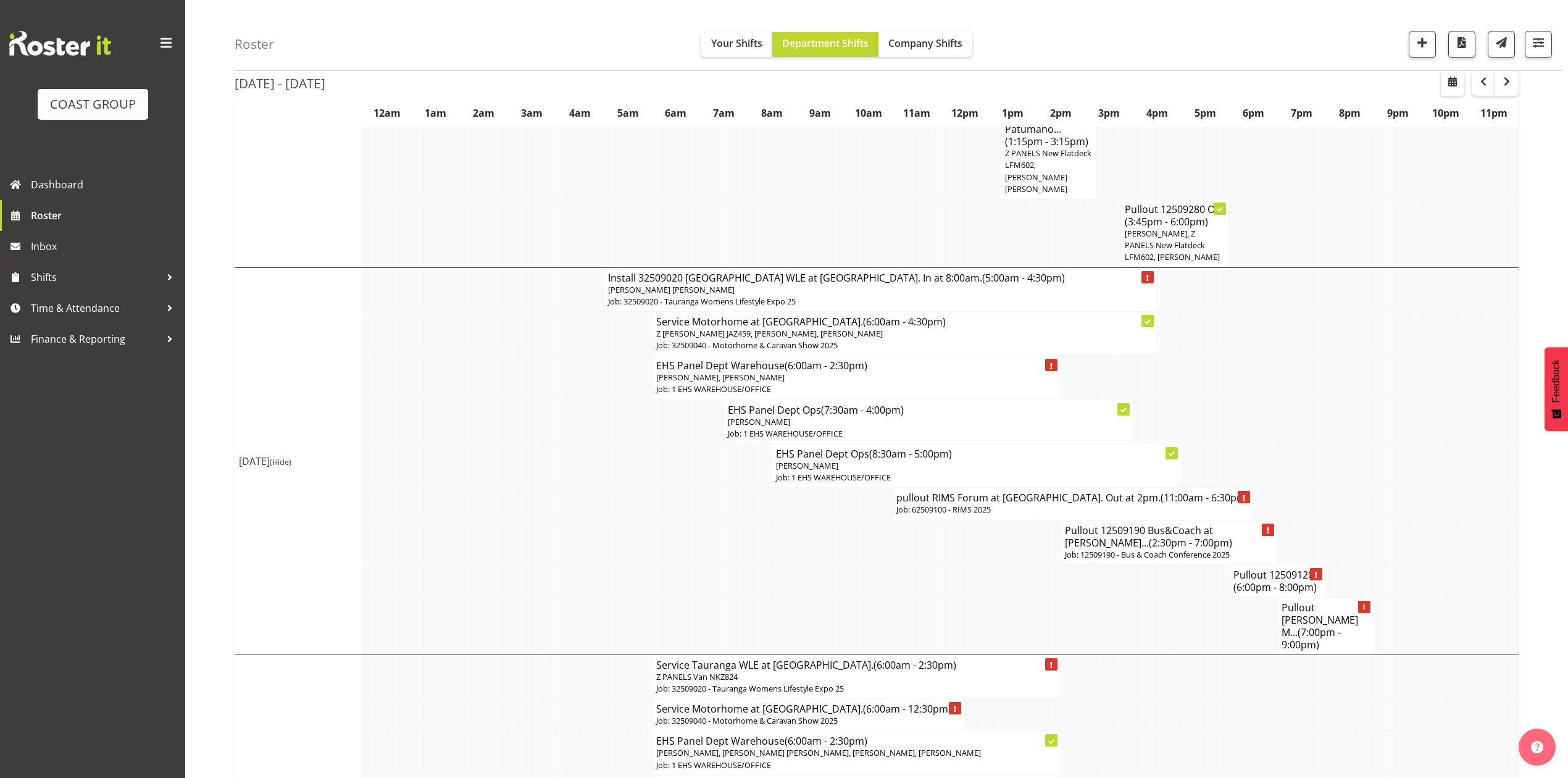
scroll to position [563, 0]
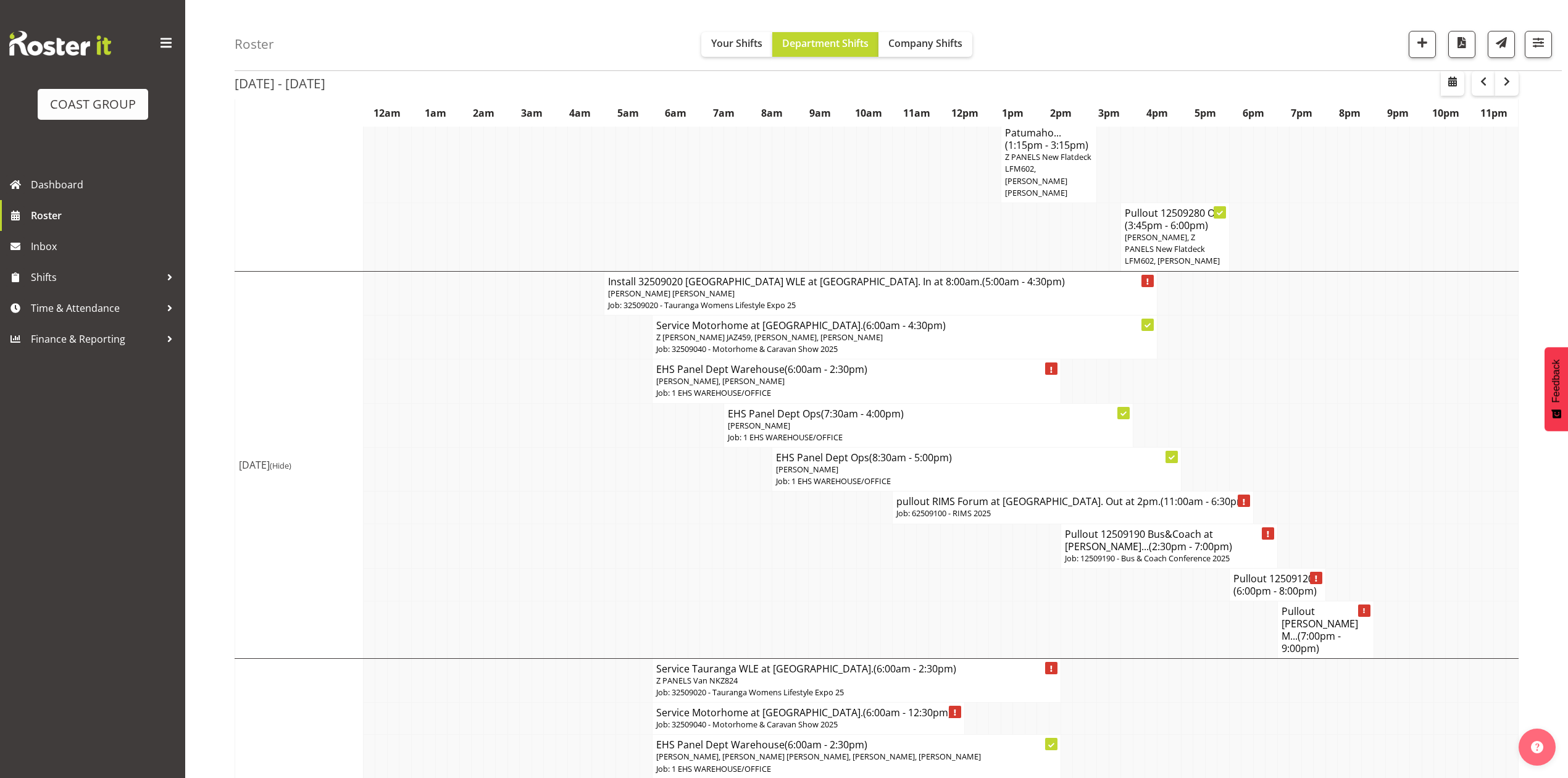
click at [1348, 360] on td at bounding box center [1343, 382] width 12 height 44
click at [1309, 425] on td at bounding box center [1307, 425] width 12 height 44
click at [1246, 574] on h4 "Pullout 12509120... (6:00pm - 8:00pm)" at bounding box center [1278, 585] width 88 height 25
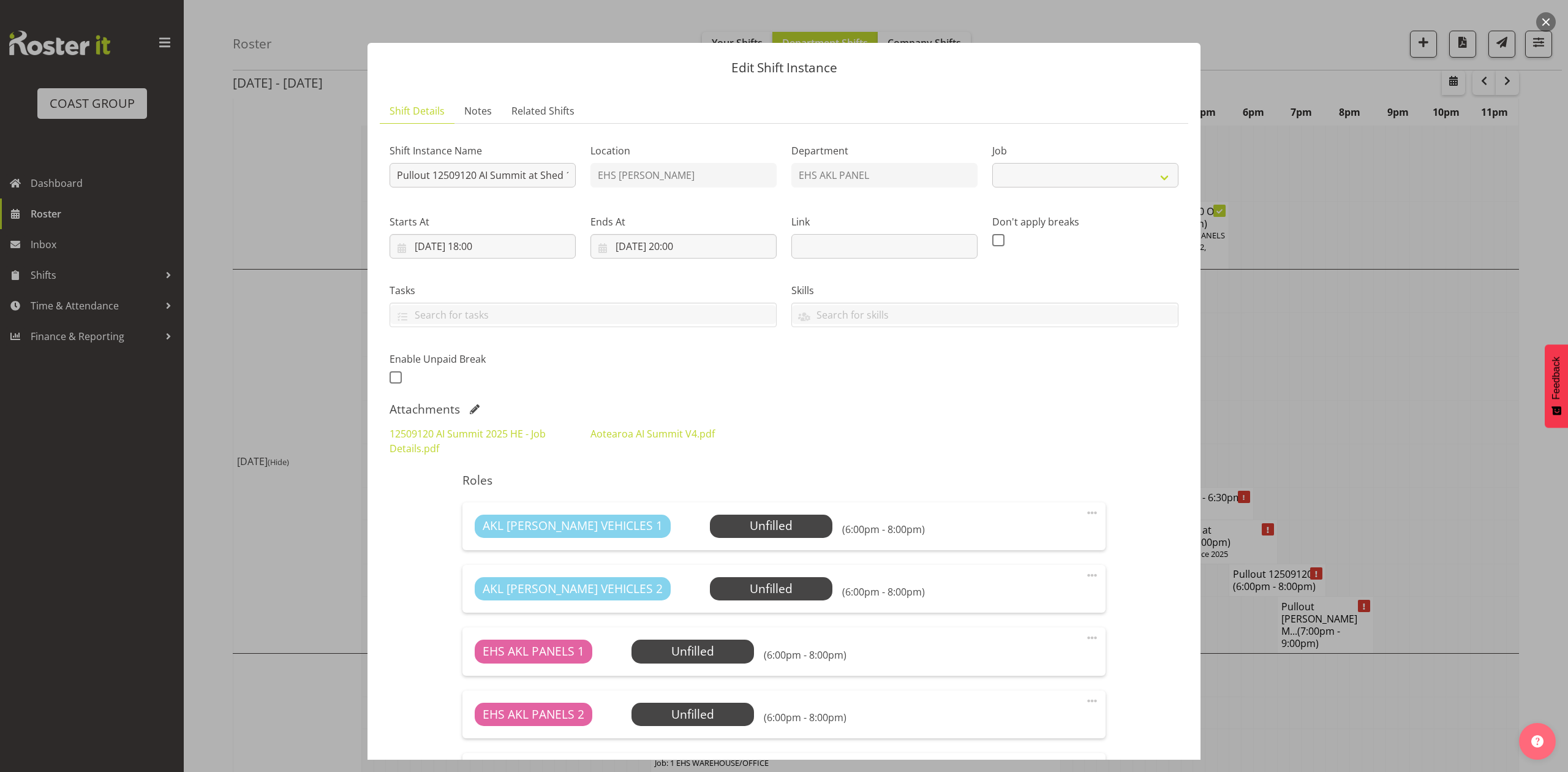
select select "9449"
click at [1064, 477] on h5 "Roles" at bounding box center [783, 481] width 642 height 15
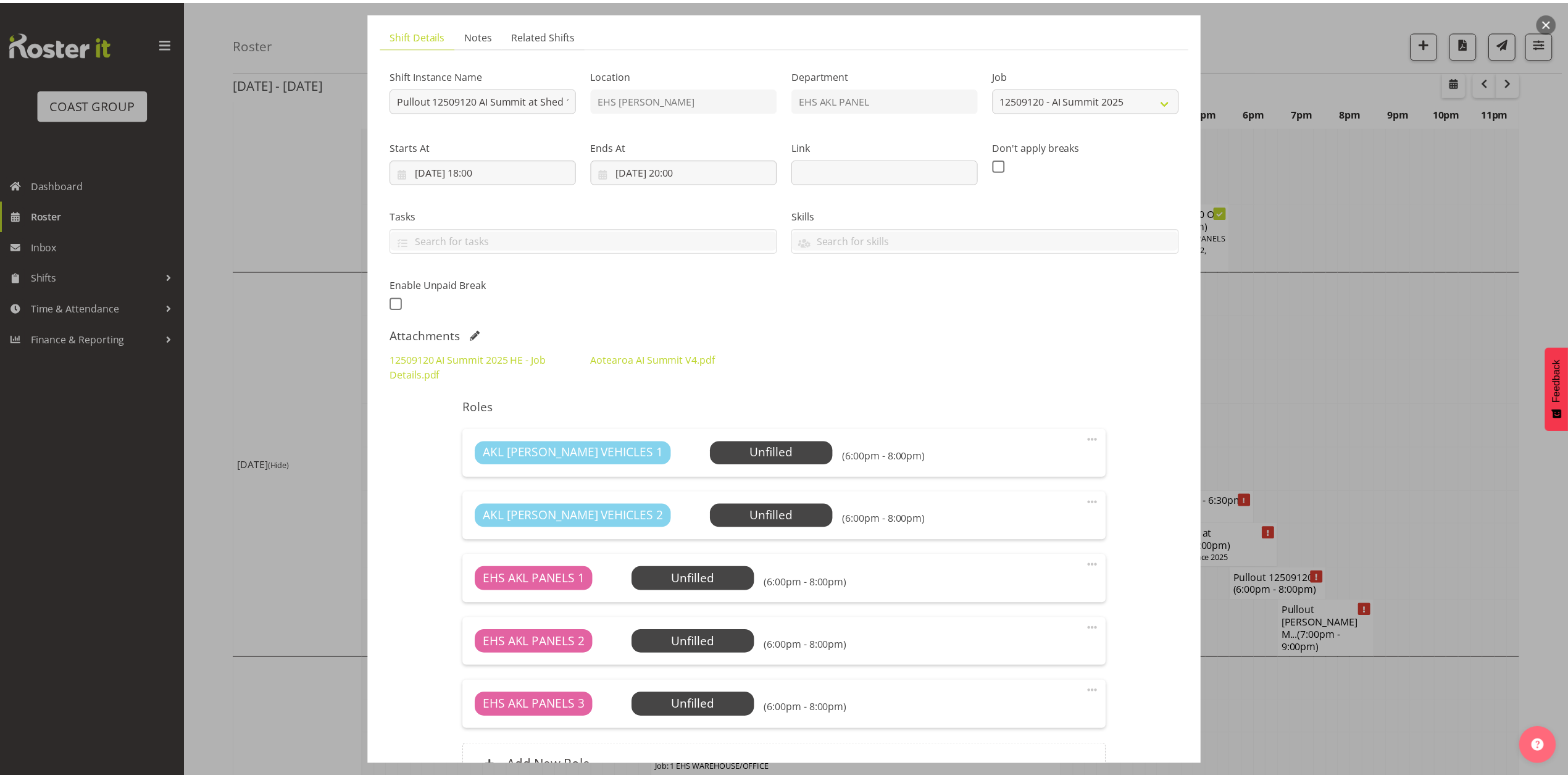
scroll to position [164, 0]
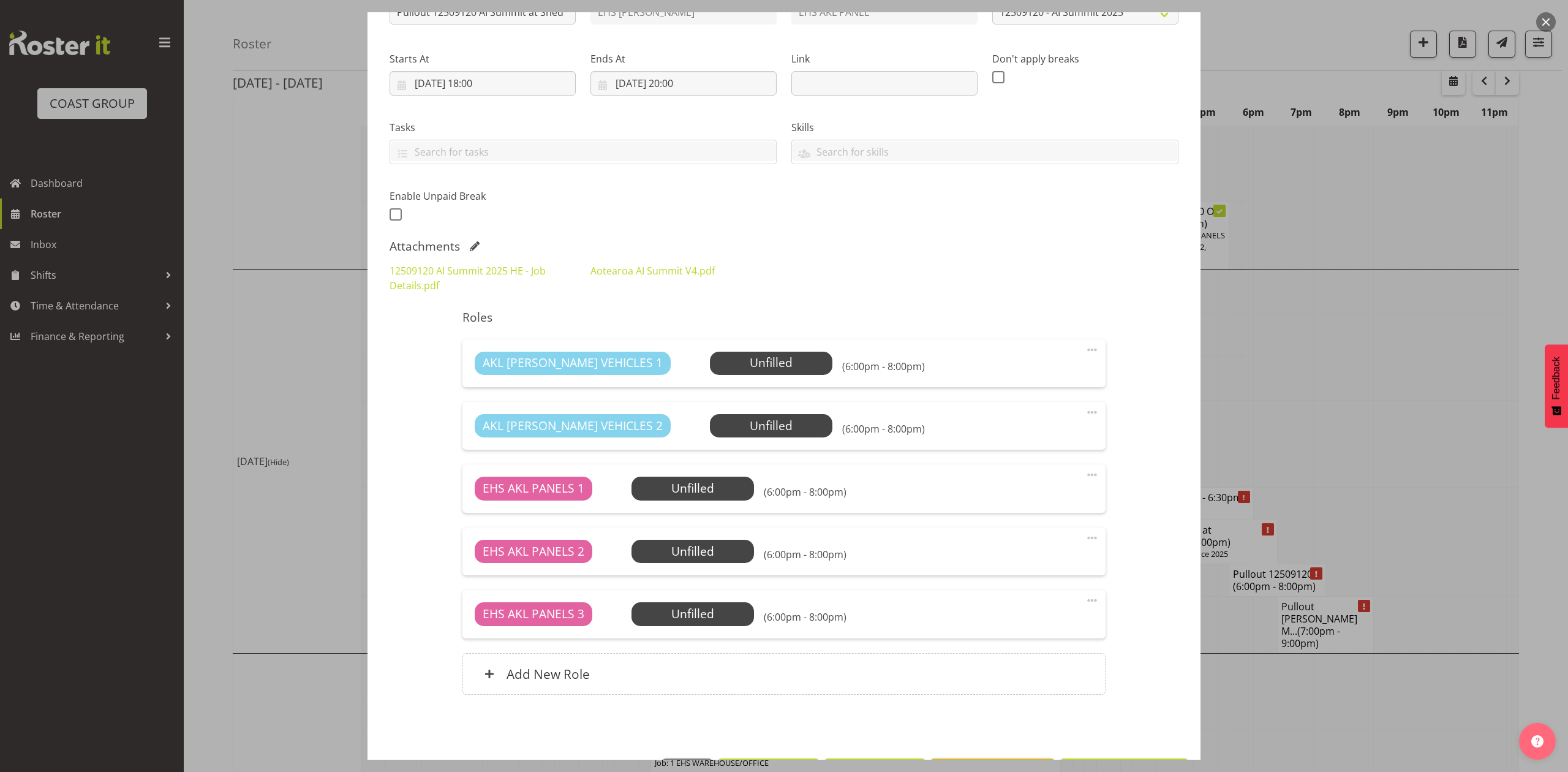
click at [1389, 368] on div at bounding box center [784, 386] width 1568 height 772
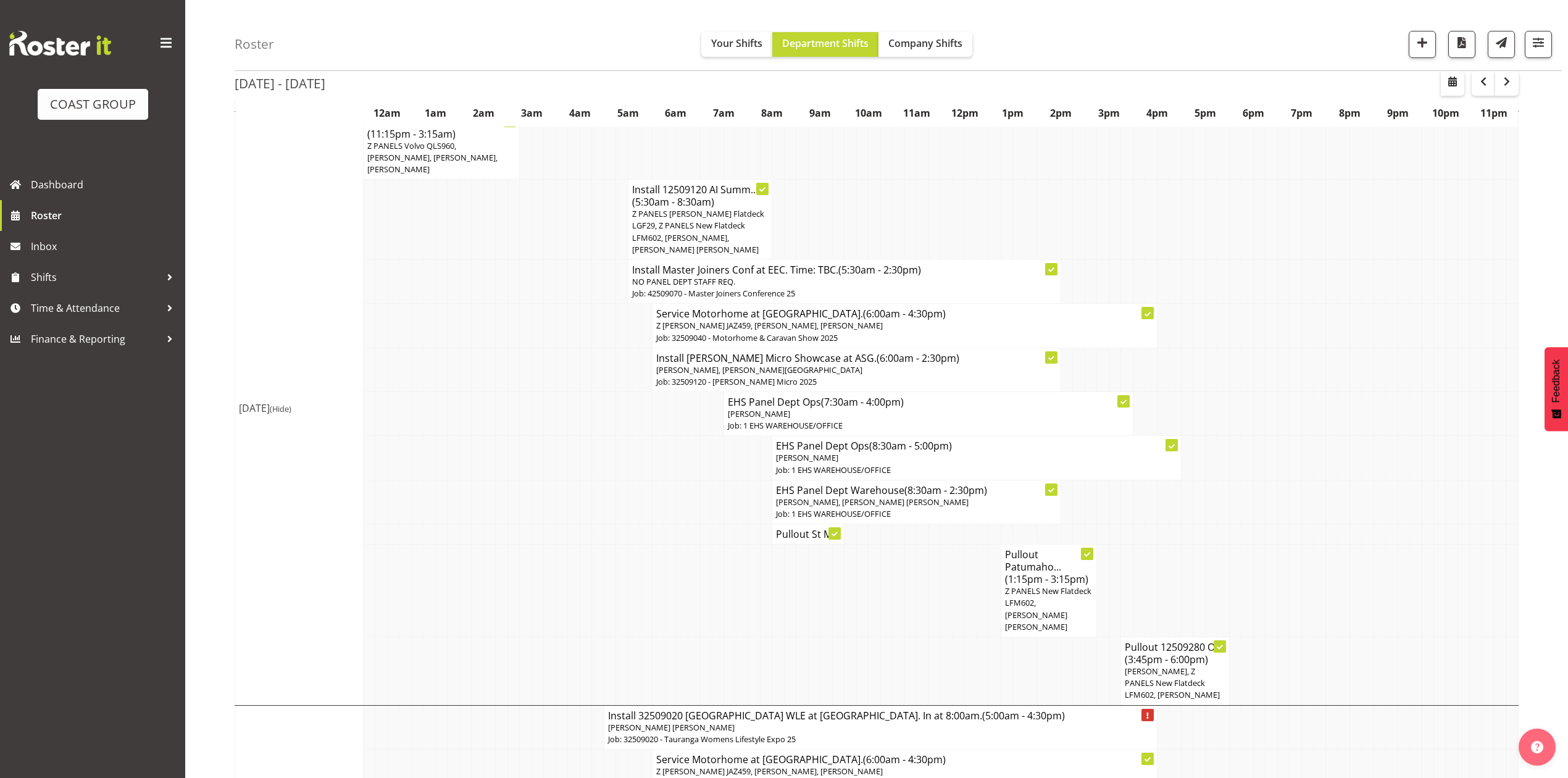
scroll to position [151, 0]
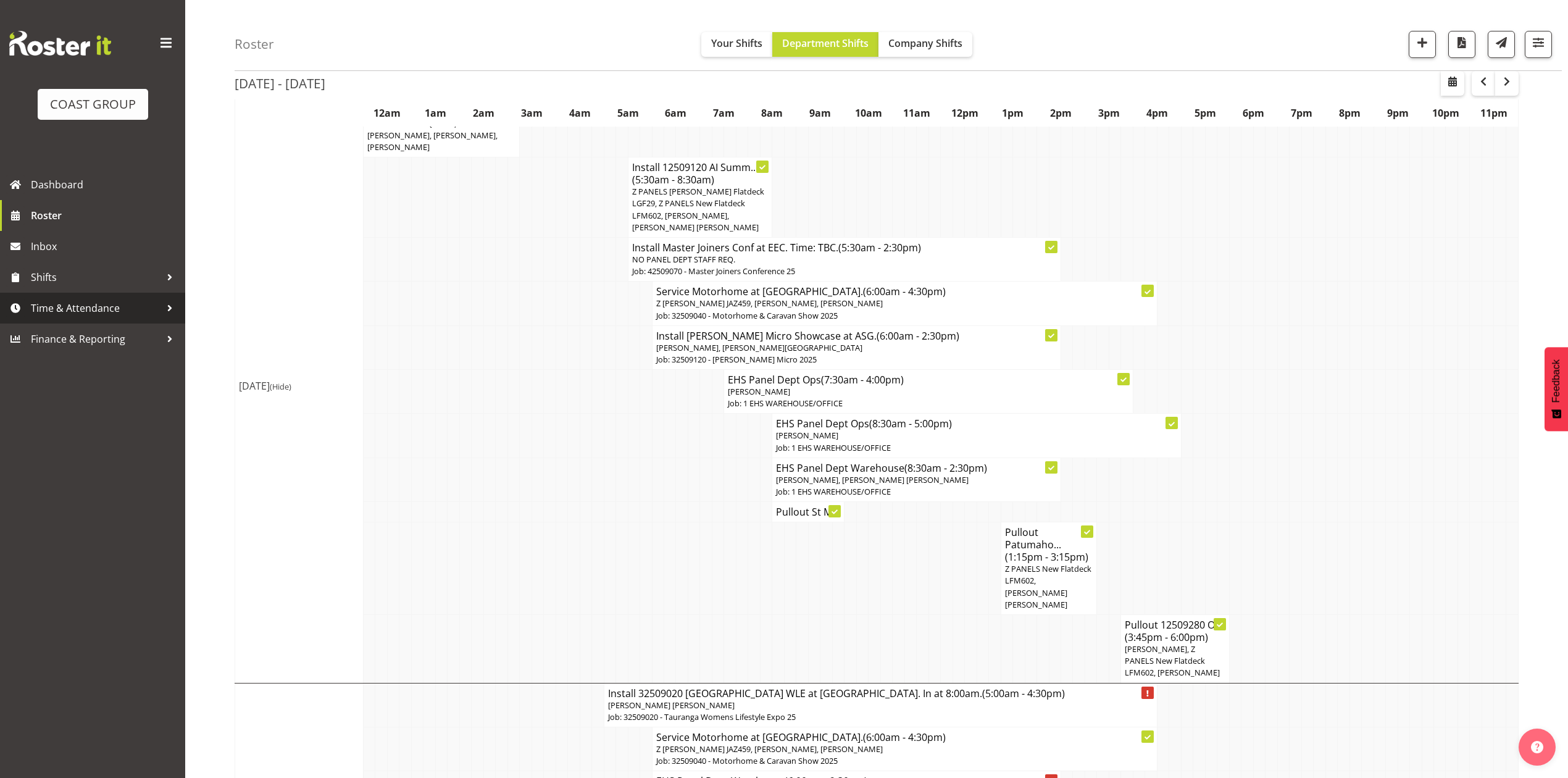
click at [111, 300] on span "Time & Attendance" at bounding box center [96, 307] width 130 height 18
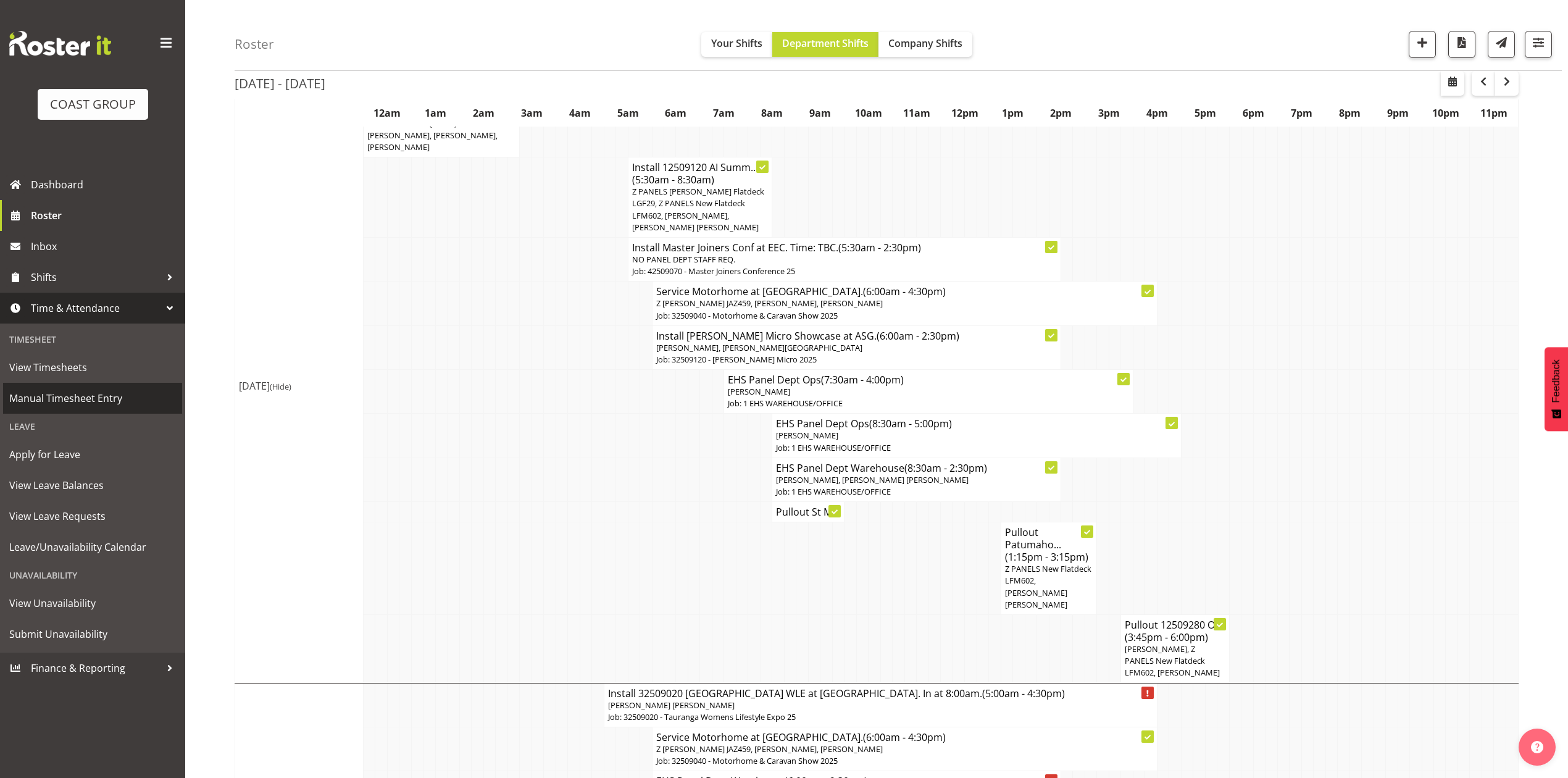
click at [99, 398] on span "Manual Timesheet Entry" at bounding box center [93, 398] width 167 height 18
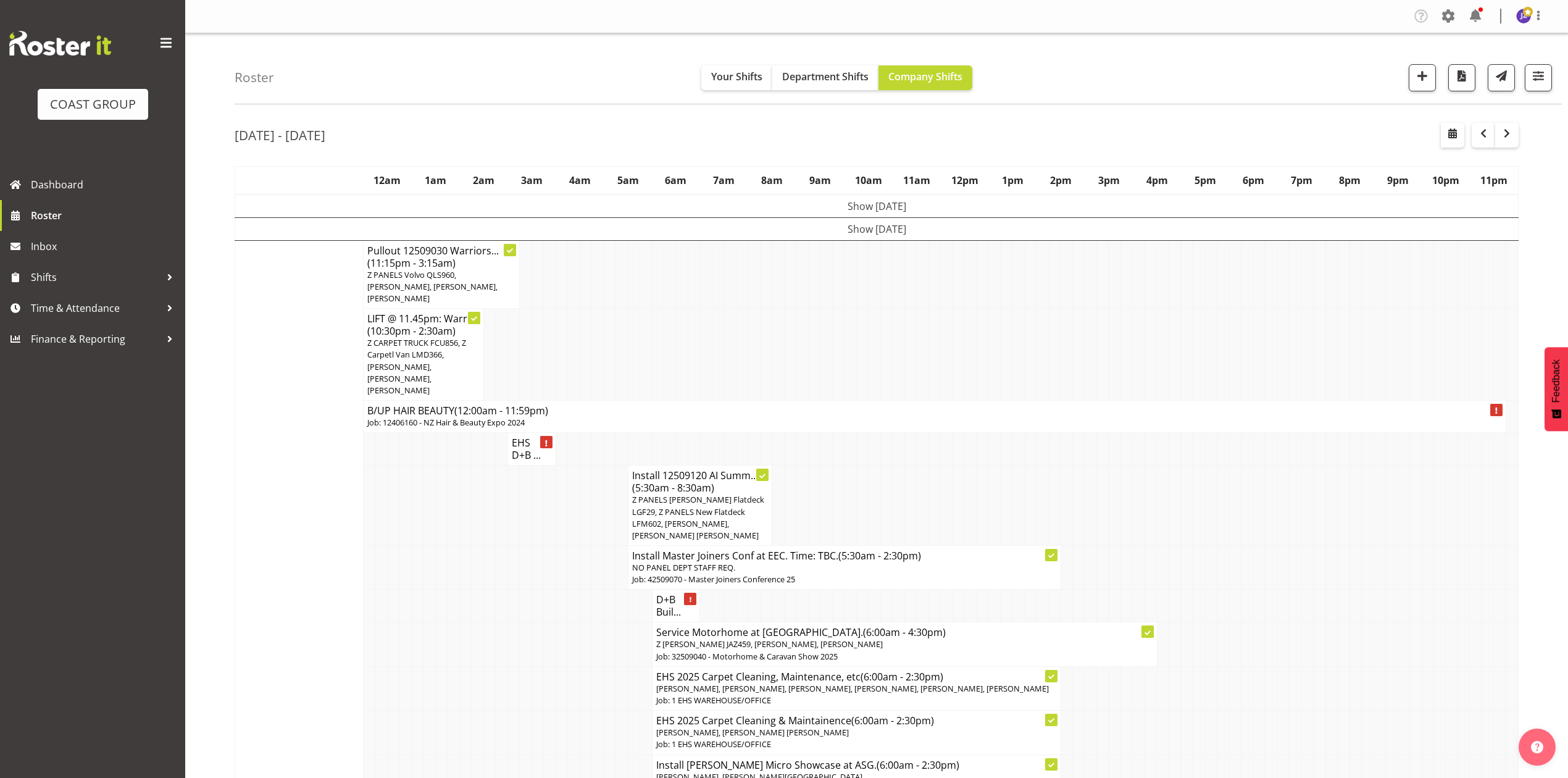
click at [800, 58] on div "Roster Your Shifts Department Shifts Company Shifts 1 Locations Clear CARLTON E…" at bounding box center [899, 69] width 1327 height 71
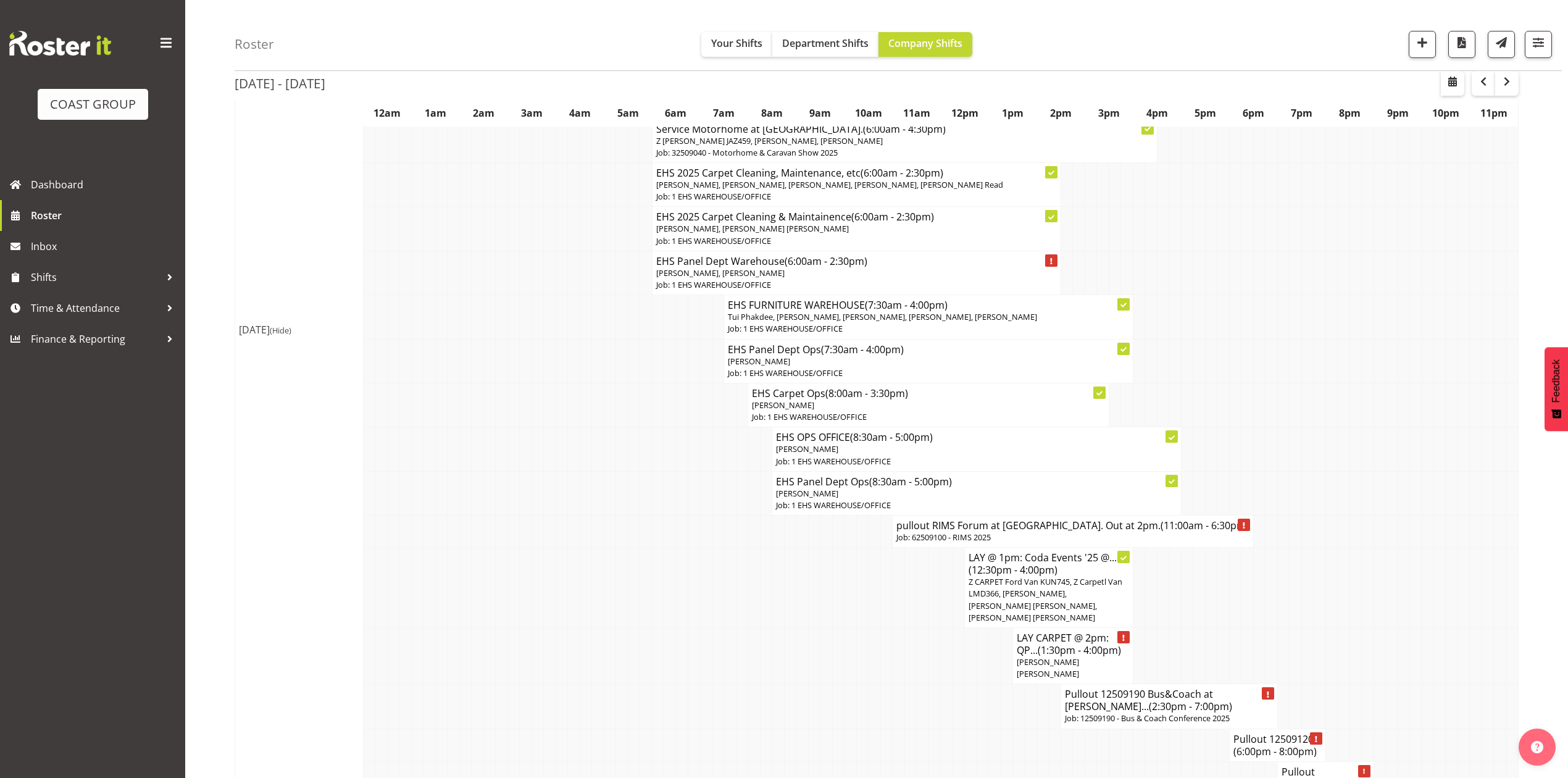
scroll to position [1646, 0]
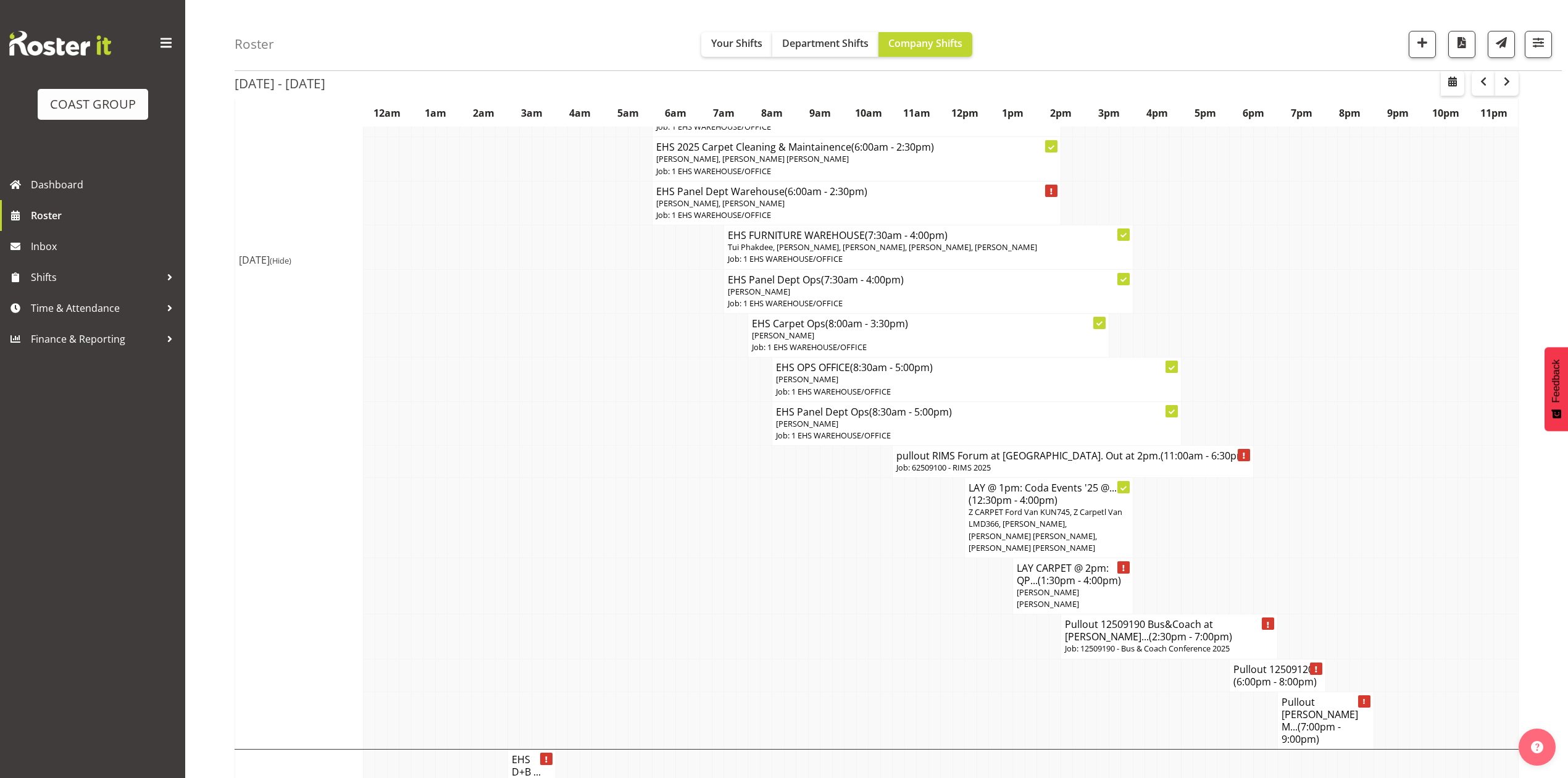
click at [959, 450] on h4 "pullout RIMS Forum at Rotorua. Out at 2pm. (11:00am - 6:30pm)" at bounding box center [1072, 456] width 353 height 13
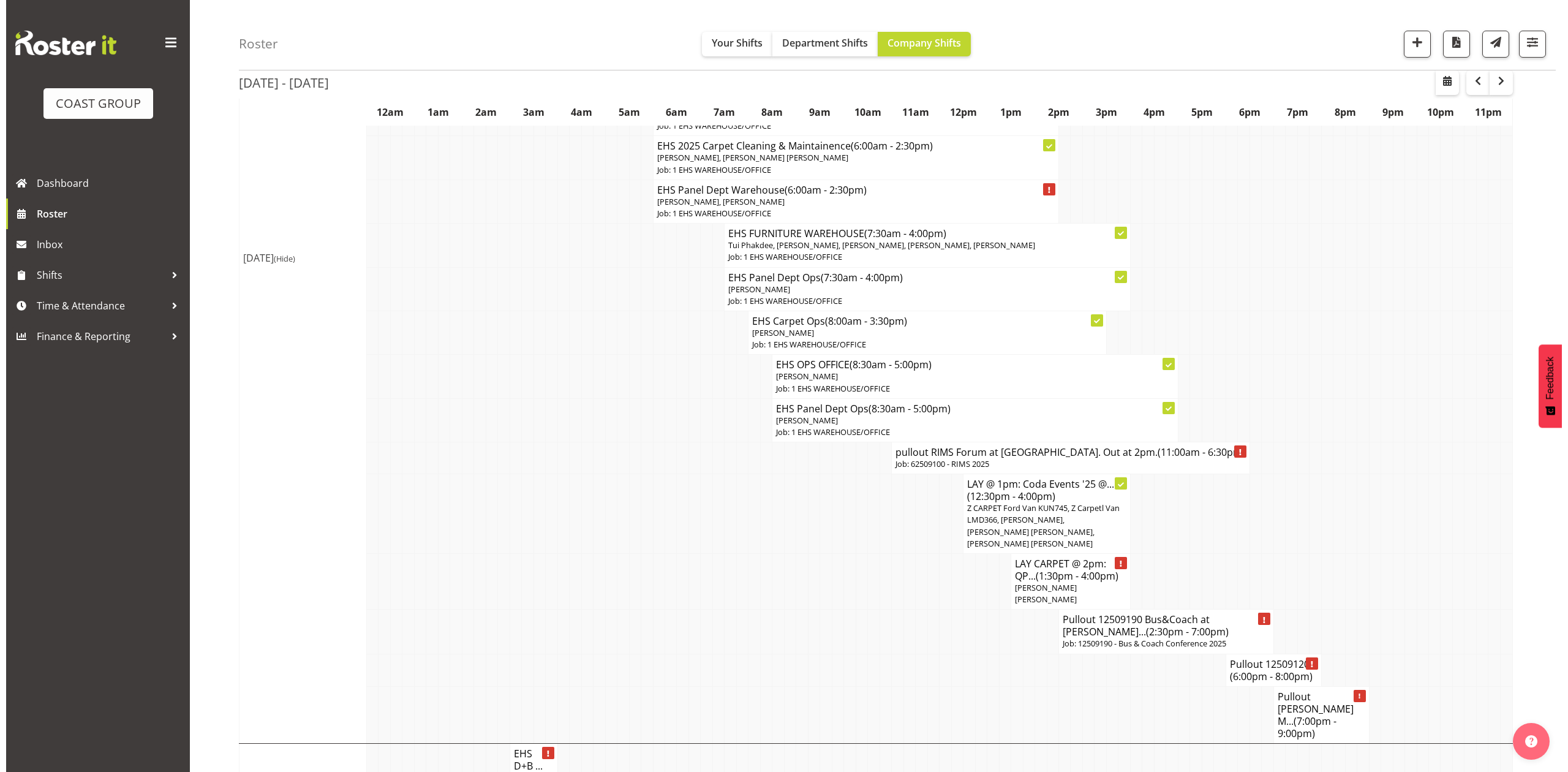
scroll to position [1616, 0]
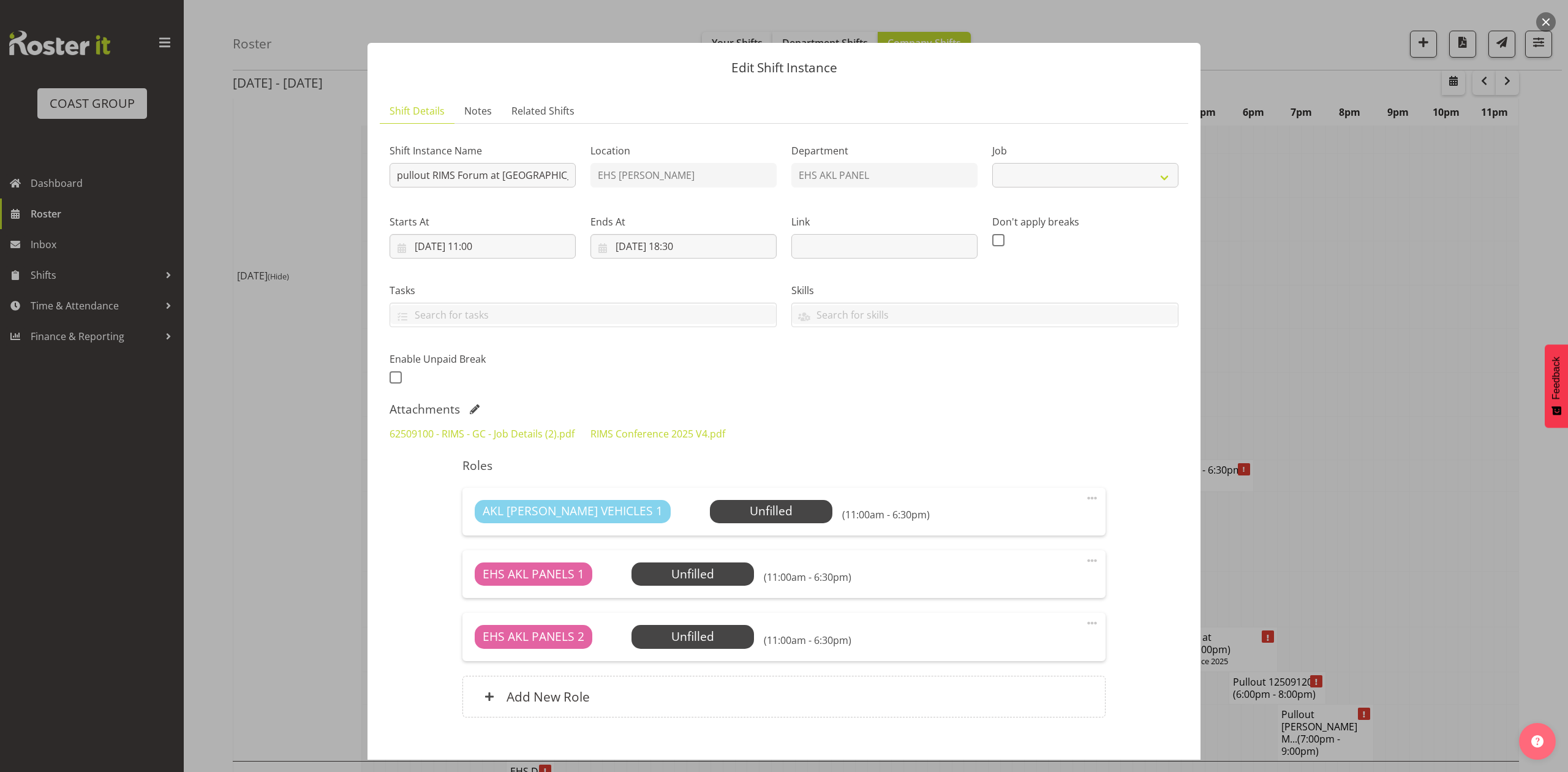
select select "9899"
click at [474, 435] on link "62509100 - RIMS - GC - Job Details (2).pdf" at bounding box center [482, 434] width 185 height 14
click at [1381, 314] on div at bounding box center [784, 386] width 1568 height 772
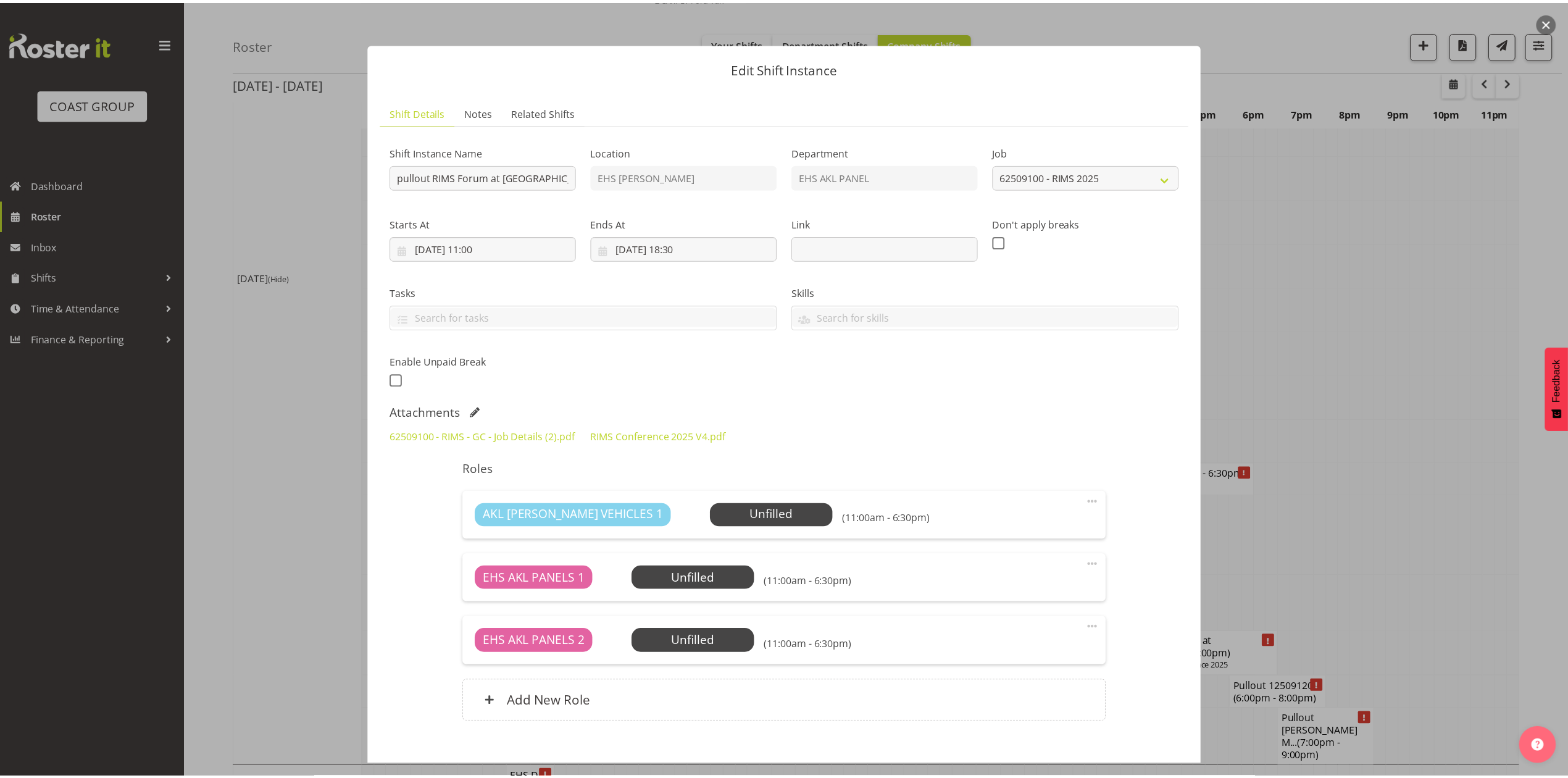
scroll to position [1646, 0]
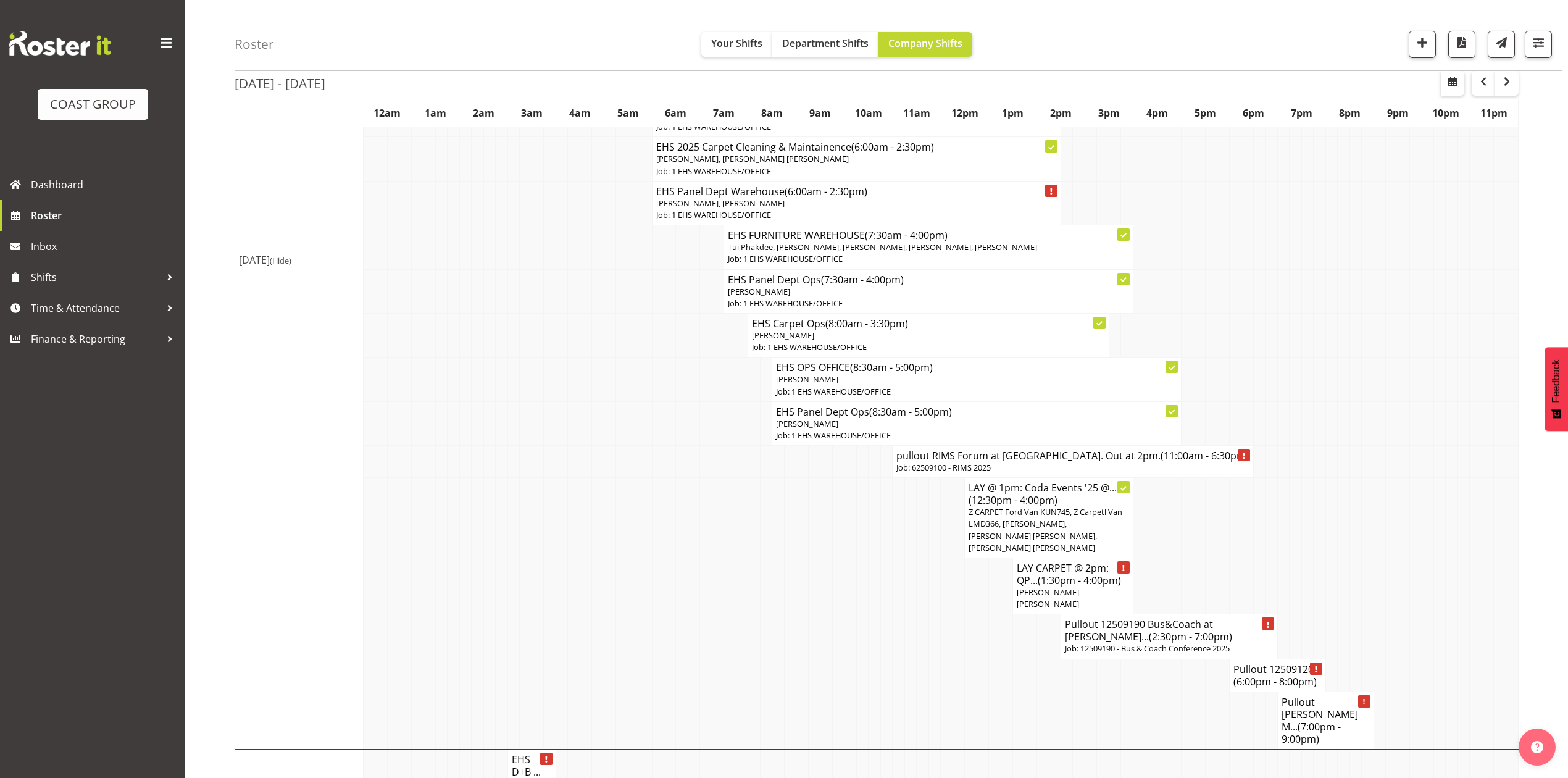
click at [1346, 329] on td at bounding box center [1343, 335] width 12 height 44
click at [1075, 450] on h4 "pullout RIMS Forum at Rotorua. Out at 2pm. (11:00am - 6:30pm)" at bounding box center [1072, 456] width 353 height 13
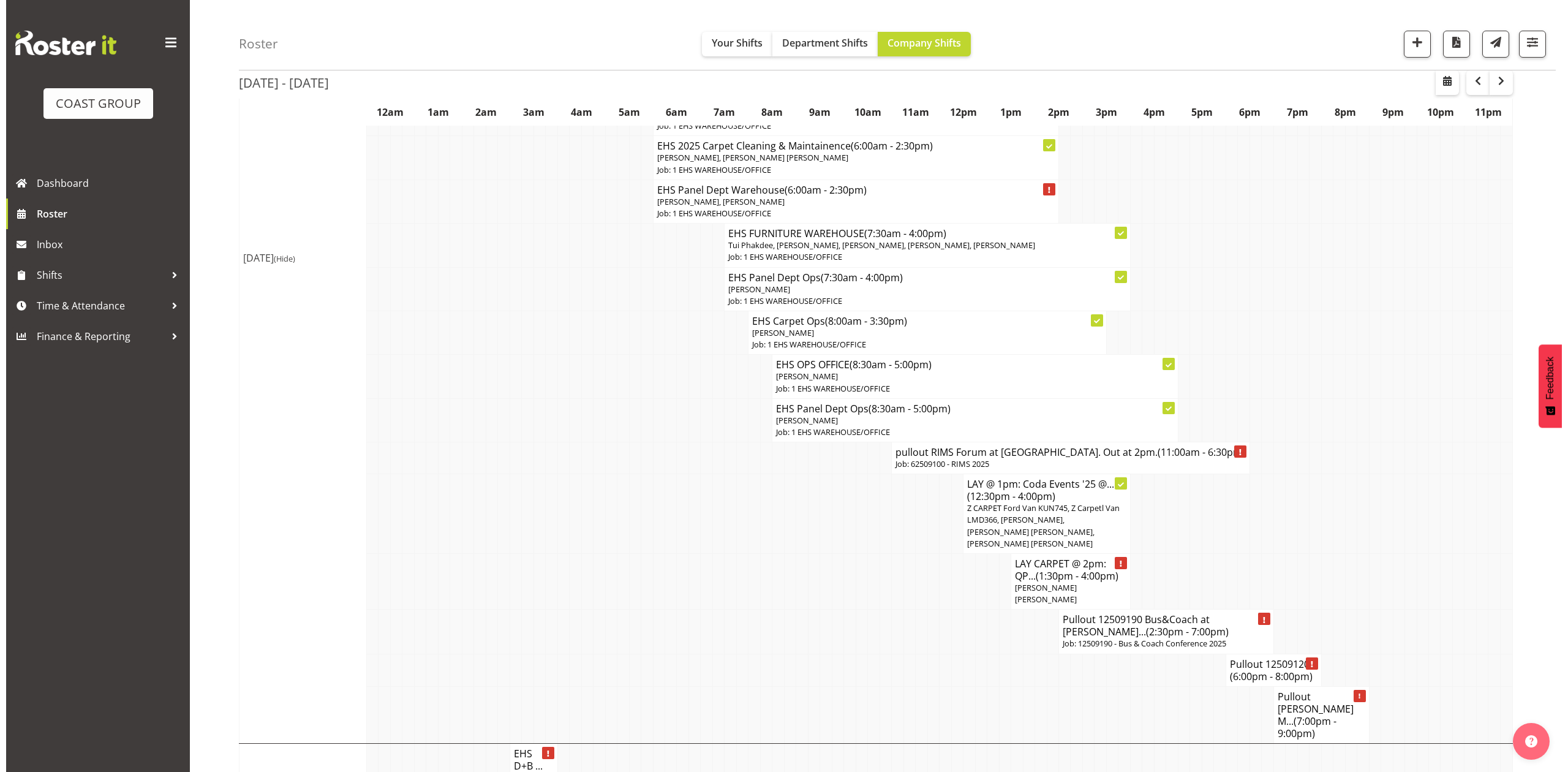
scroll to position [1616, 0]
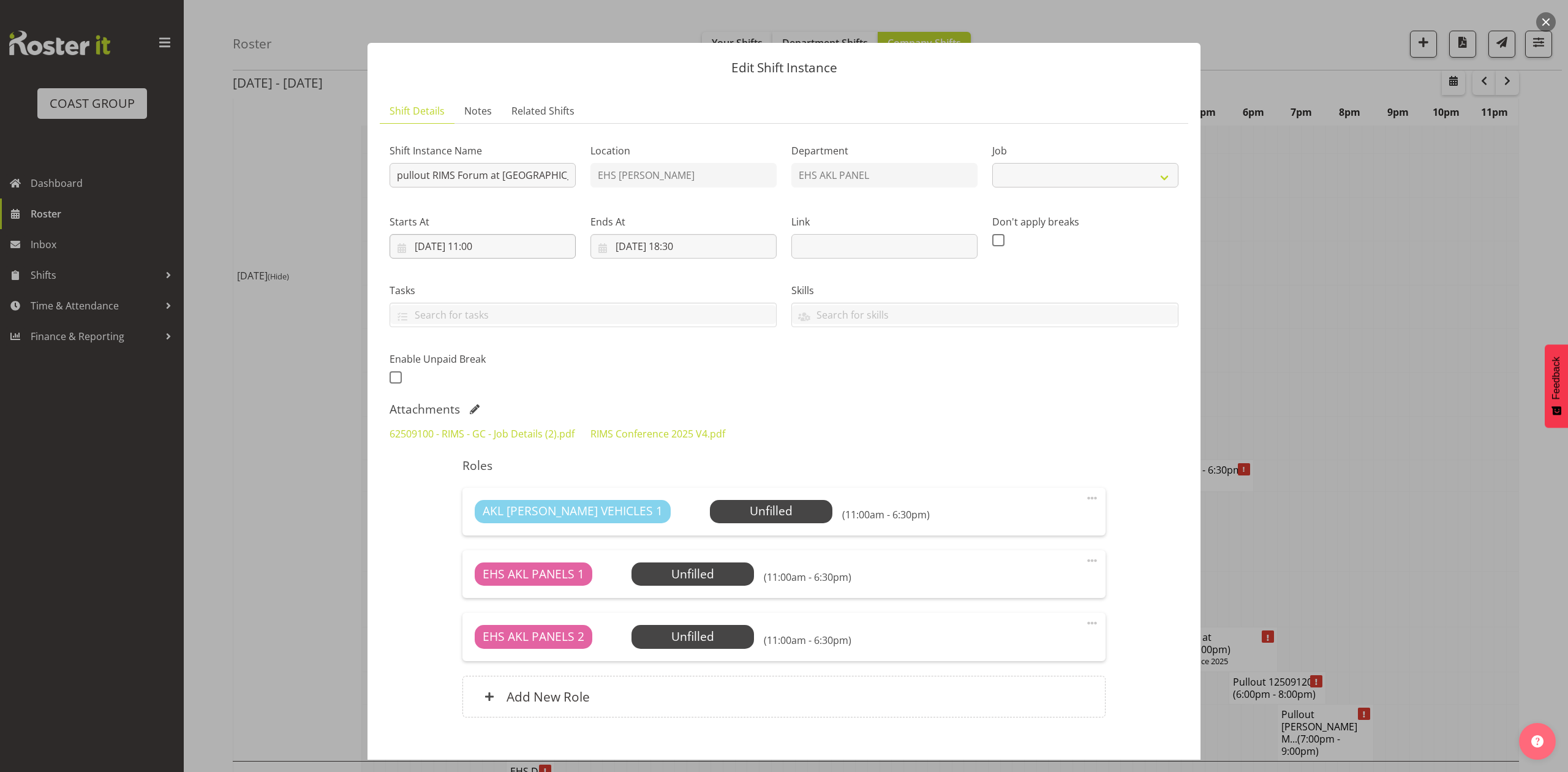
select select "9899"
click at [1357, 324] on div at bounding box center [784, 386] width 1568 height 772
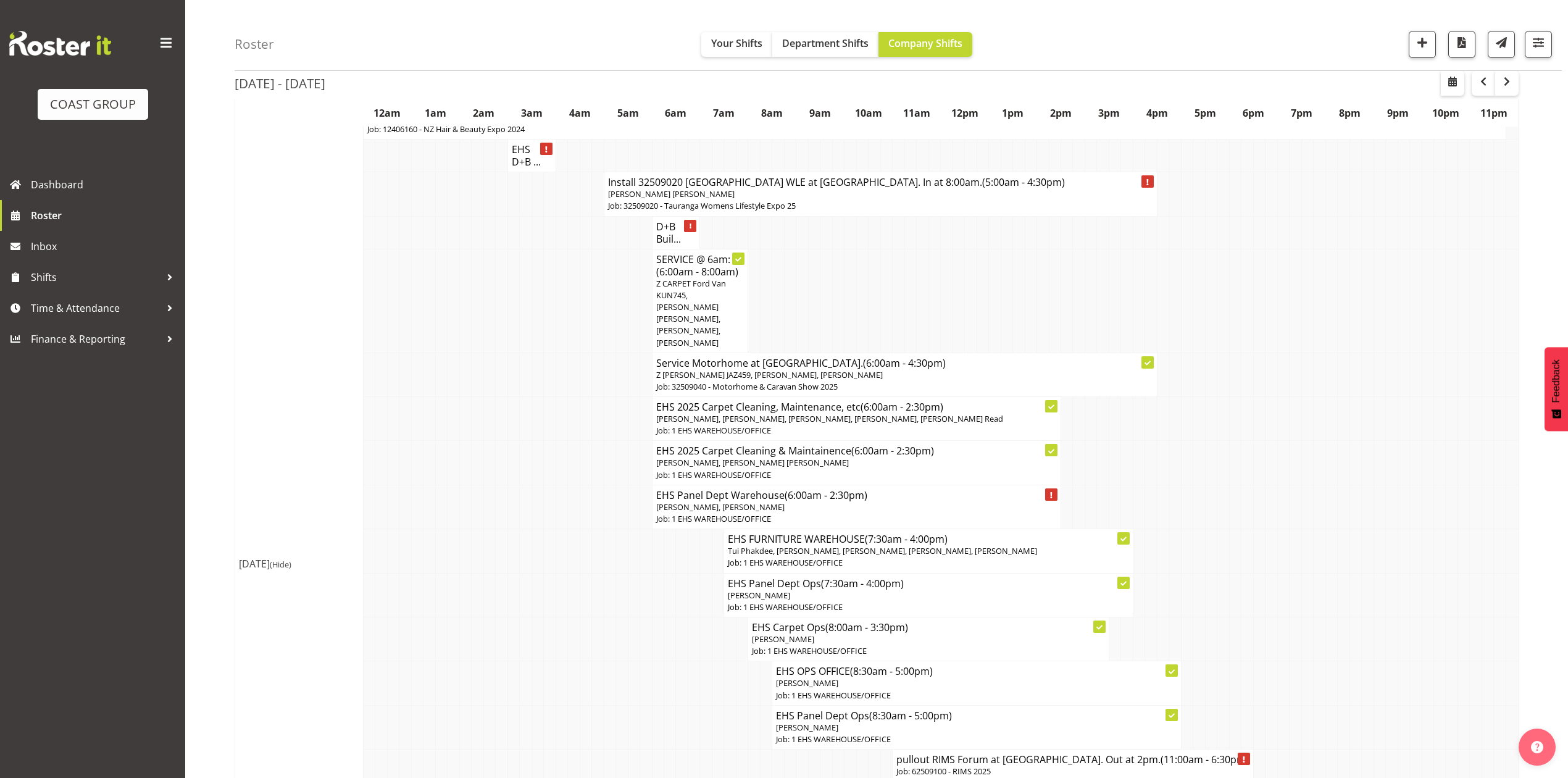
scroll to position [1317, 0]
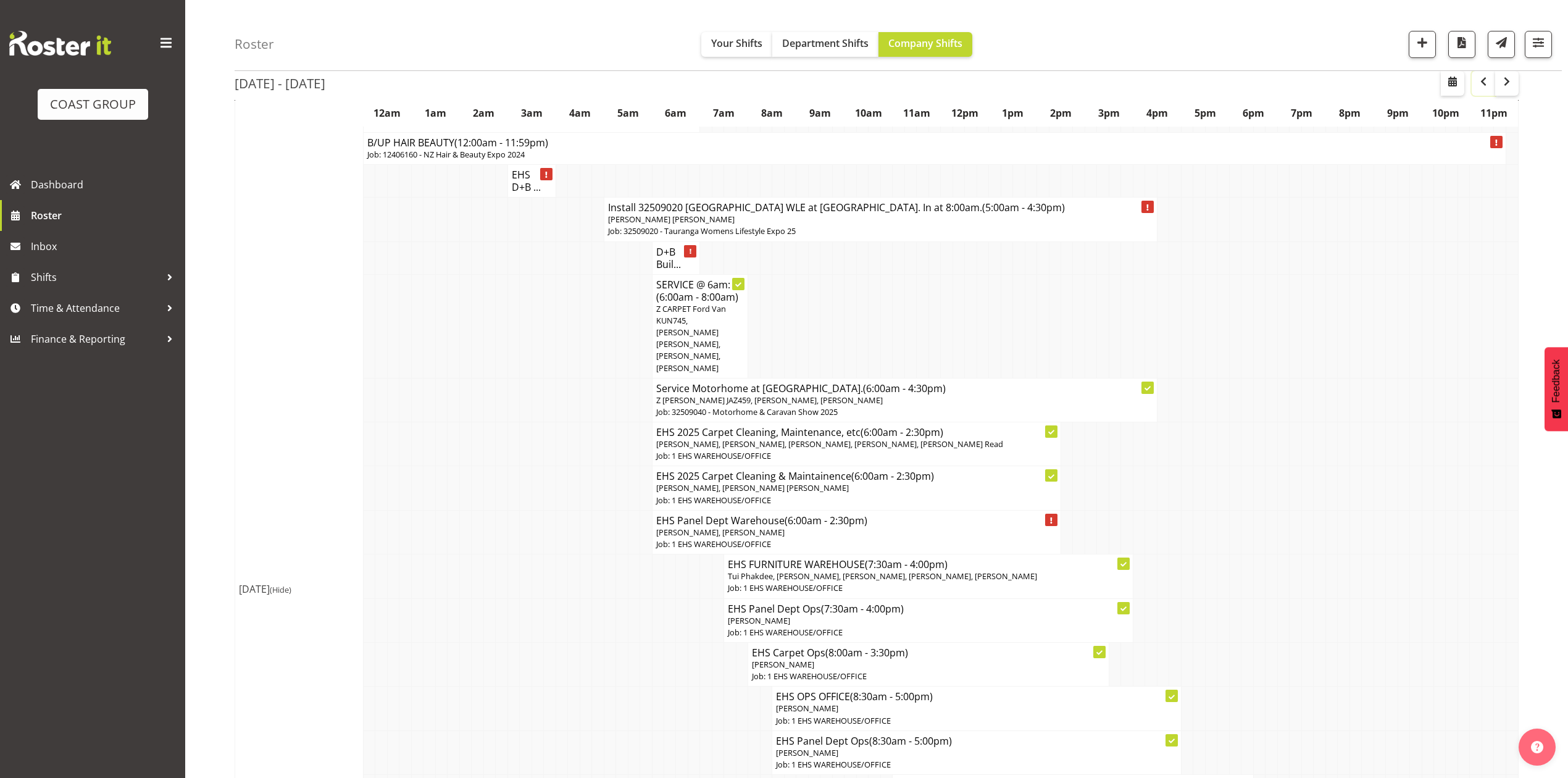
click at [1484, 86] on span "button" at bounding box center [1484, 82] width 15 height 15
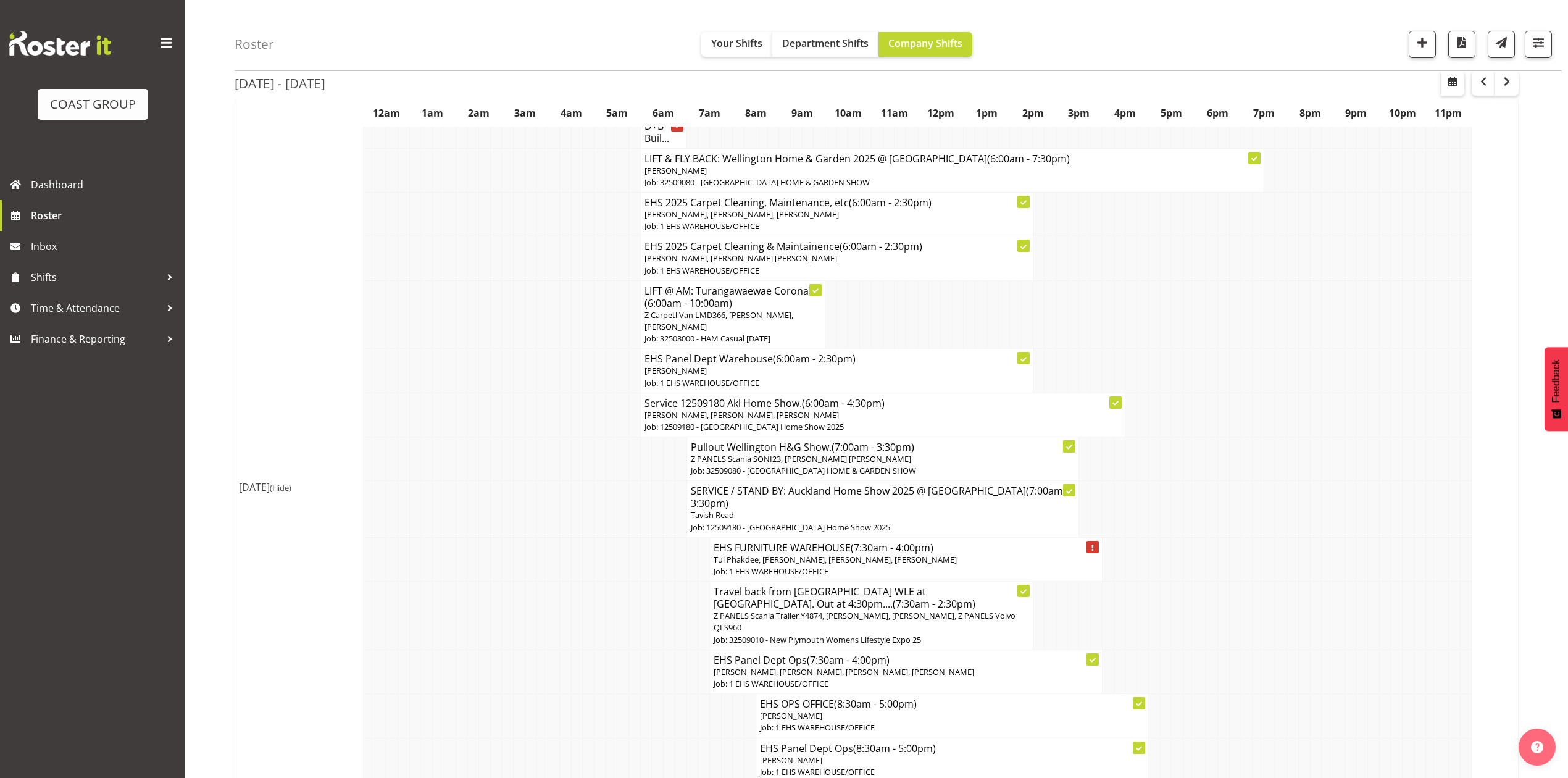
scroll to position [164, 0]
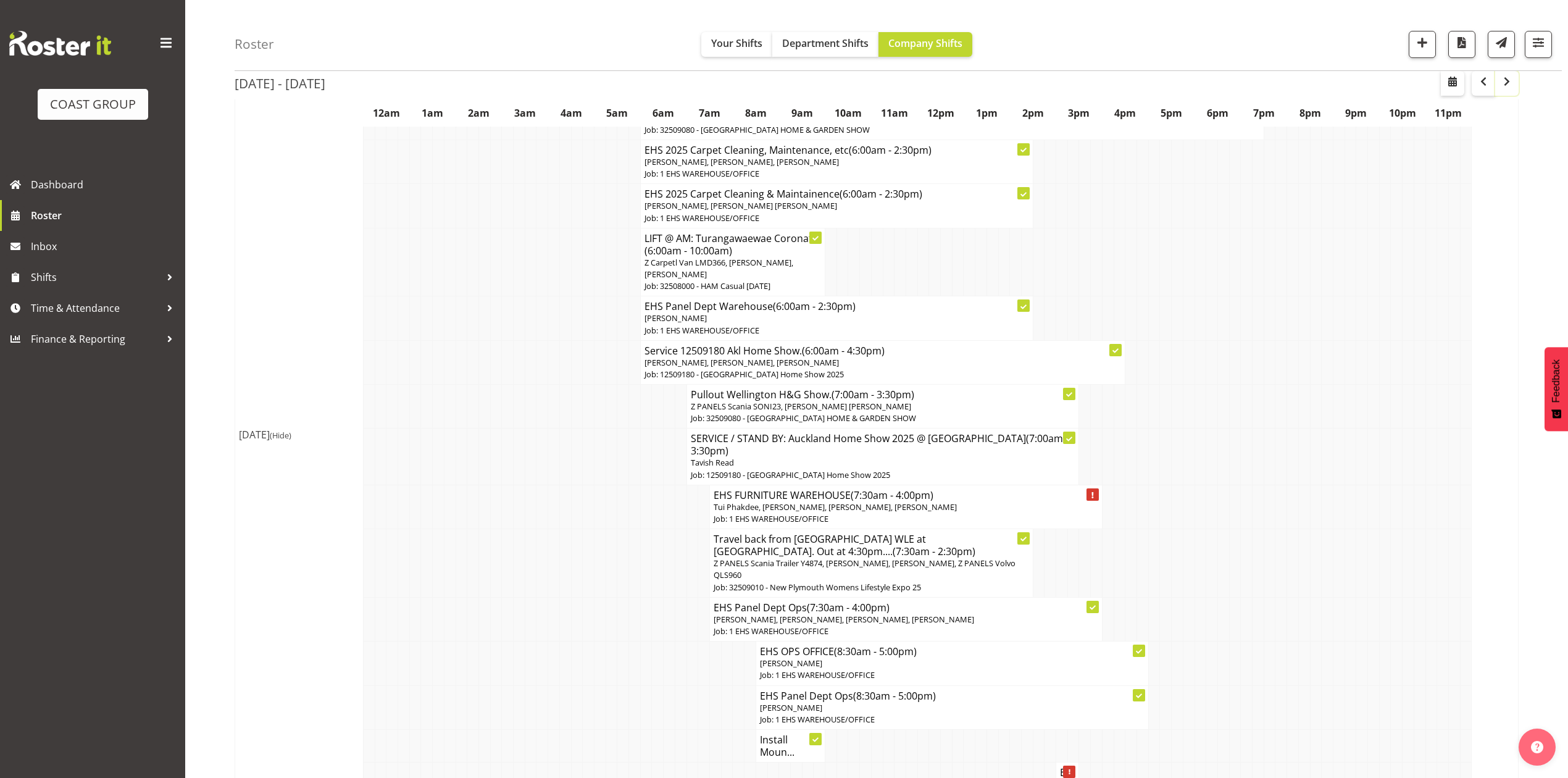
drag, startPoint x: 1504, startPoint y: 91, endPoint x: 1500, endPoint y: 115, distance: 24.3
click at [1504, 91] on button "button" at bounding box center [1506, 83] width 23 height 25
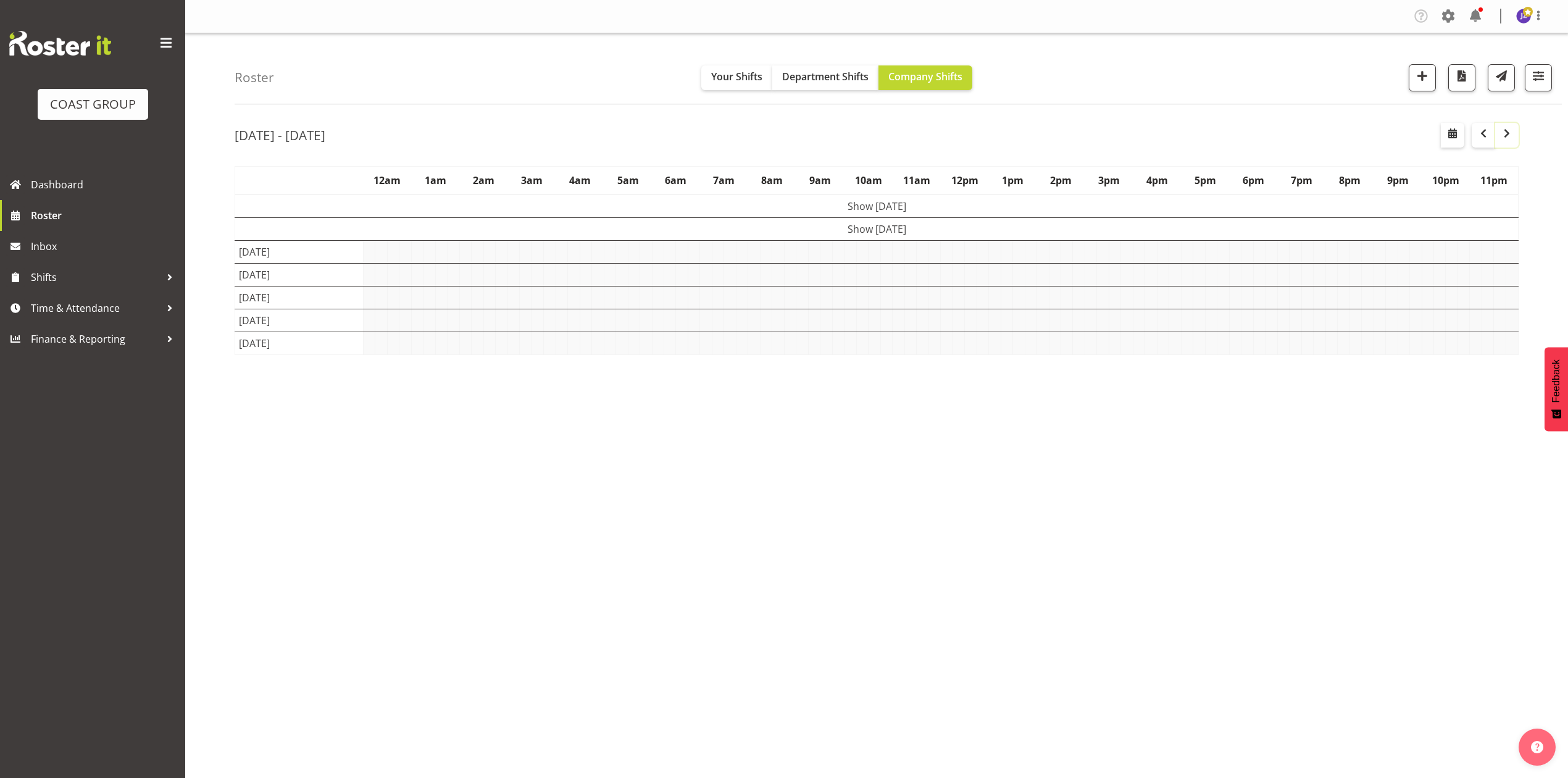
scroll to position [0, 0]
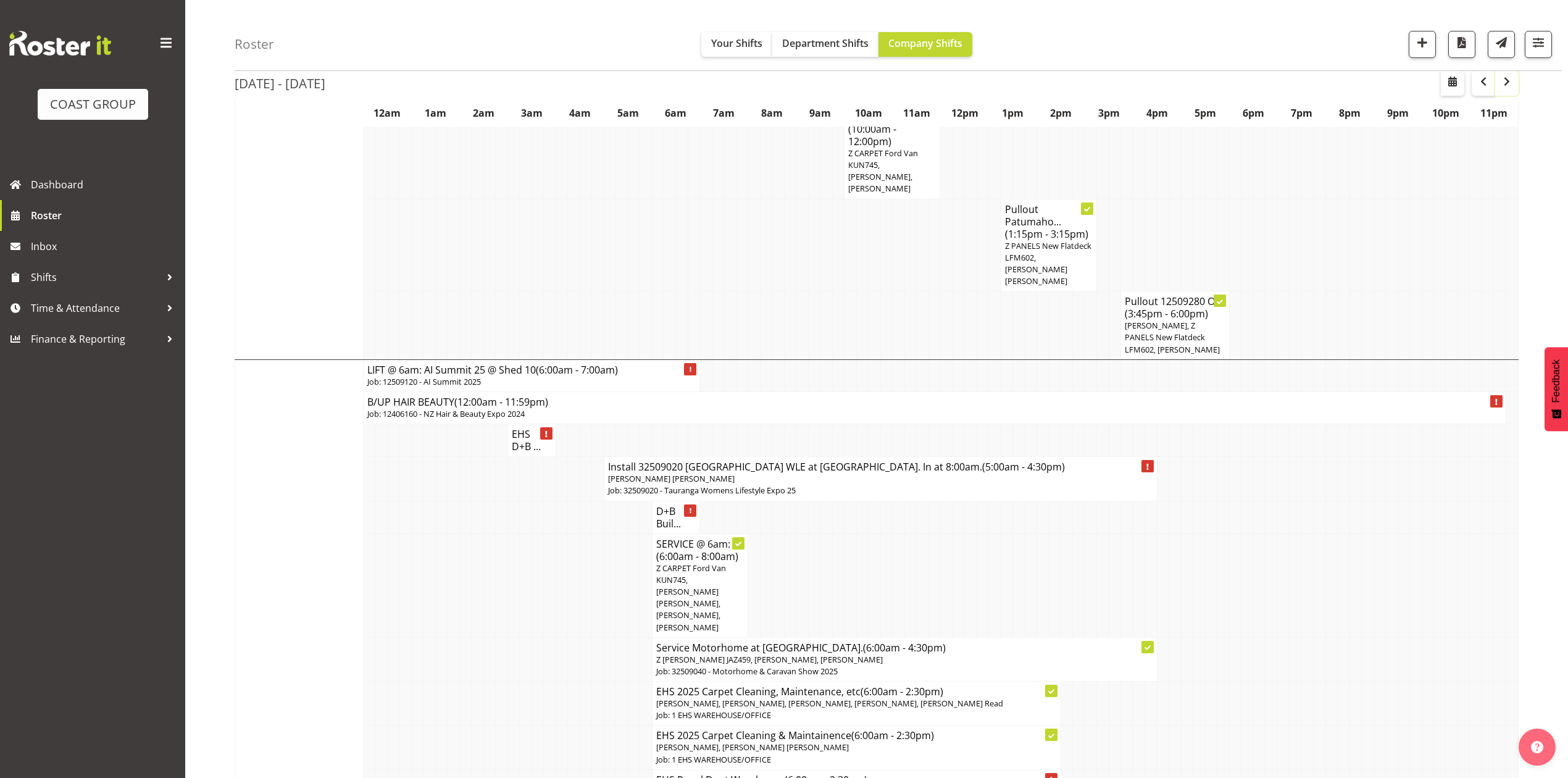
scroll to position [658, 0]
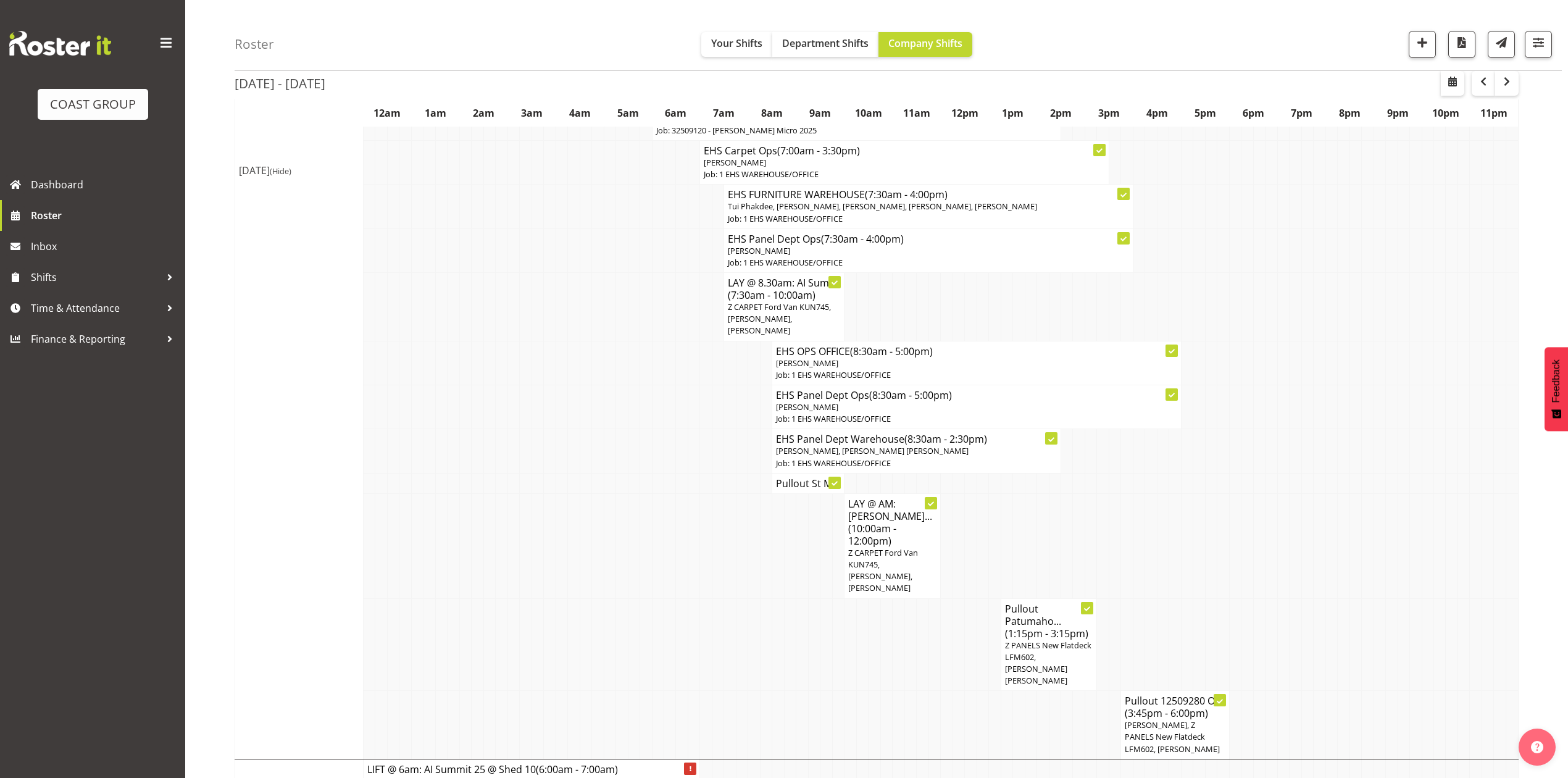
click at [1161, 724] on span "[PERSON_NAME], Z PANELS New Flatdeck LFM602, [PERSON_NAME]" at bounding box center [1172, 736] width 95 height 35
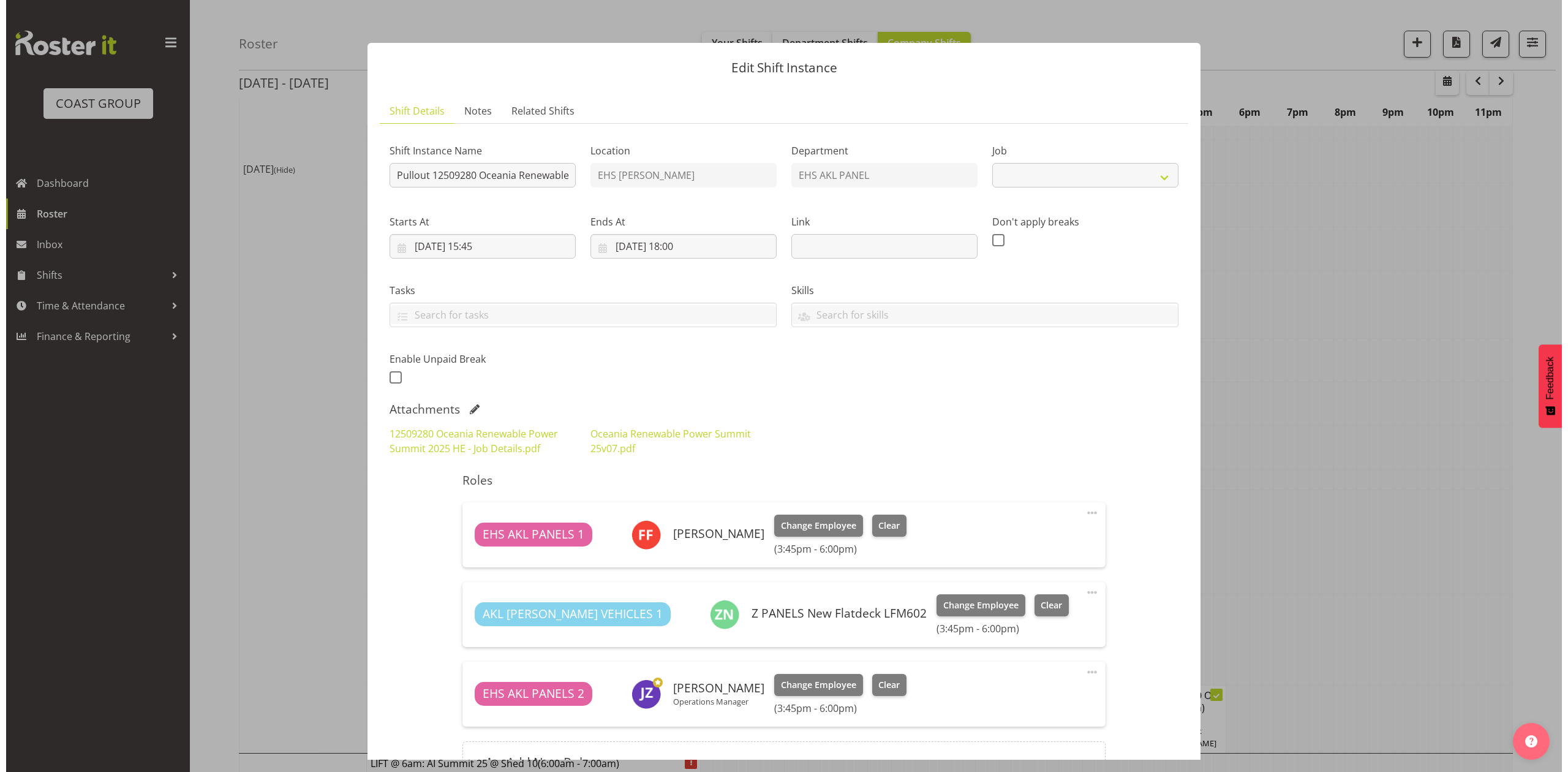
scroll to position [648, 0]
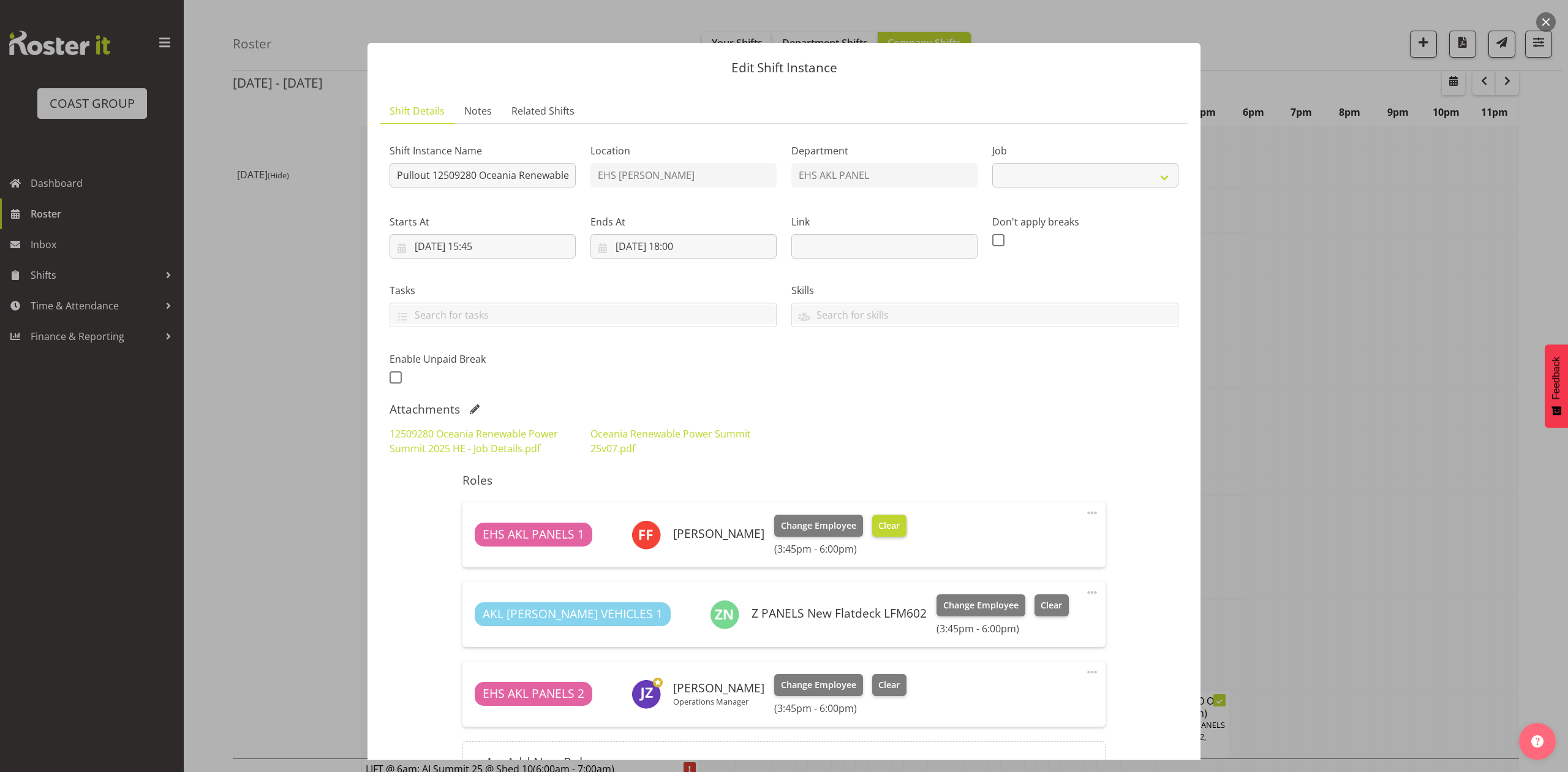
select select "10278"
click at [1548, 18] on button "button" at bounding box center [1546, 22] width 19 height 19
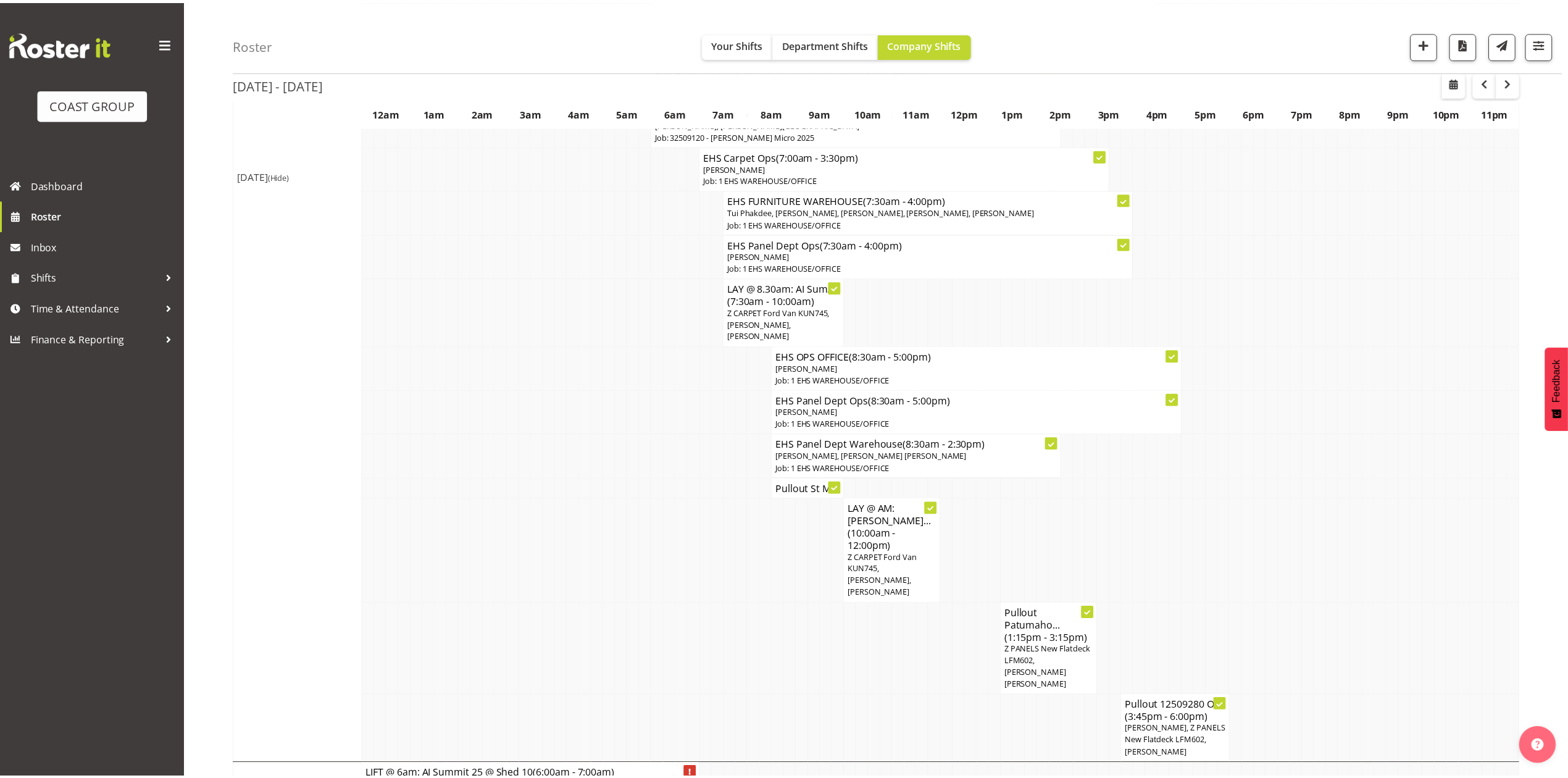
scroll to position [658, 0]
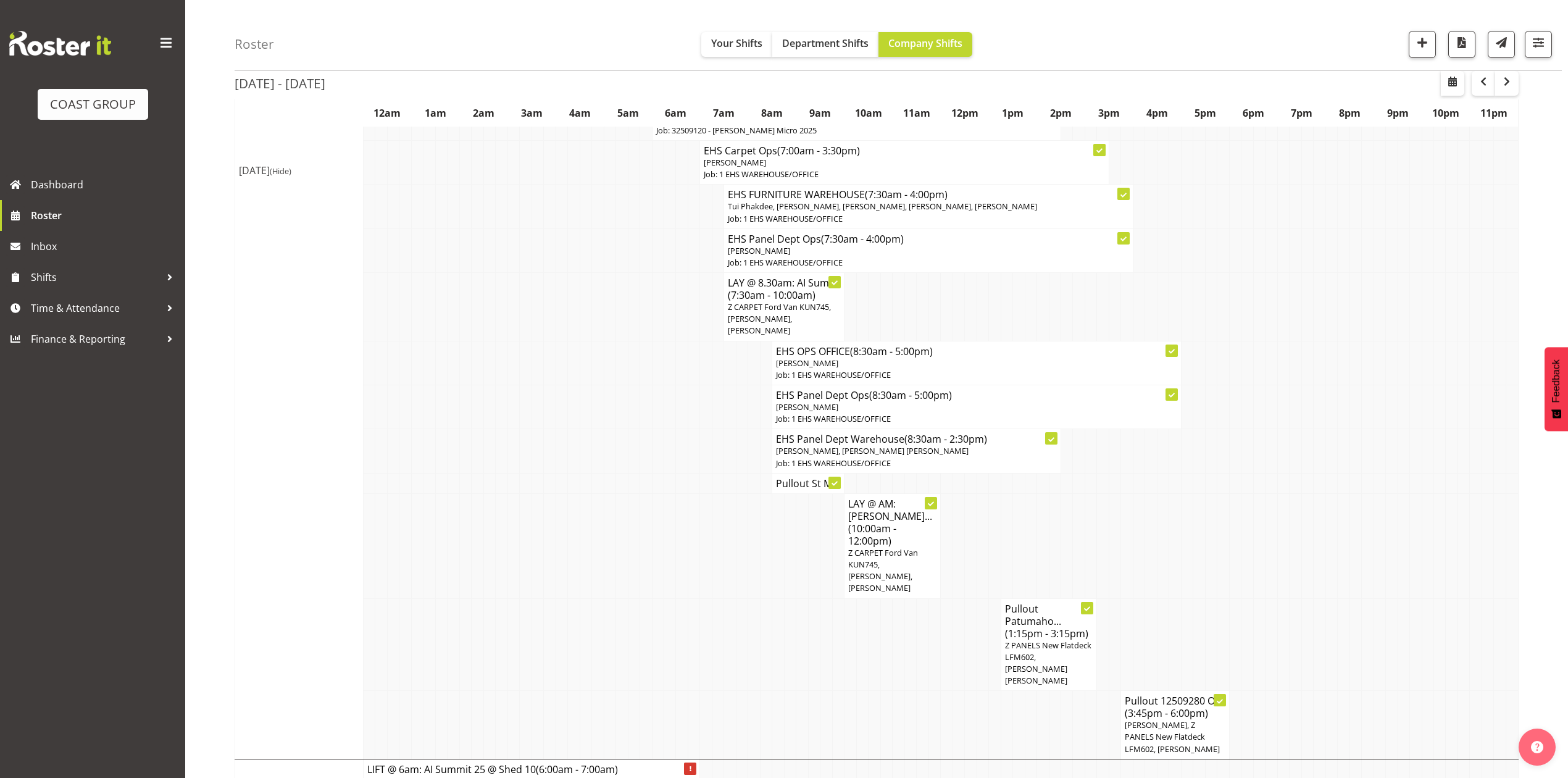
drag, startPoint x: 1397, startPoint y: 557, endPoint x: 1391, endPoint y: 563, distance: 8.5
click at [1393, 561] on tr "LAY @ AM: Ingram... (10:00am - 12:00pm) Z CARPET Ford Van KUN745, Mike Schaumke…" at bounding box center [877, 546] width 1283 height 105
click at [797, 486] on h4 "Pullout St M..." at bounding box center [808, 484] width 64 height 13
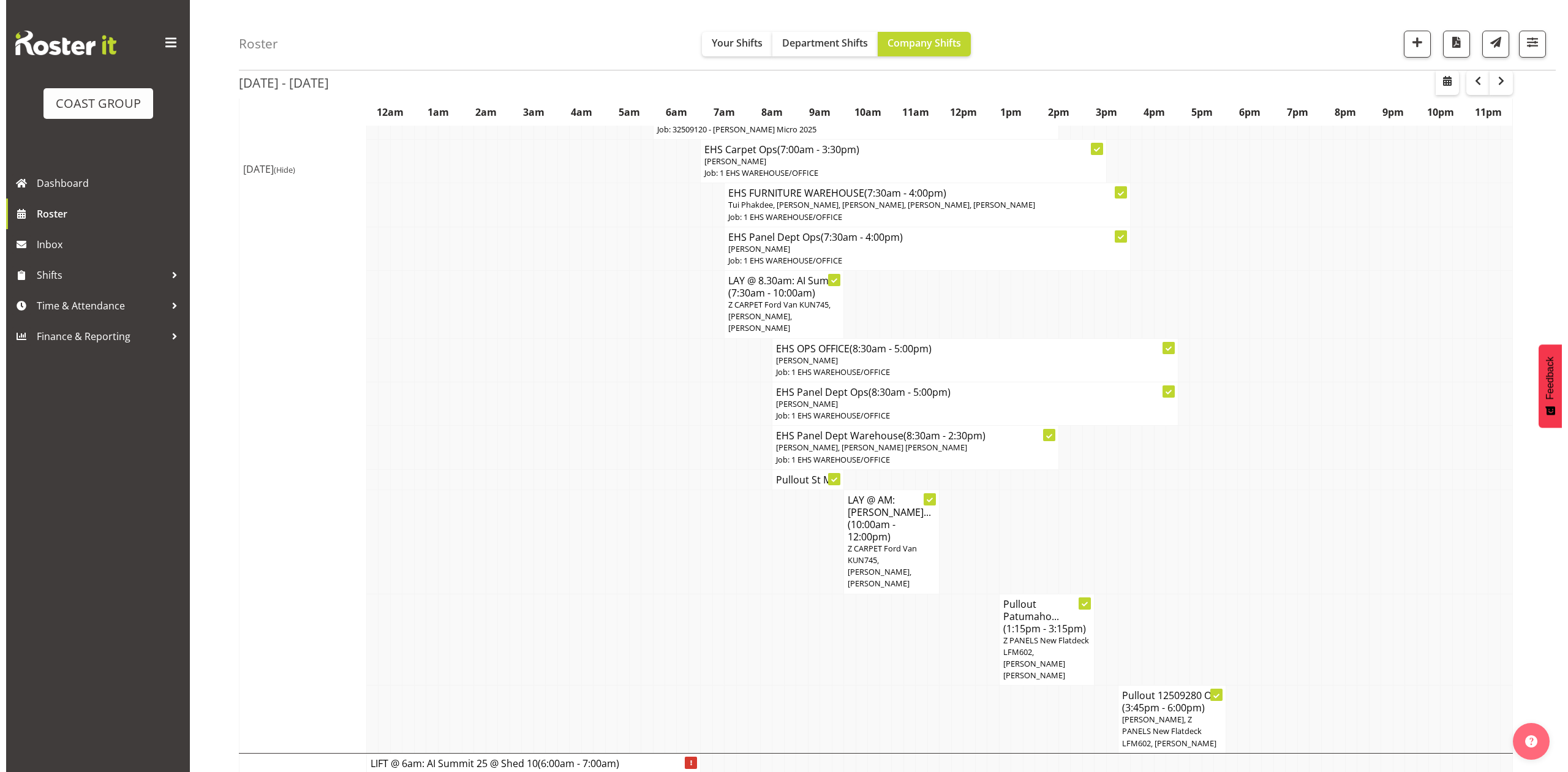
scroll to position [648, 0]
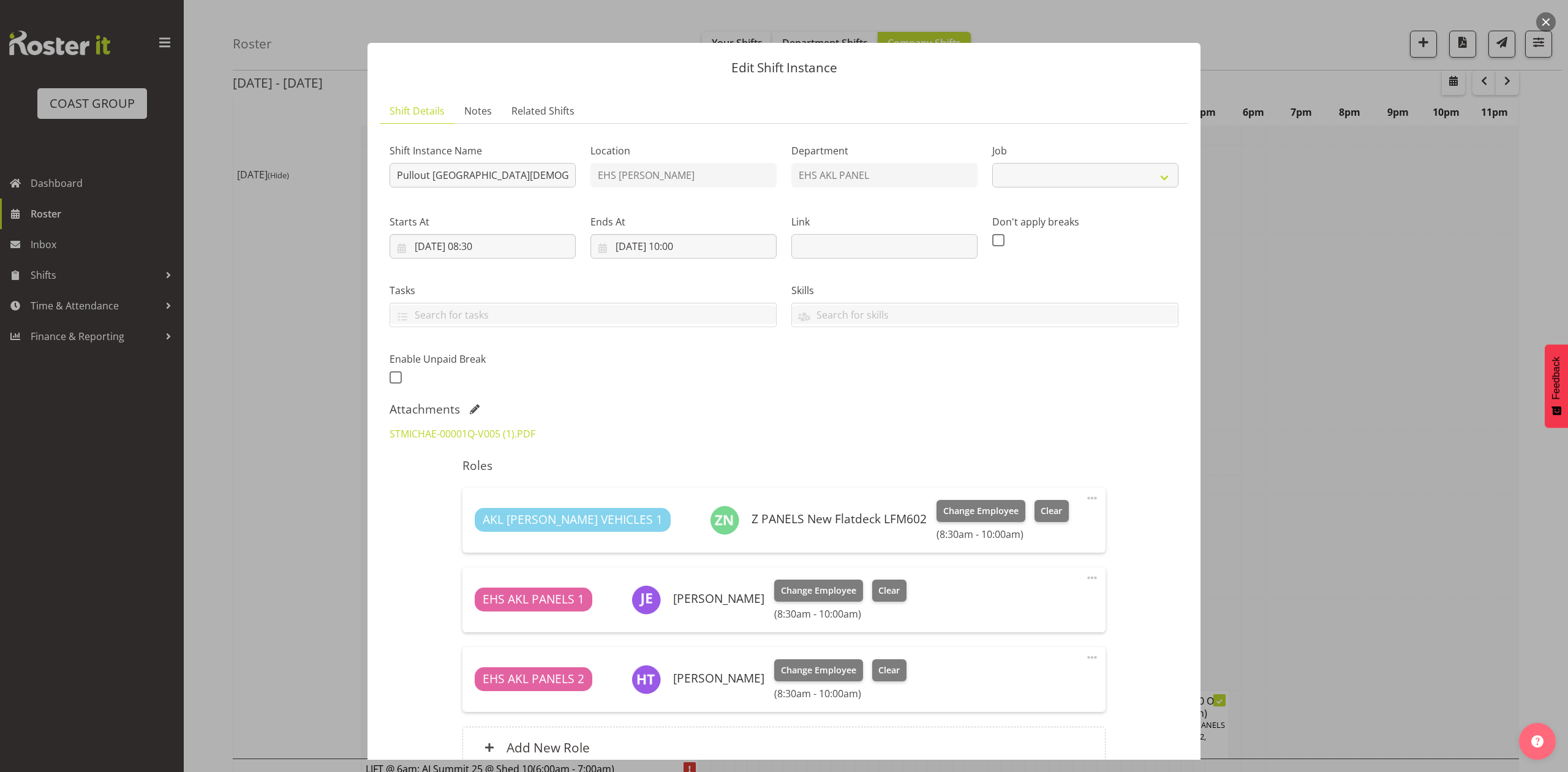
select select "8653"
click at [1537, 21] on button "button" at bounding box center [1546, 22] width 19 height 19
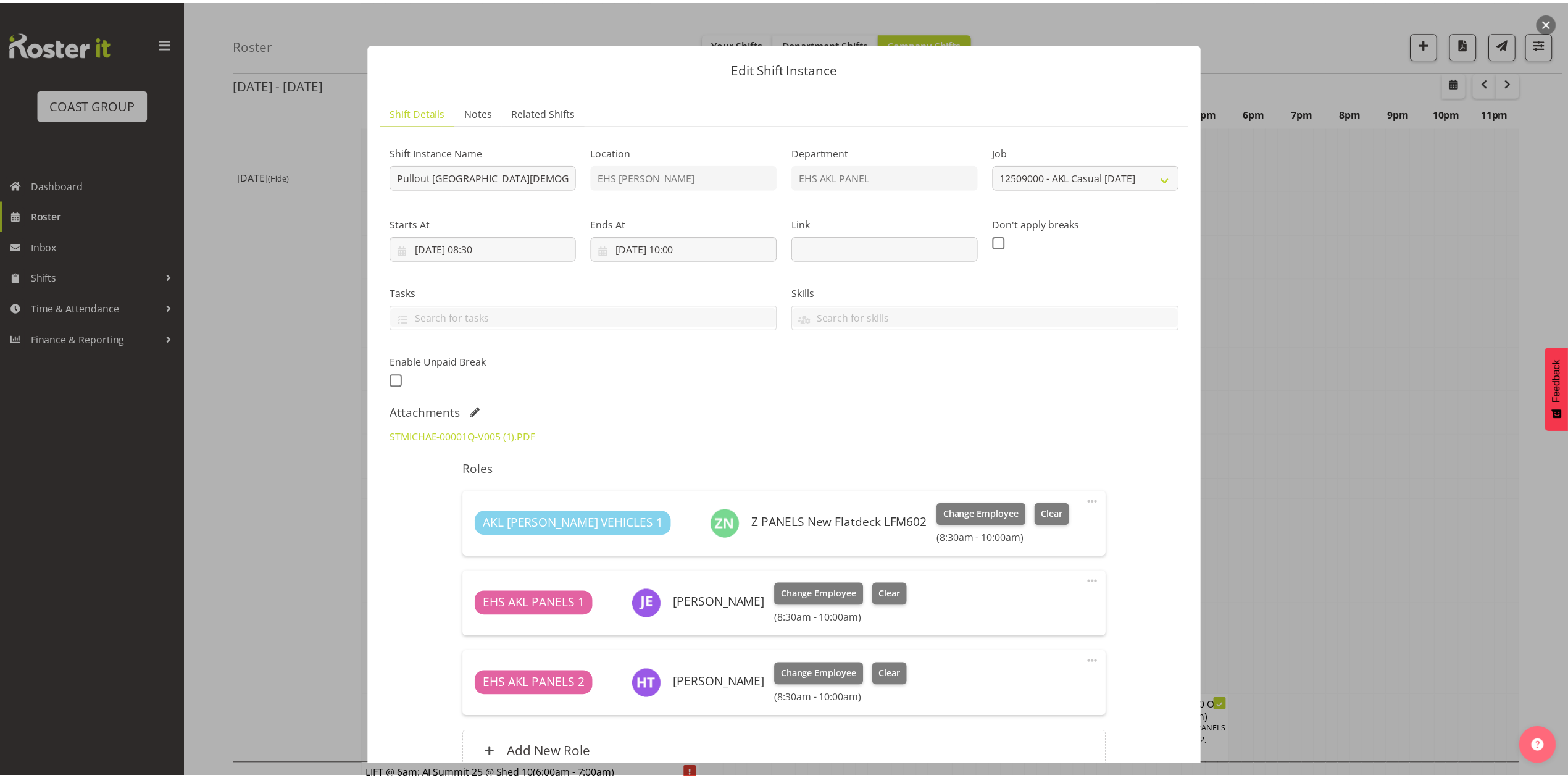
scroll to position [658, 0]
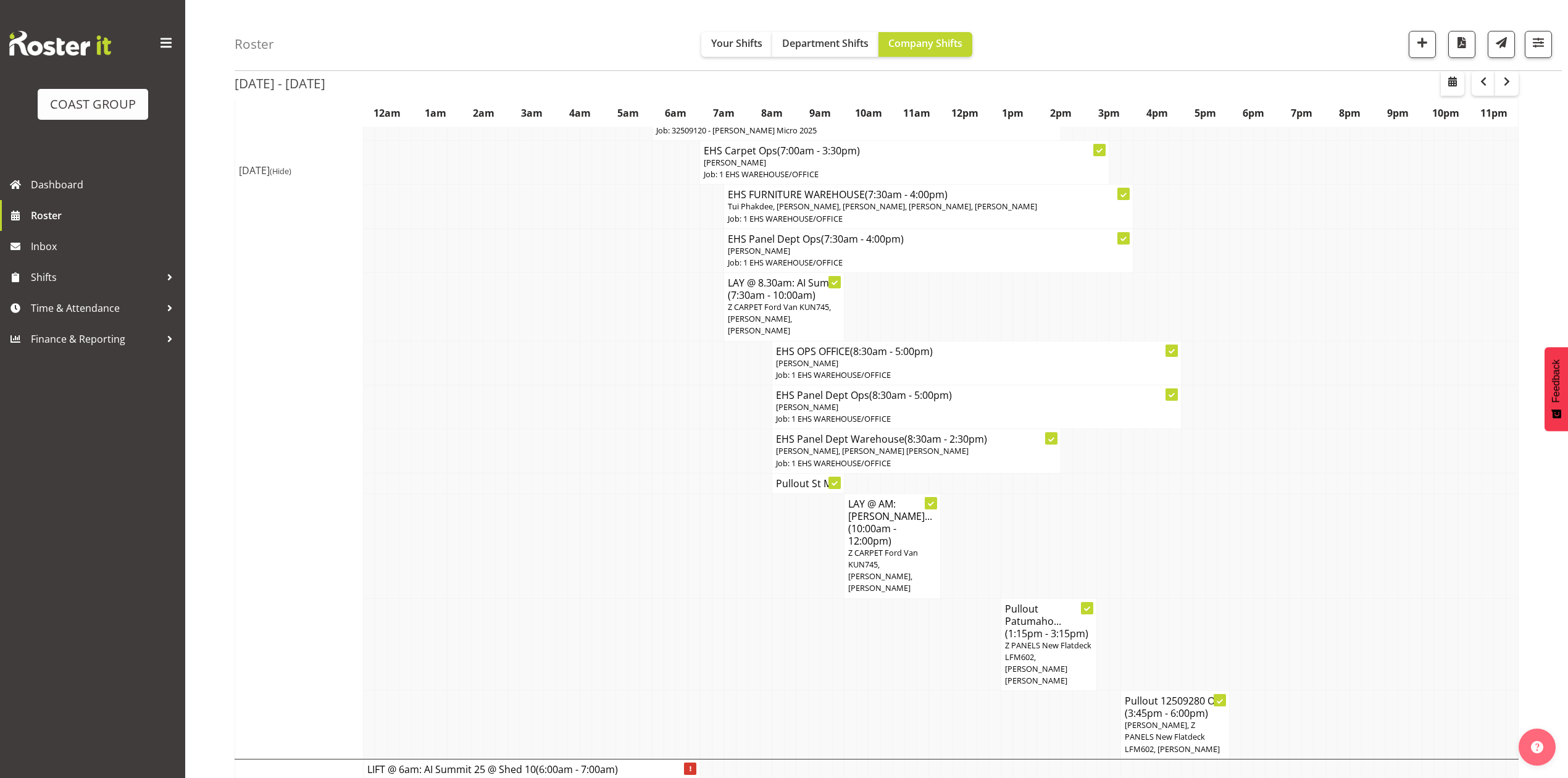
click at [1322, 350] on td at bounding box center [1319, 363] width 12 height 44
click at [1194, 613] on td at bounding box center [1199, 644] width 12 height 93
click at [1037, 640] on span "Z PANELS New Flatdeck LFM602, [PERSON_NAME] [PERSON_NAME]" at bounding box center [1048, 663] width 86 height 47
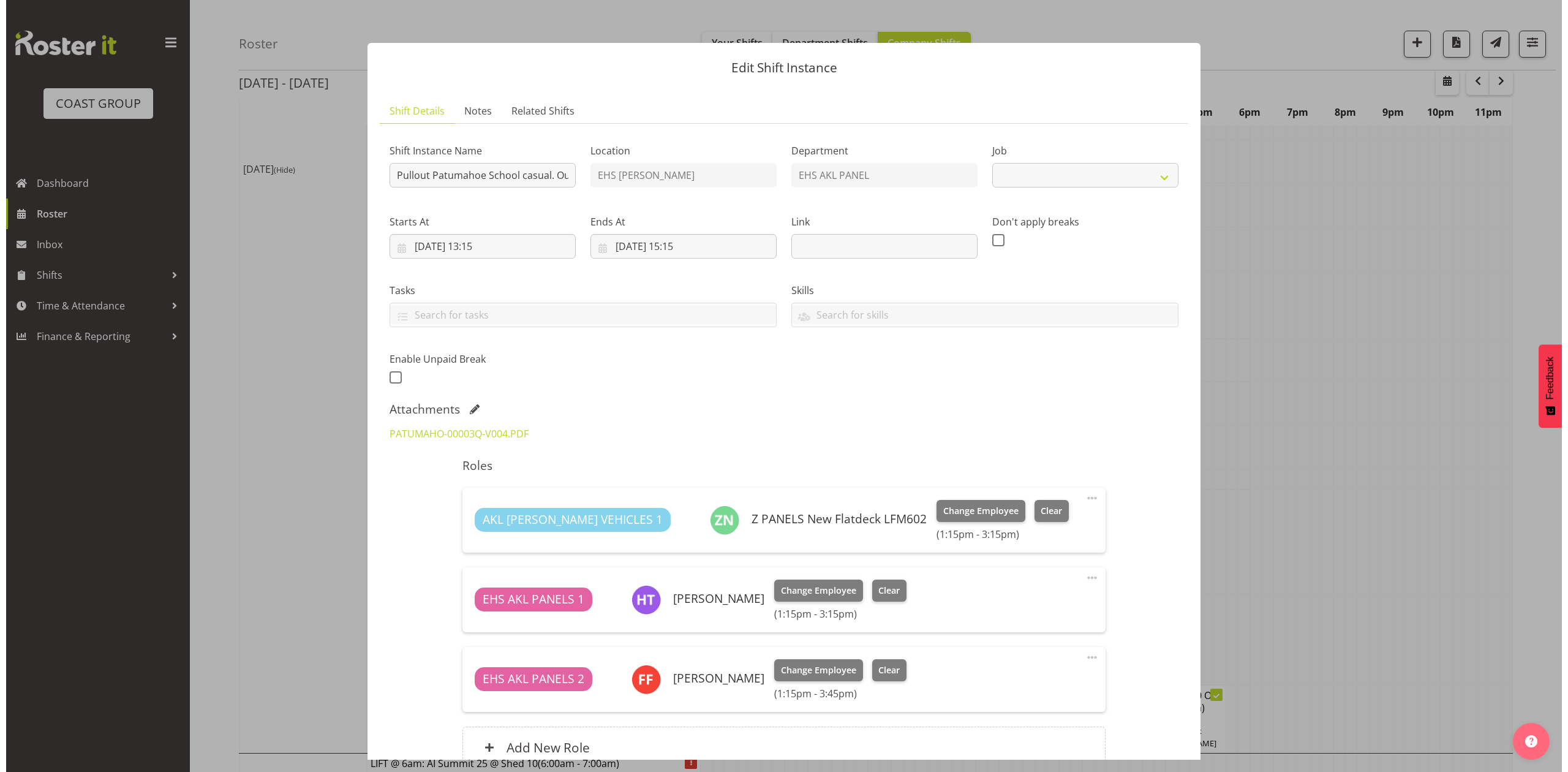
scroll to position [648, 0]
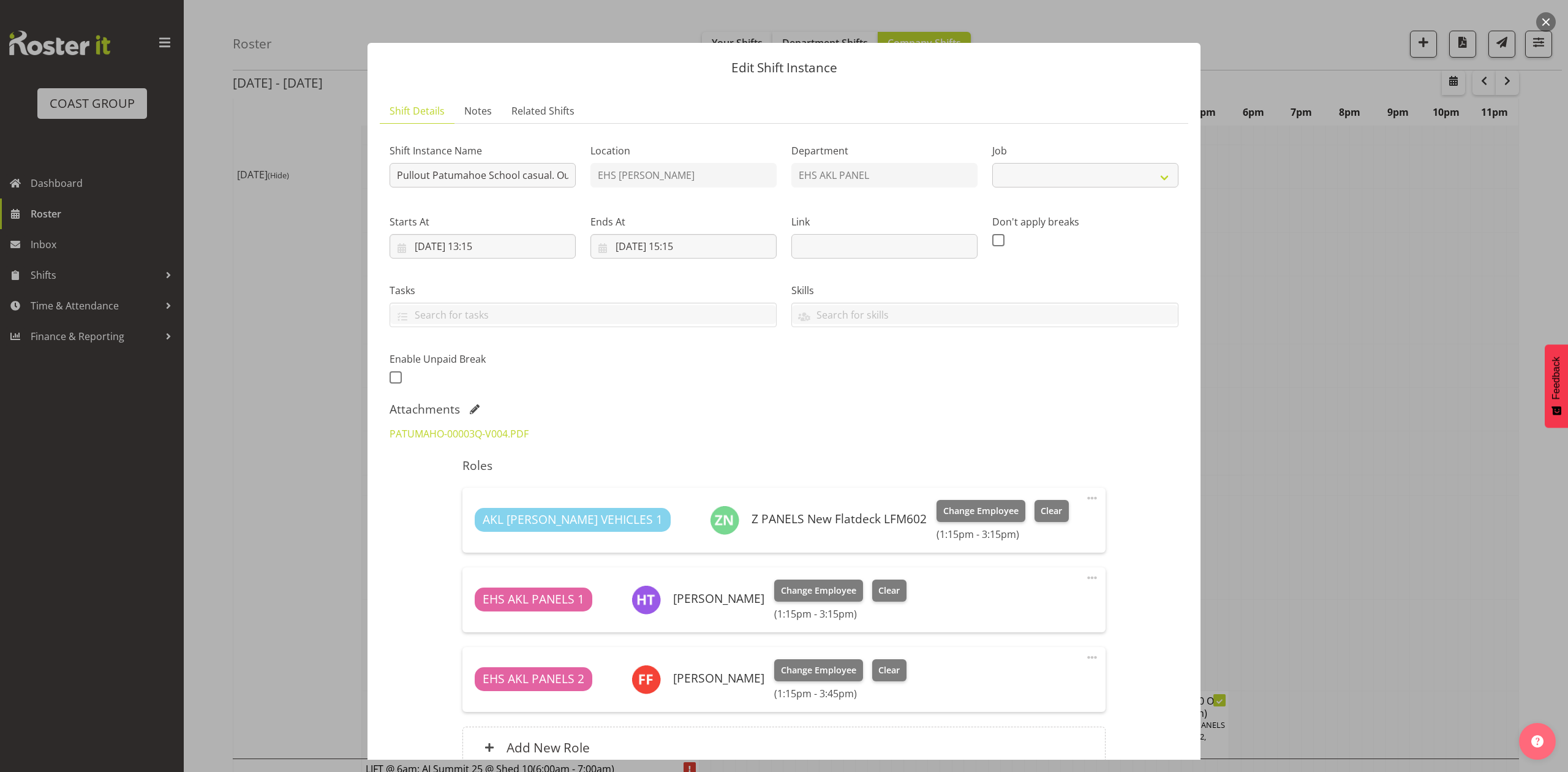
select select "8653"
click at [520, 430] on link "PATUMAHO-00003Q-V004.PDF" at bounding box center [459, 434] width 139 height 14
click at [1320, 397] on div at bounding box center [784, 386] width 1568 height 772
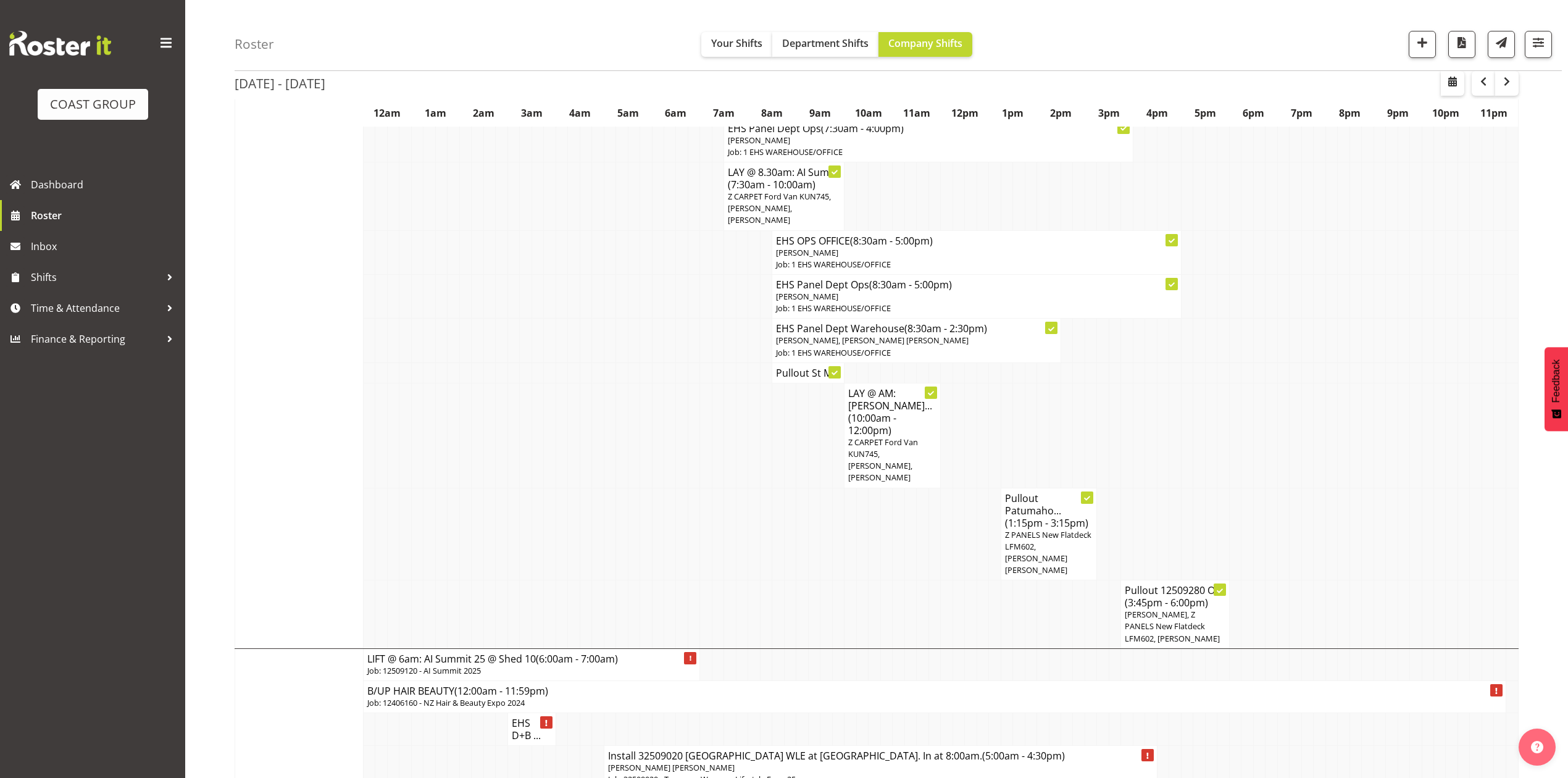
scroll to position [905, 0]
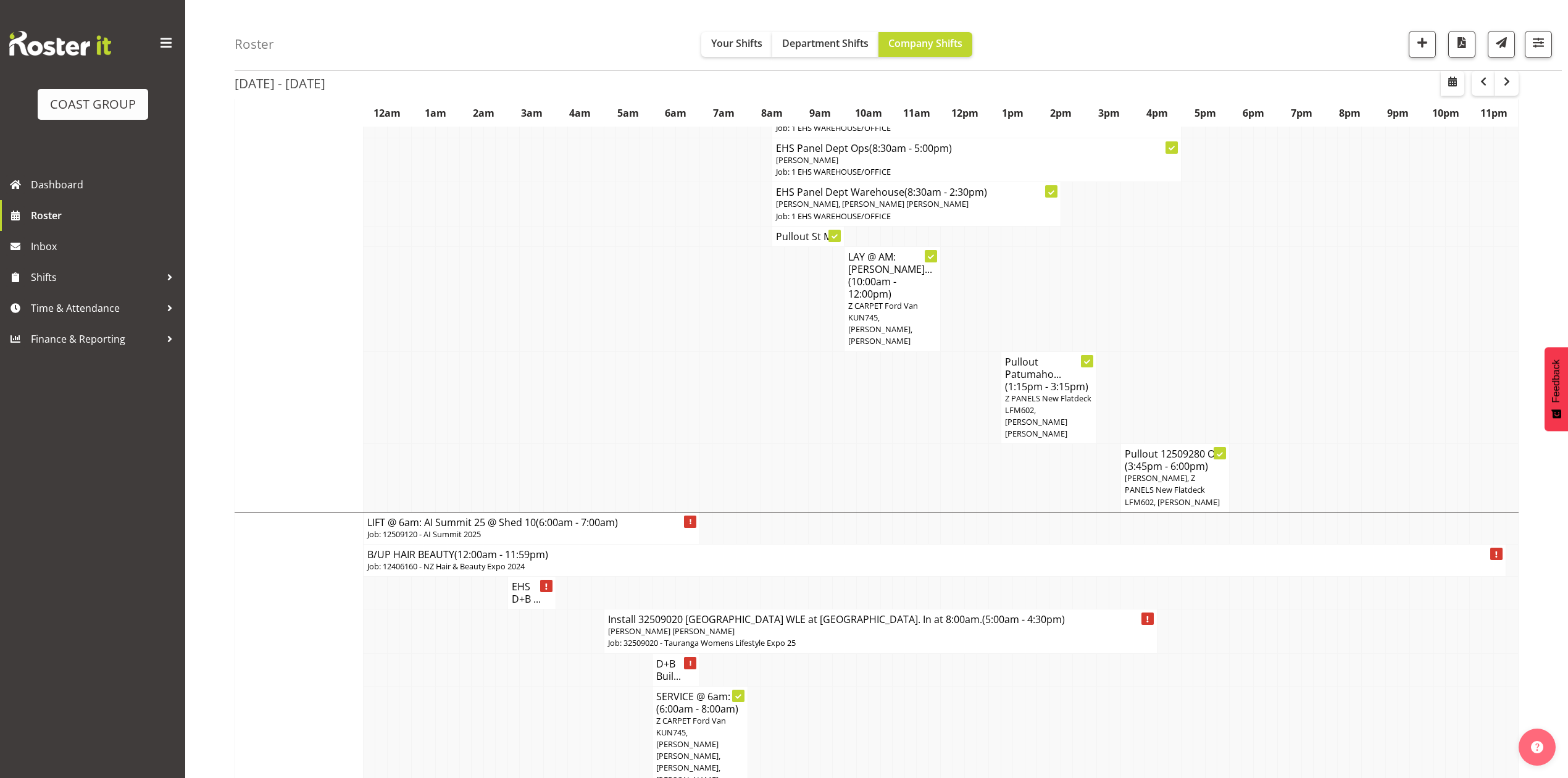
click at [1309, 332] on td at bounding box center [1307, 299] width 12 height 105
click at [1273, 374] on td at bounding box center [1271, 398] width 12 height 93
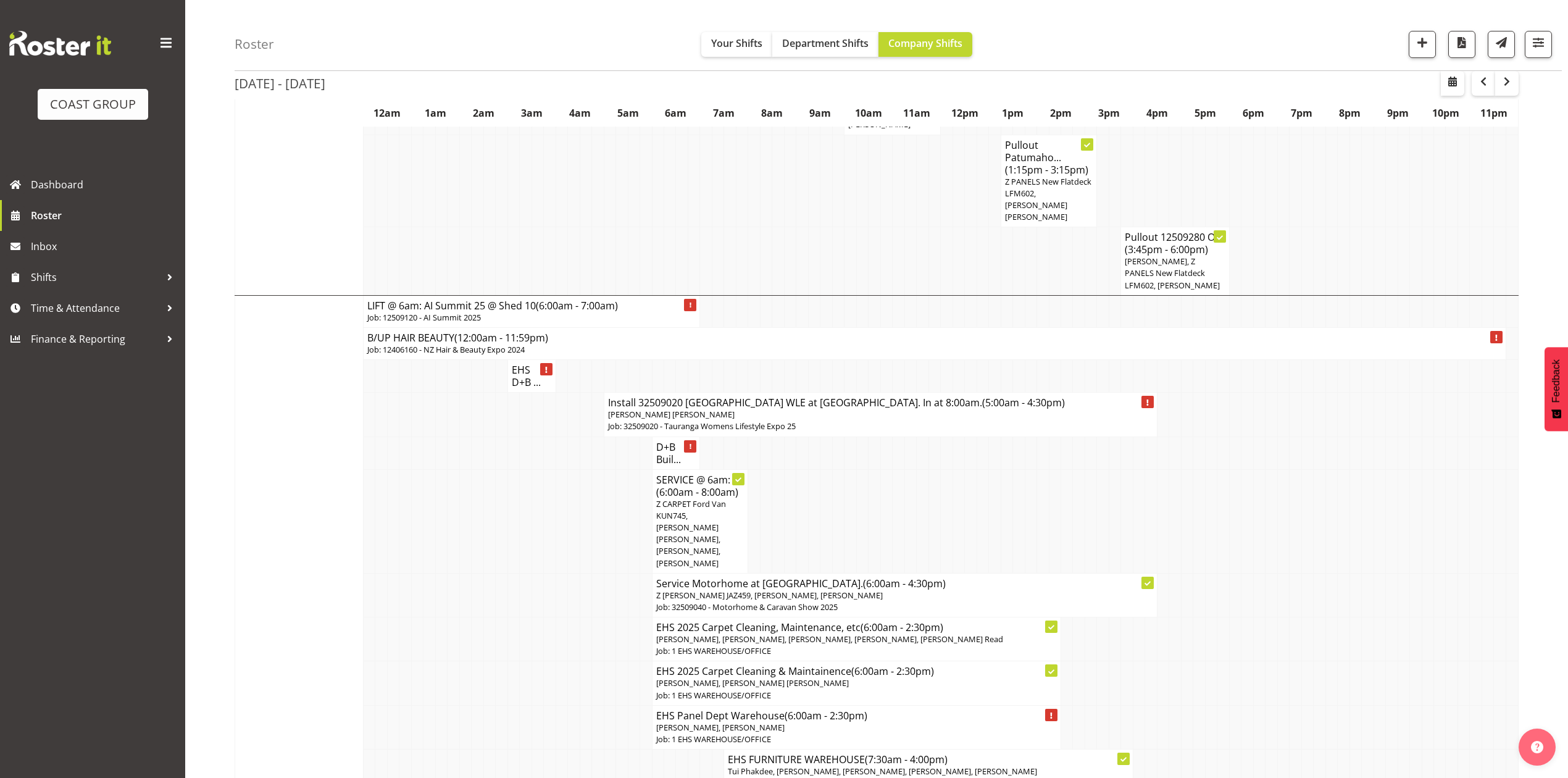
scroll to position [1152, 0]
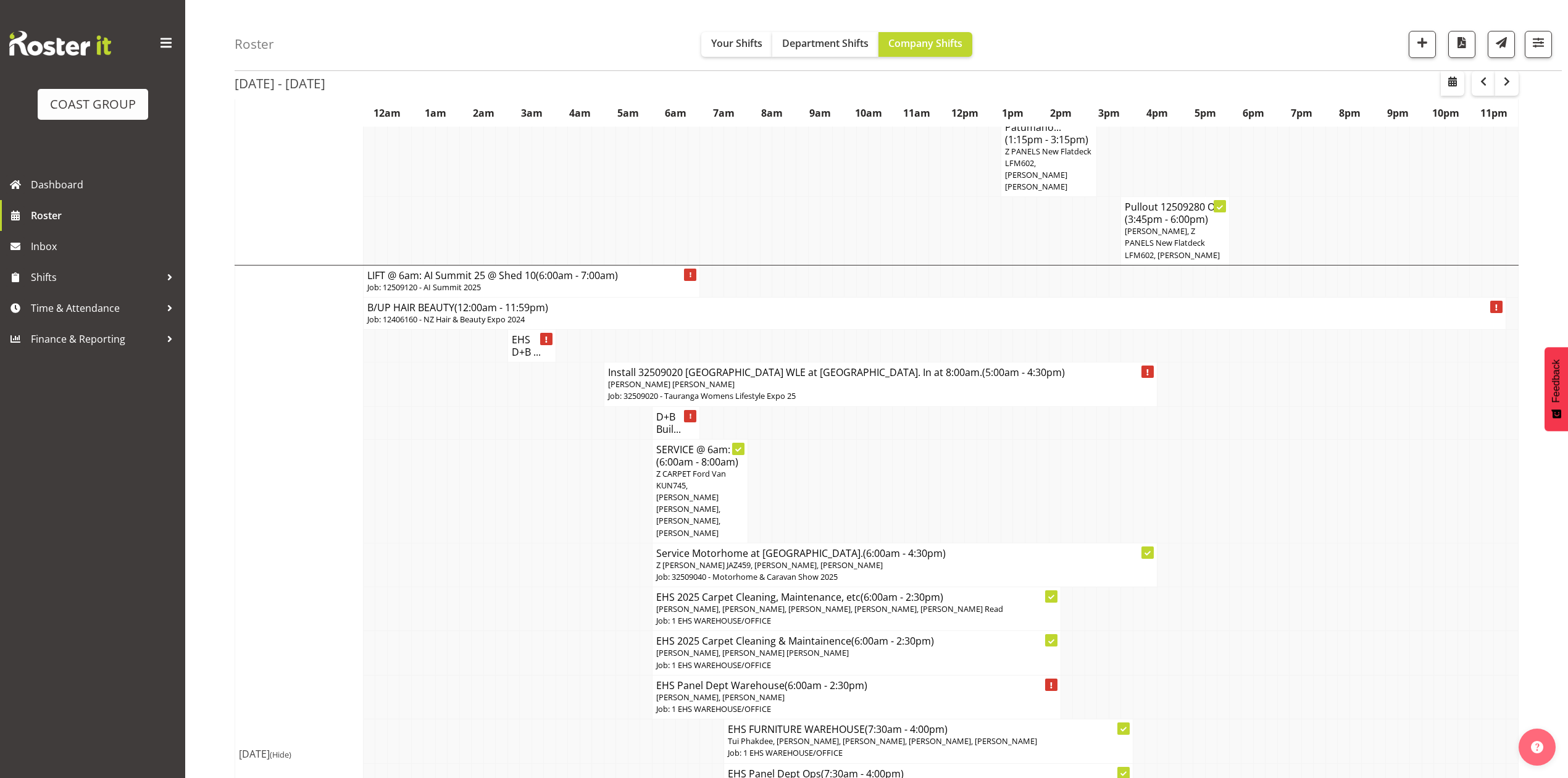
click at [787, 314] on p "Job: 12406160 - NZ Hair & Beauty Expo 2024" at bounding box center [935, 319] width 1135 height 12
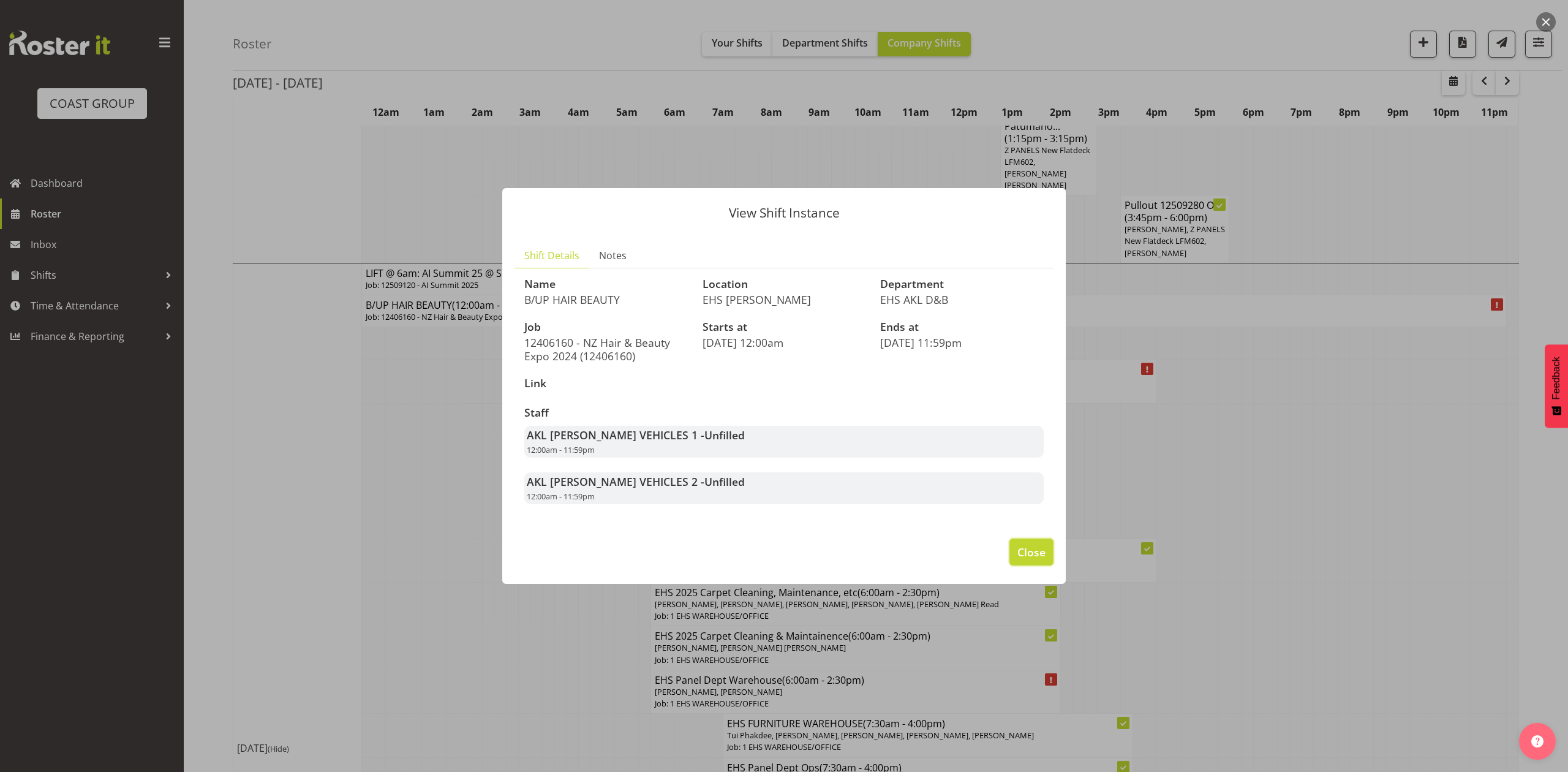
click at [1038, 554] on span "Close" at bounding box center [1031, 551] width 28 height 16
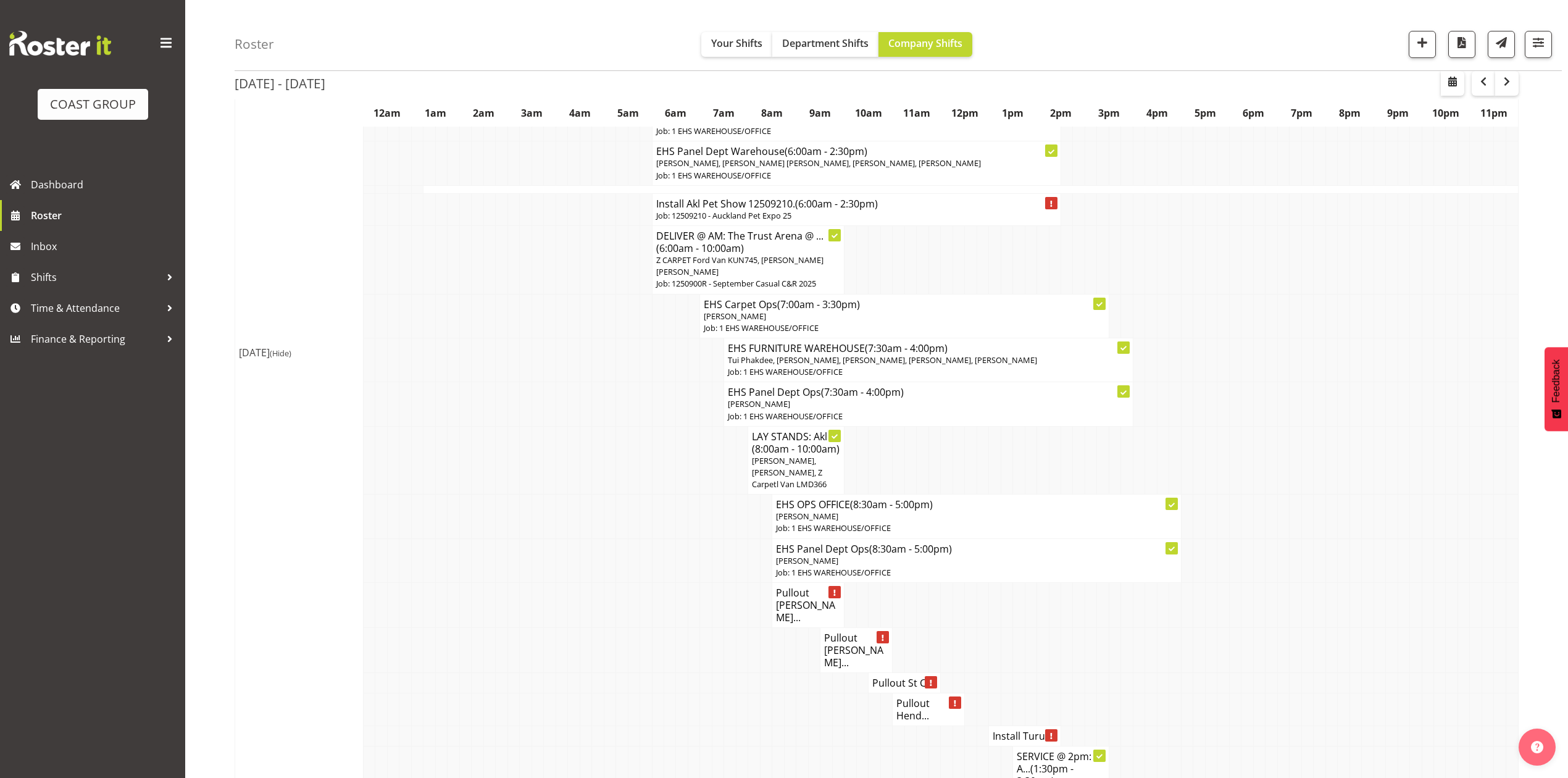
scroll to position [2757, 0]
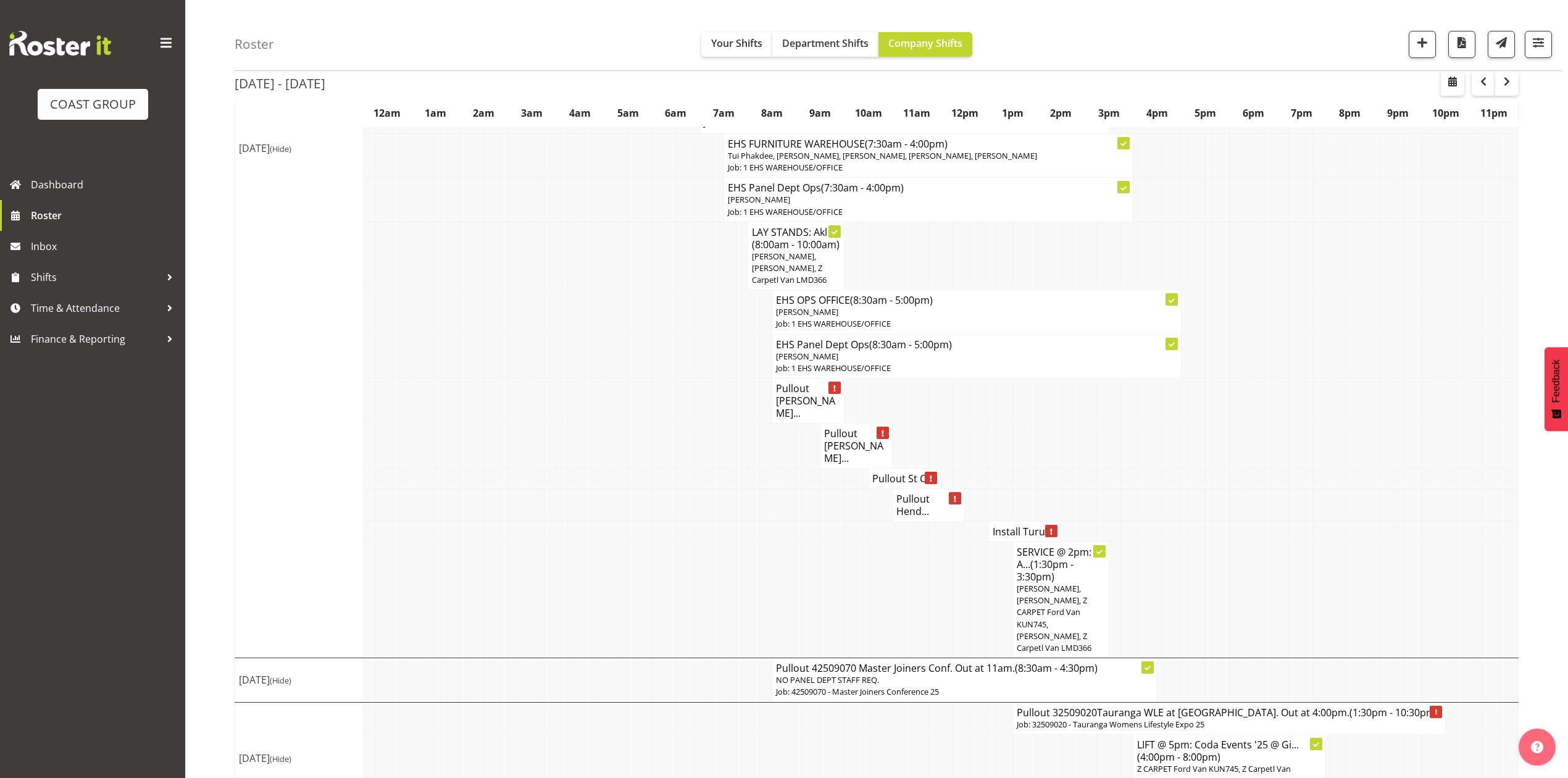
click at [1241, 489] on td at bounding box center [1247, 505] width 12 height 33
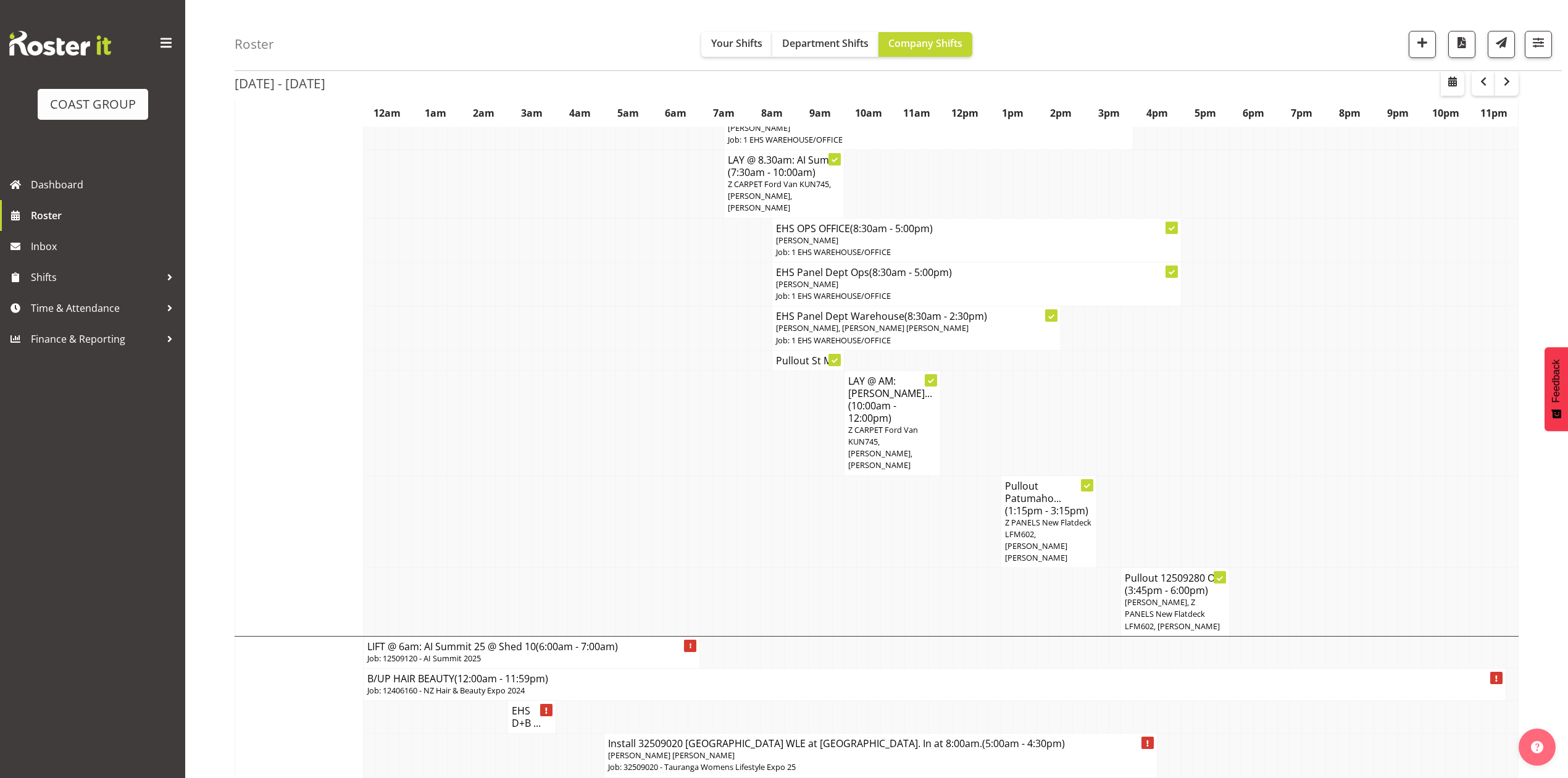
scroll to position [781, 0]
drag, startPoint x: 1549, startPoint y: 554, endPoint x: 1555, endPoint y: 554, distance: 6.0
click at [438, 275] on td at bounding box center [441, 285] width 12 height 44
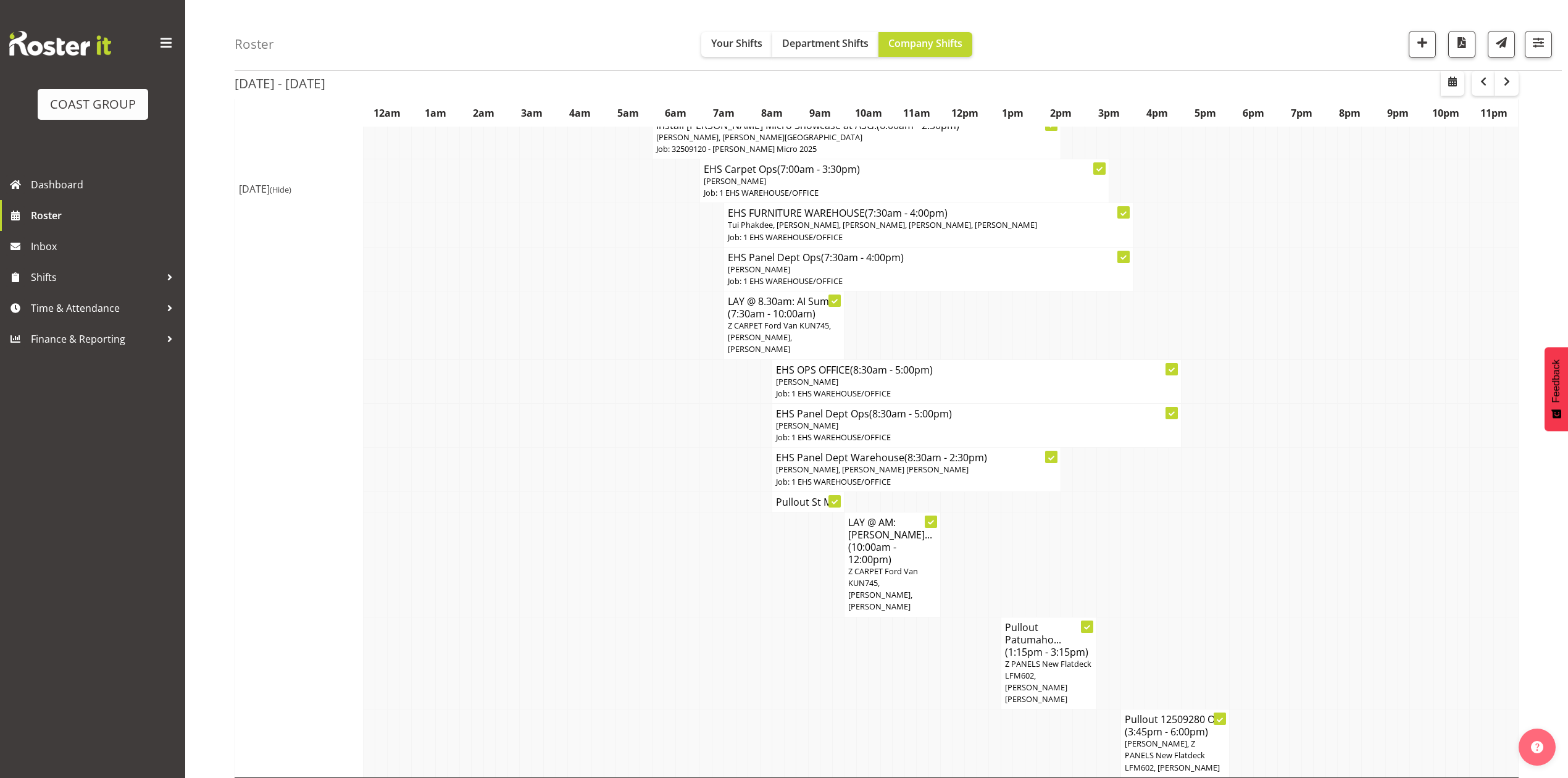
scroll to position [615, 0]
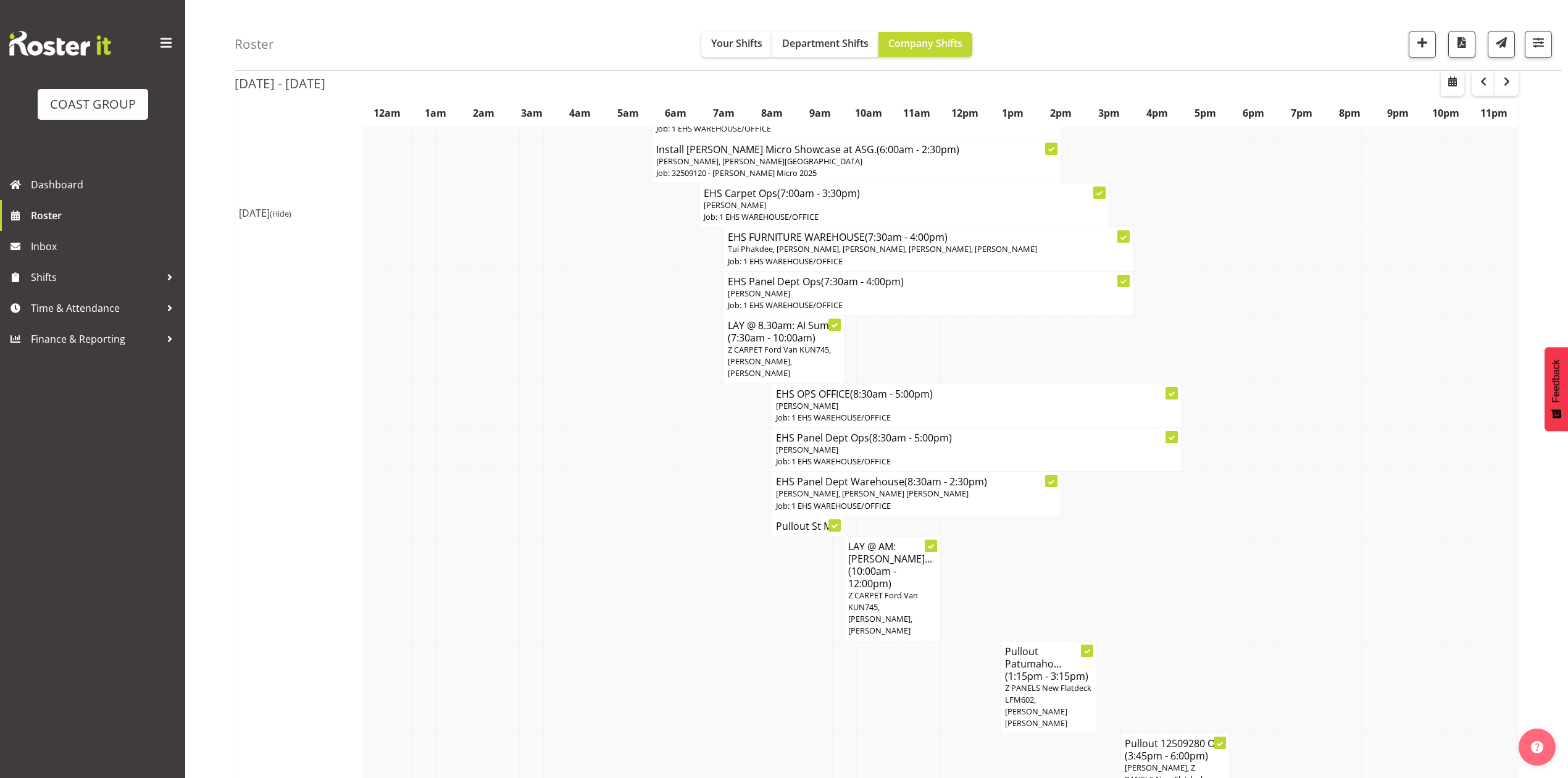
click at [604, 438] on tr "EHS Panel Dept Ops (8:30am - 5:00pm) Abe Denton Job: 1 EHS WAREHOUSE/OFFICE" at bounding box center [877, 450] width 1283 height 44
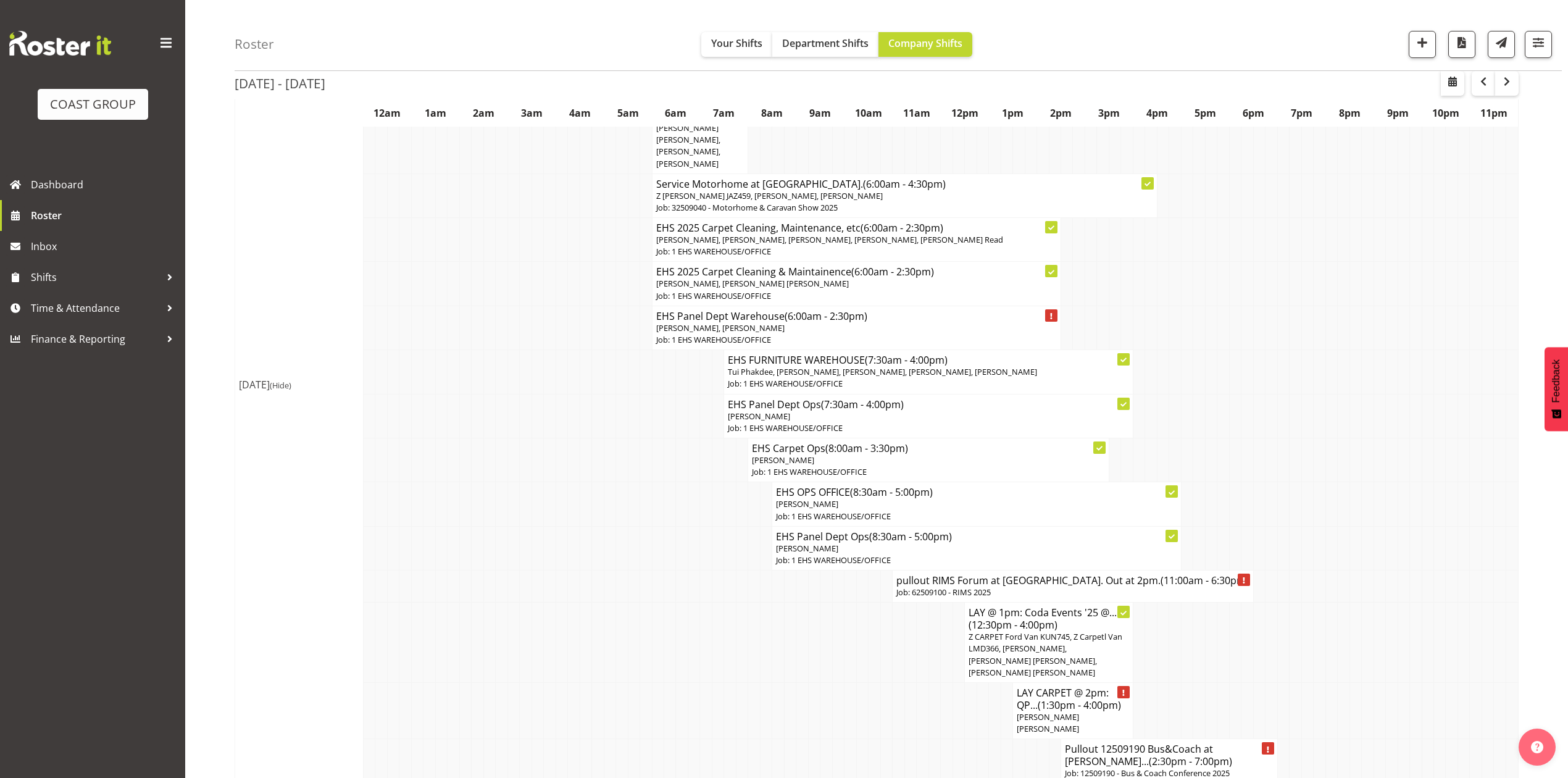
scroll to position [945, 0]
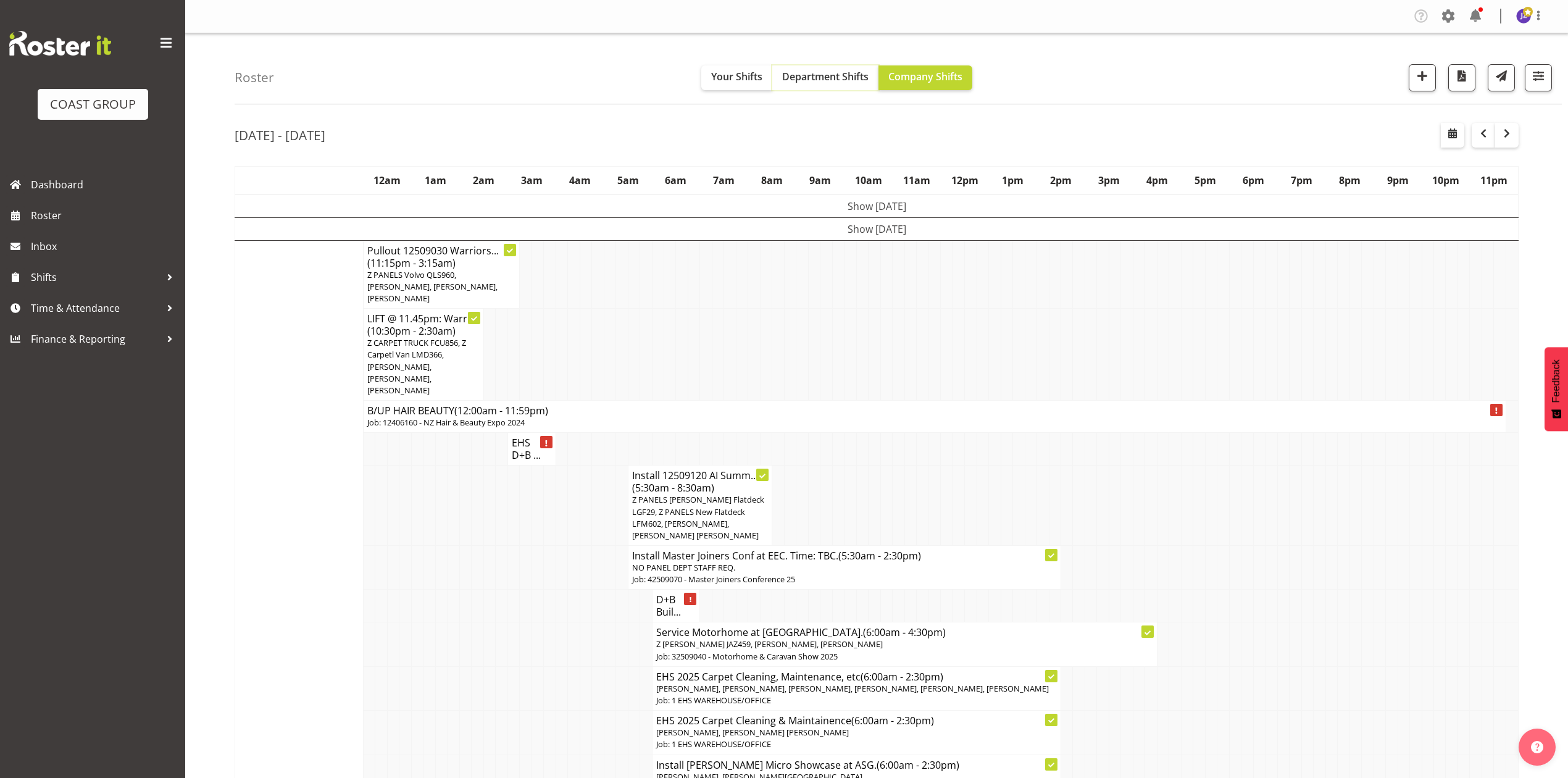
click at [814, 81] on span "Department Shifts" at bounding box center [825, 77] width 86 height 14
